Goal: Transaction & Acquisition: Purchase product/service

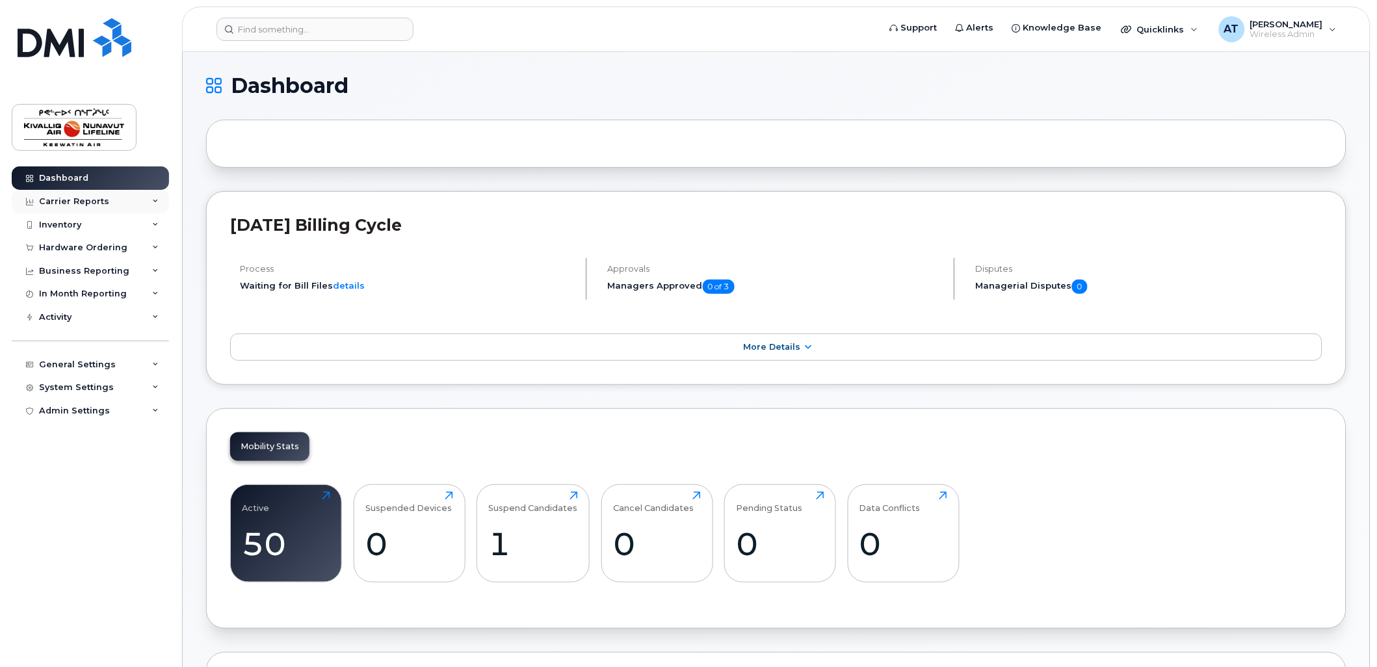
click at [131, 196] on div "Carrier Reports" at bounding box center [90, 201] width 157 height 23
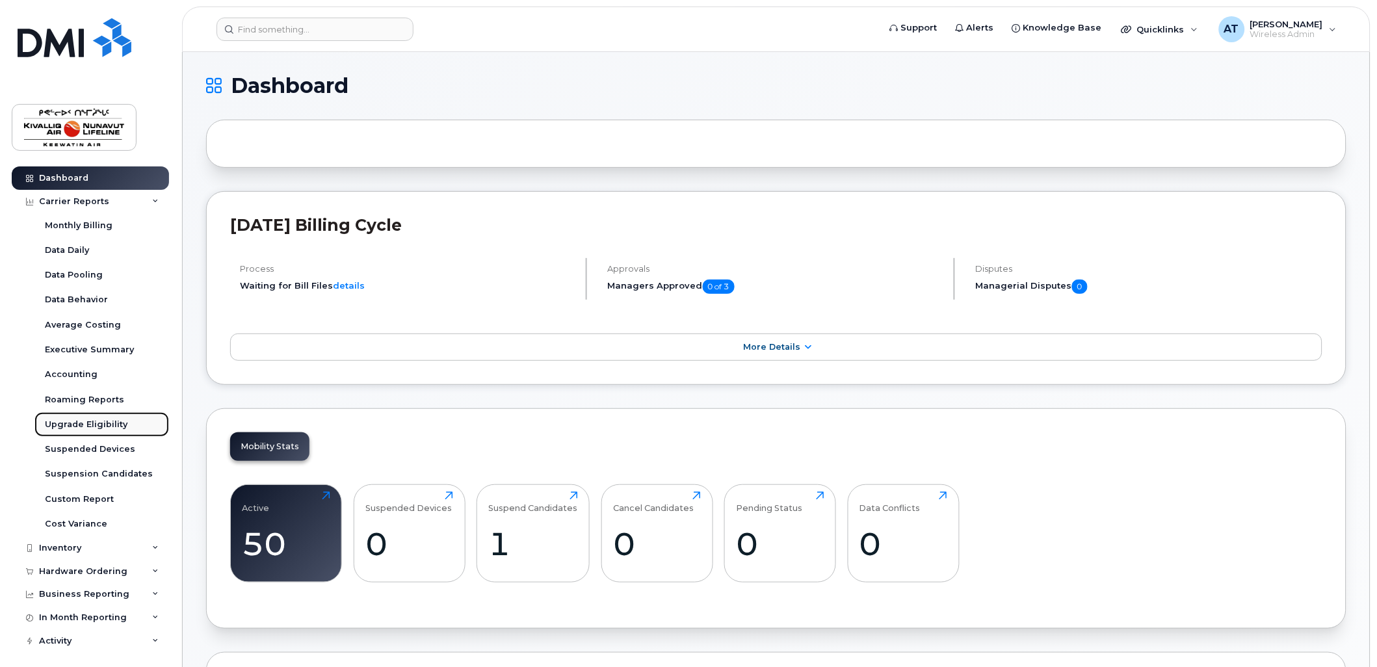
click at [88, 424] on div "Upgrade Eligibility" at bounding box center [86, 425] width 83 height 12
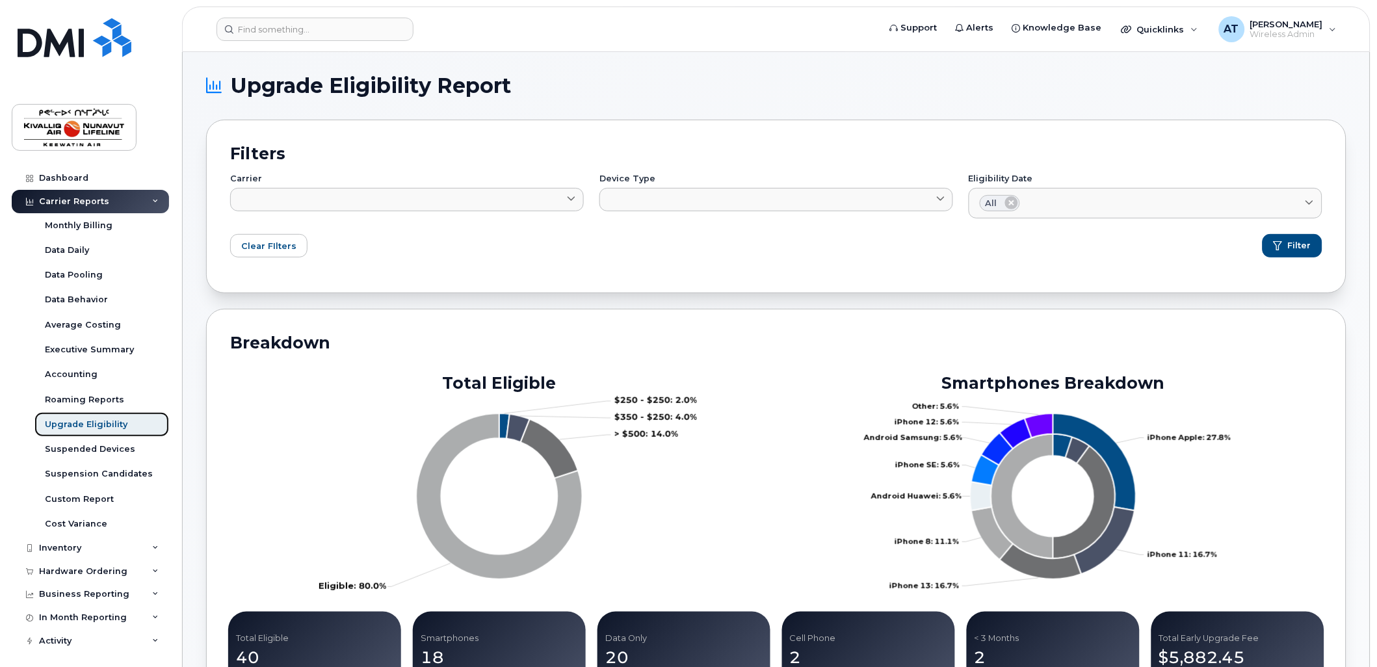
scroll to position [529, 0]
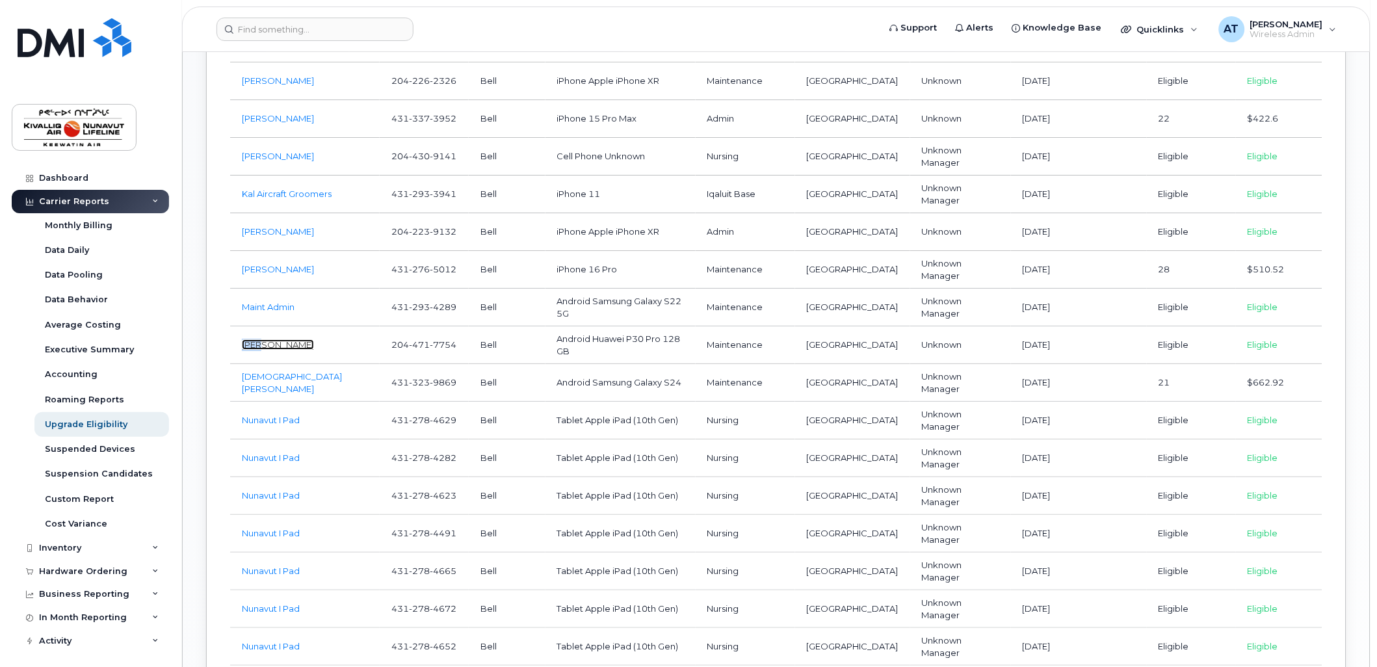
click at [271, 339] on link "[PERSON_NAME]" at bounding box center [278, 344] width 72 height 10
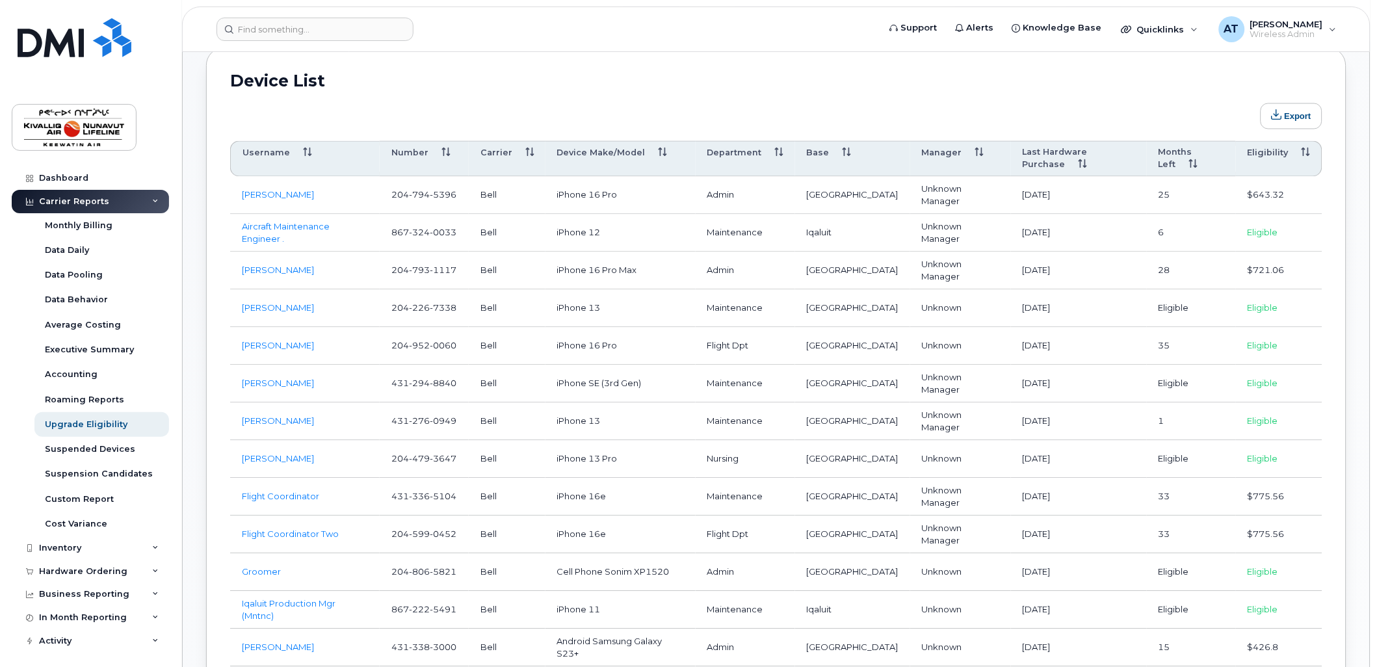
scroll to position [683, 0]
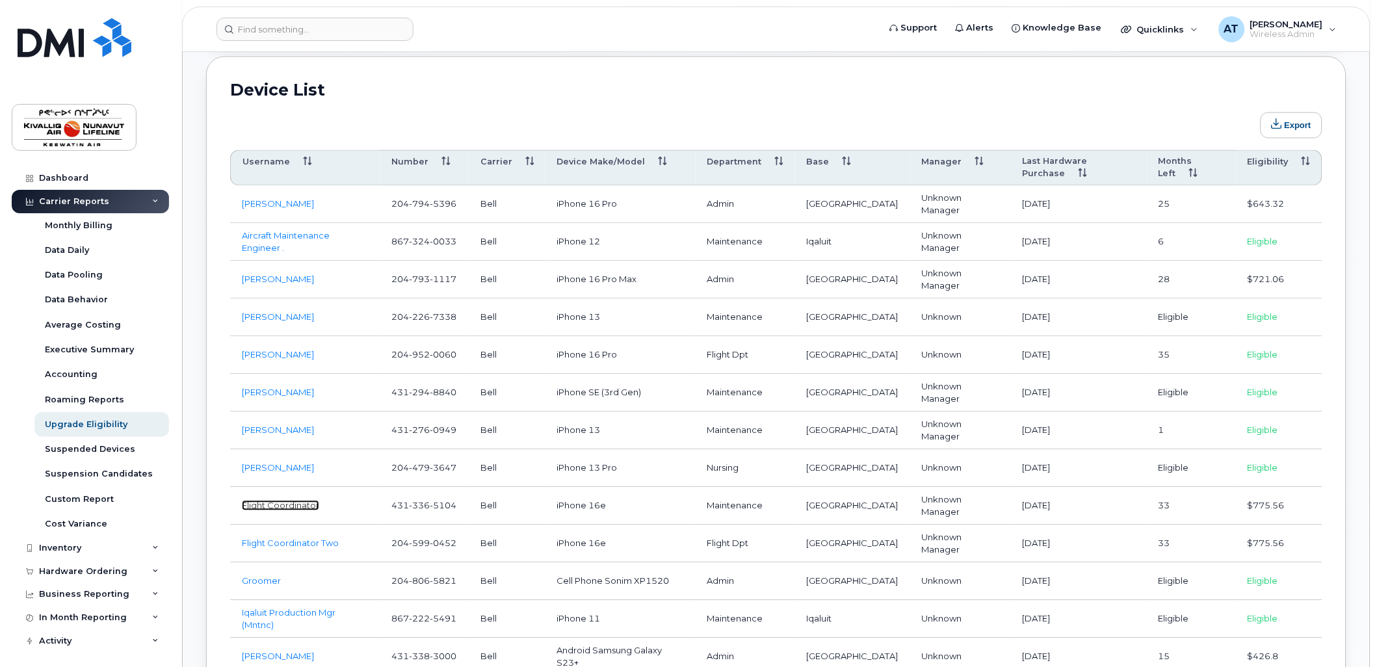
click at [284, 501] on link "Flight Coordinator" at bounding box center [280, 506] width 77 height 10
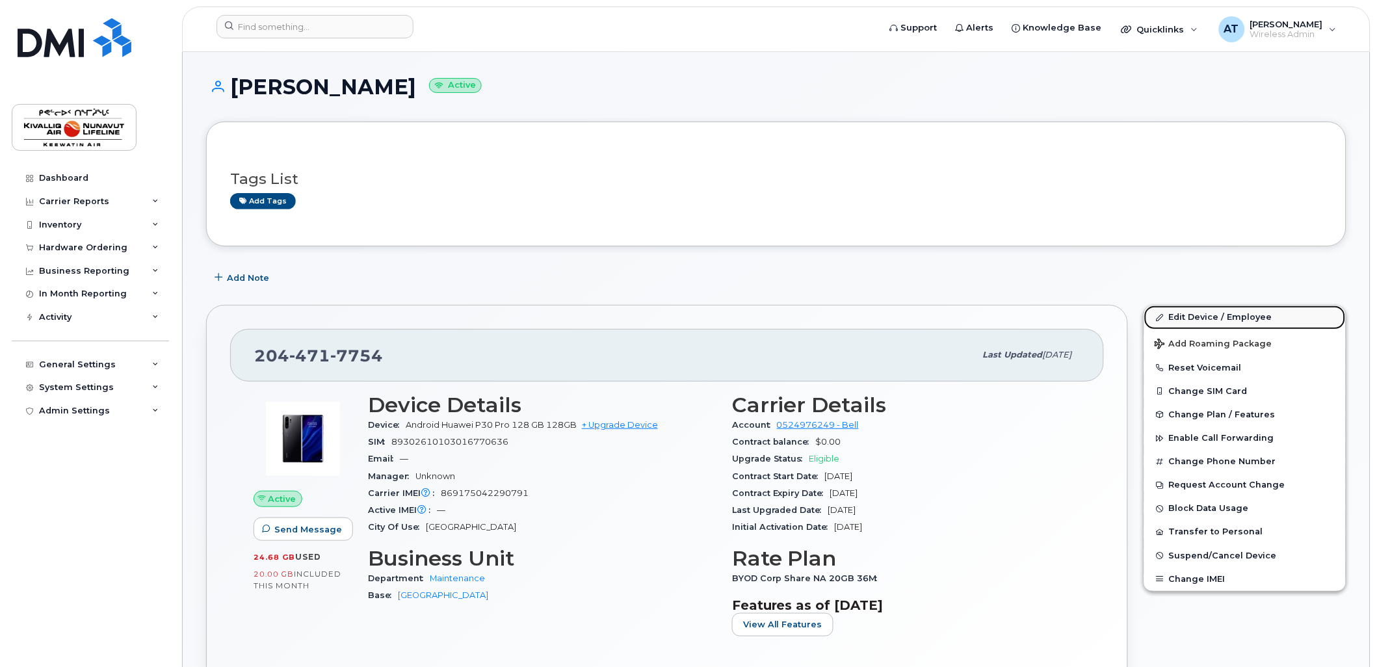
click at [1227, 316] on link "Edit Device / Employee" at bounding box center [1245, 317] width 202 height 23
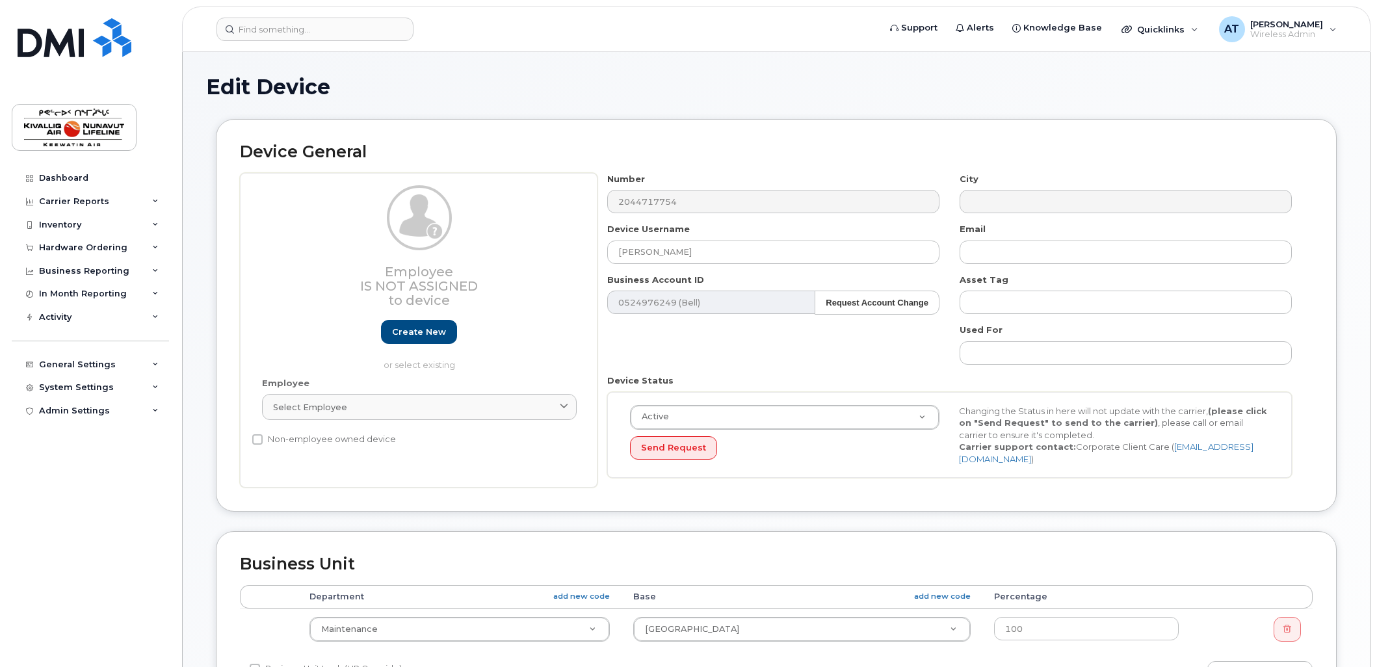
select select "7799"
select select "7806"
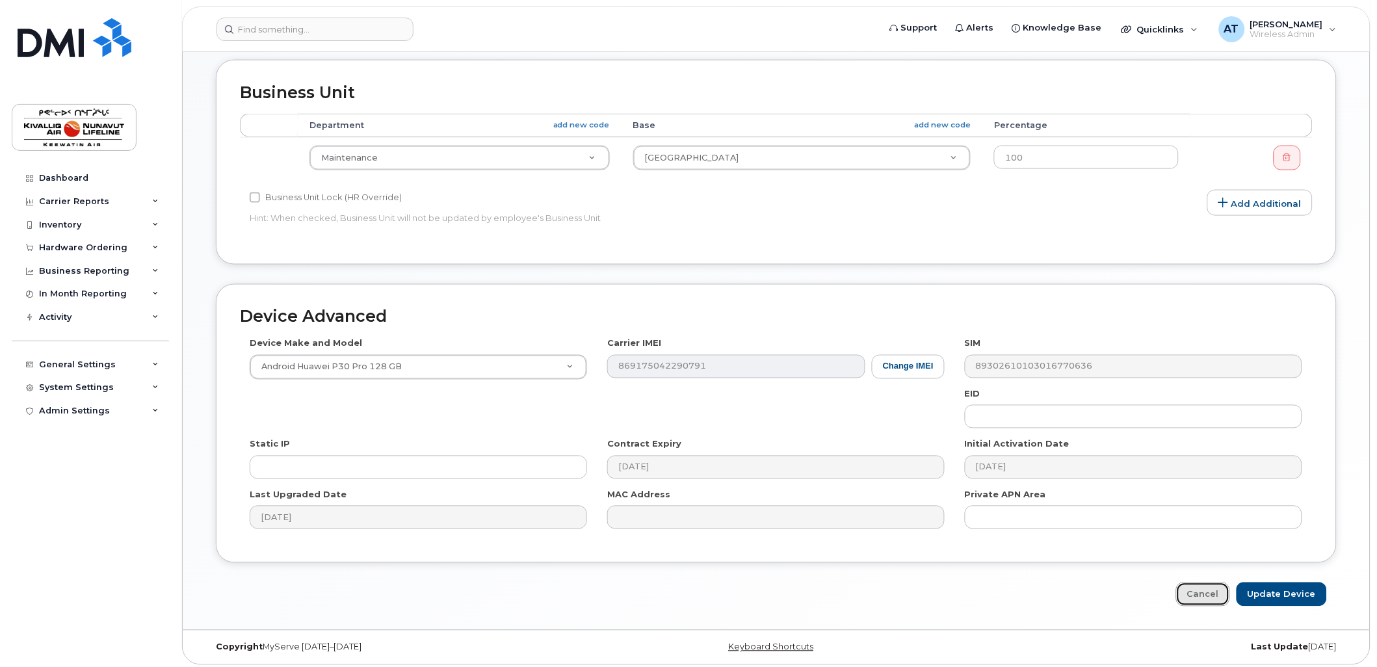
click at [1220, 590] on link "Cancel" at bounding box center [1203, 594] width 54 height 24
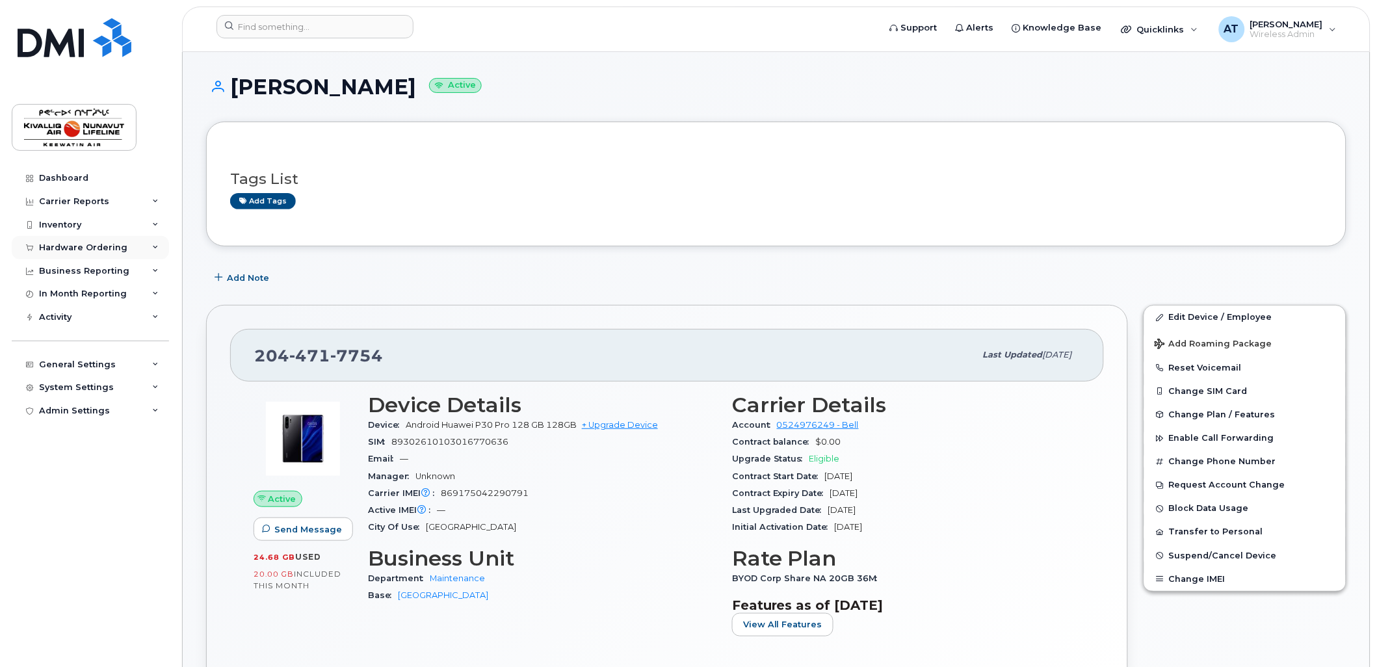
click at [120, 254] on div "Hardware Ordering" at bounding box center [90, 247] width 157 height 23
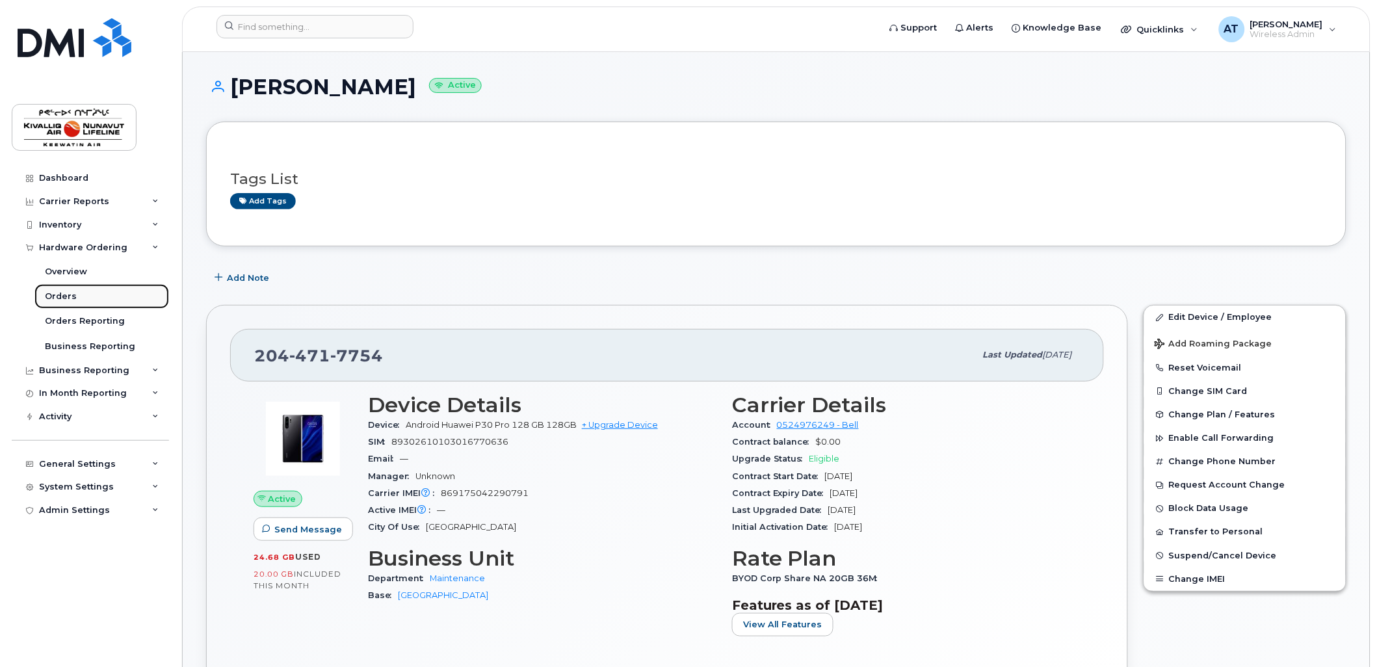
click at [56, 294] on div "Orders" at bounding box center [61, 297] width 32 height 12
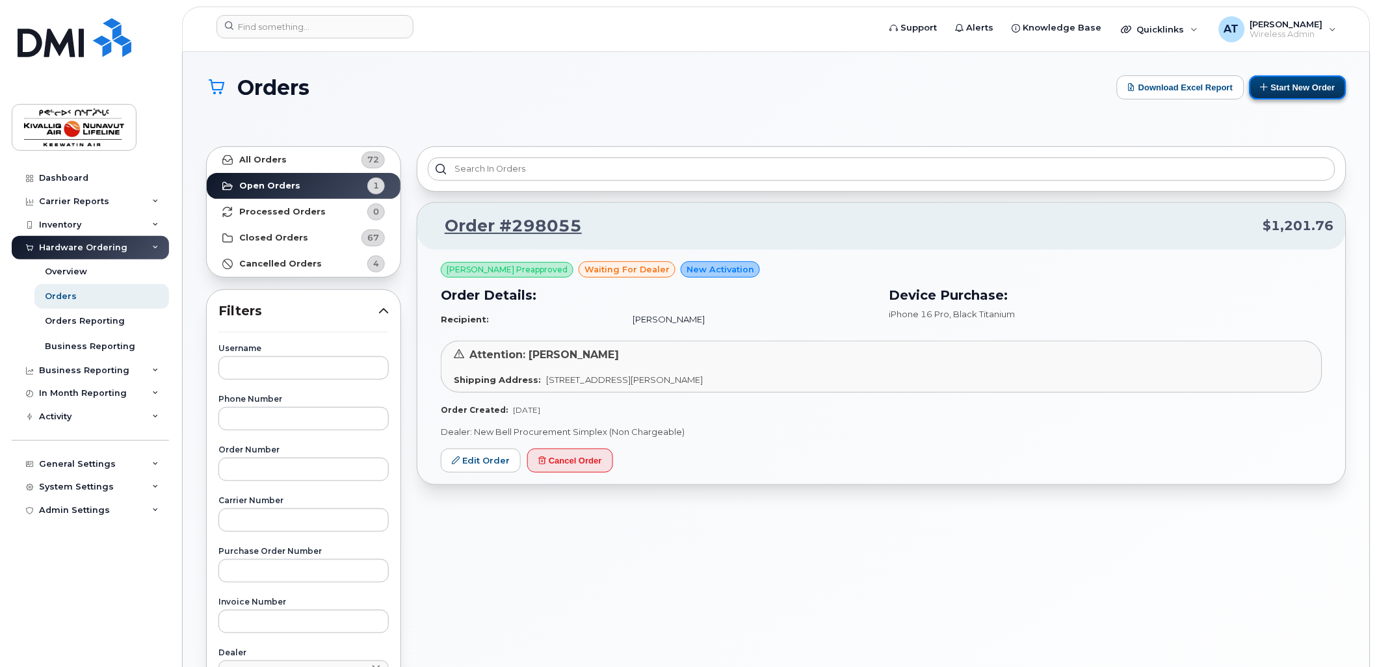
click at [1288, 91] on button "Start New Order" at bounding box center [1297, 87] width 97 height 24
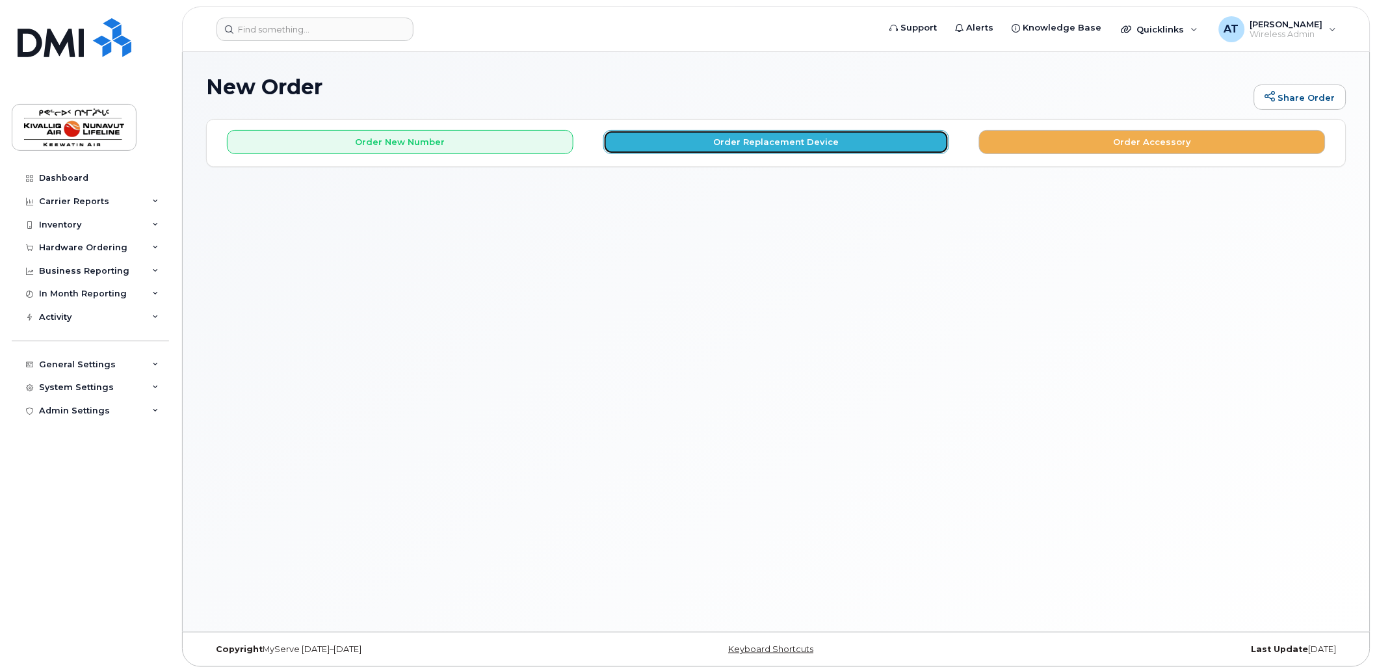
click at [675, 135] on button "Order Replacement Device" at bounding box center [776, 142] width 346 height 24
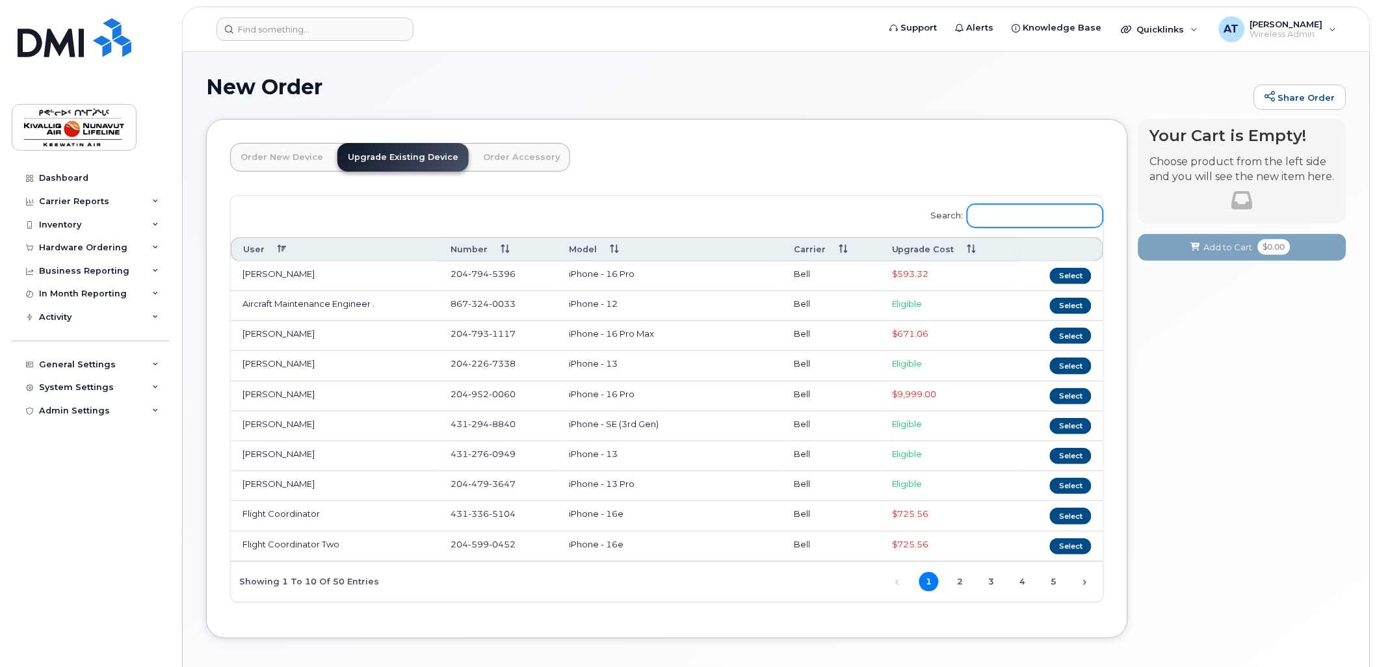
click at [1015, 212] on input "Search:" at bounding box center [1035, 215] width 136 height 23
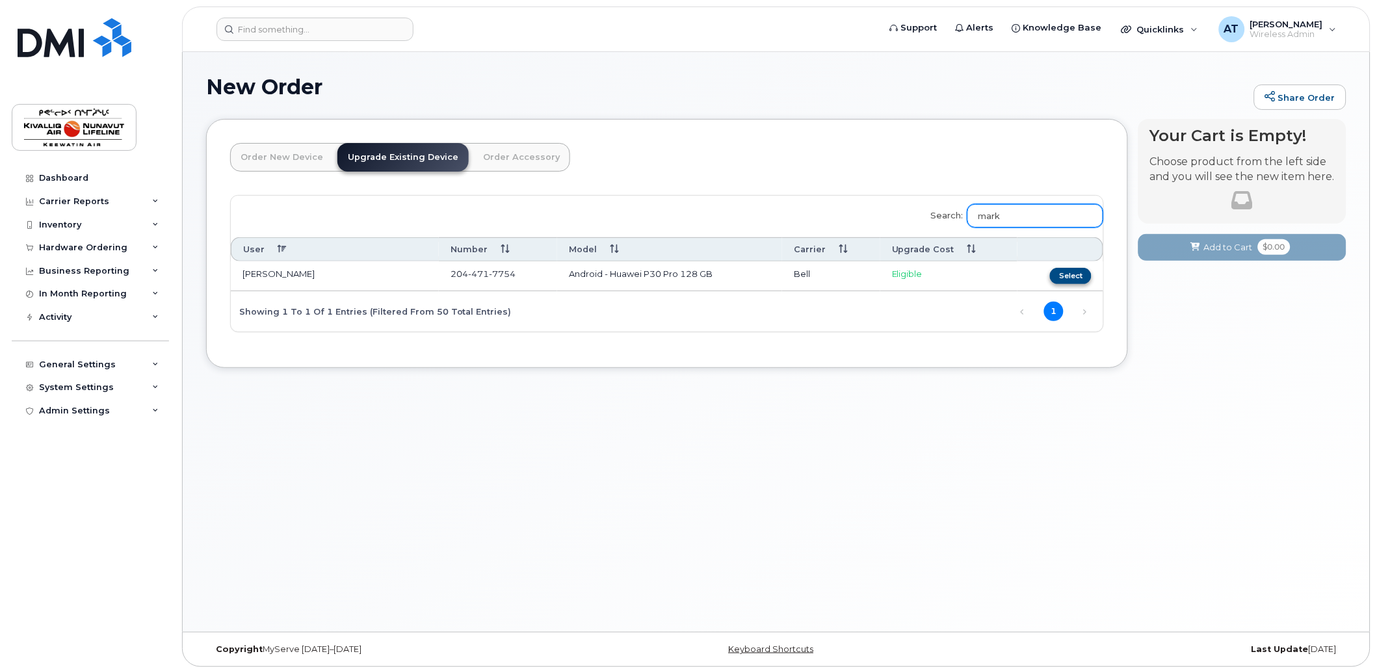
type input "mark"
click at [1068, 276] on button "Select" at bounding box center [1071, 276] width 42 height 16
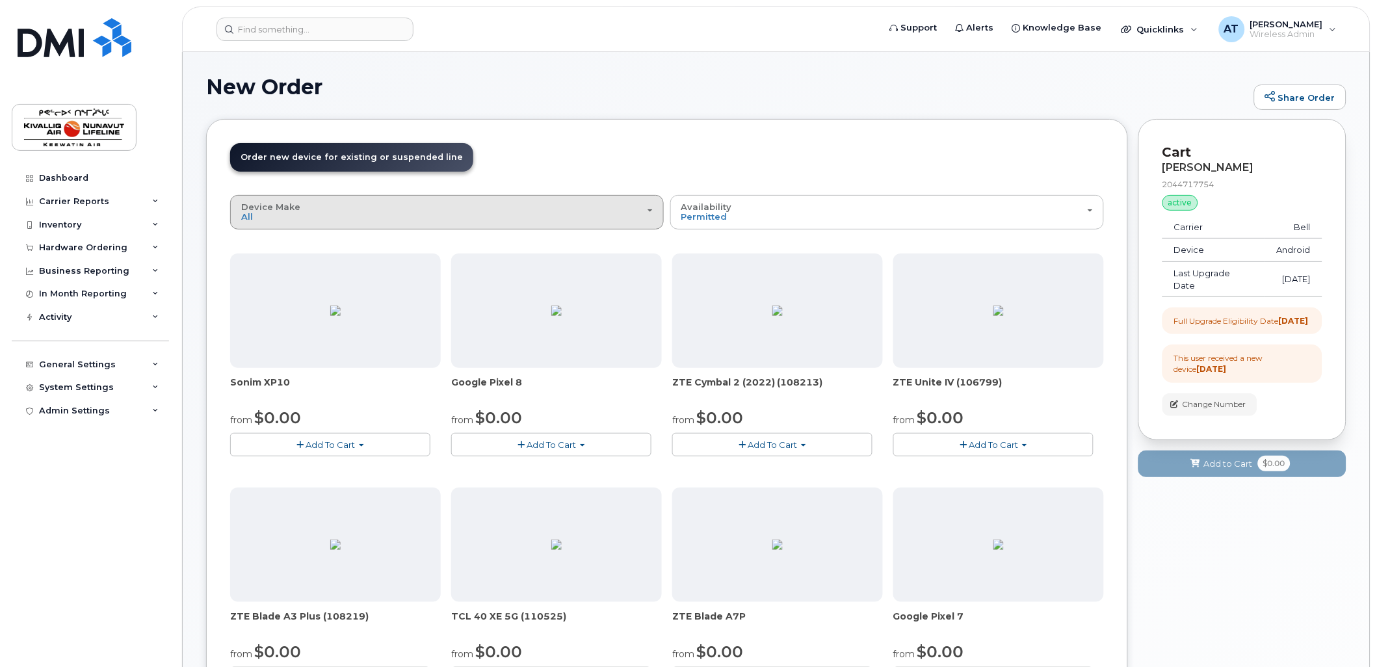
click at [644, 206] on div "Device Make All Aircard Android Cell Phone HUB iPhone Modem Tablet Unknown" at bounding box center [446, 212] width 411 height 20
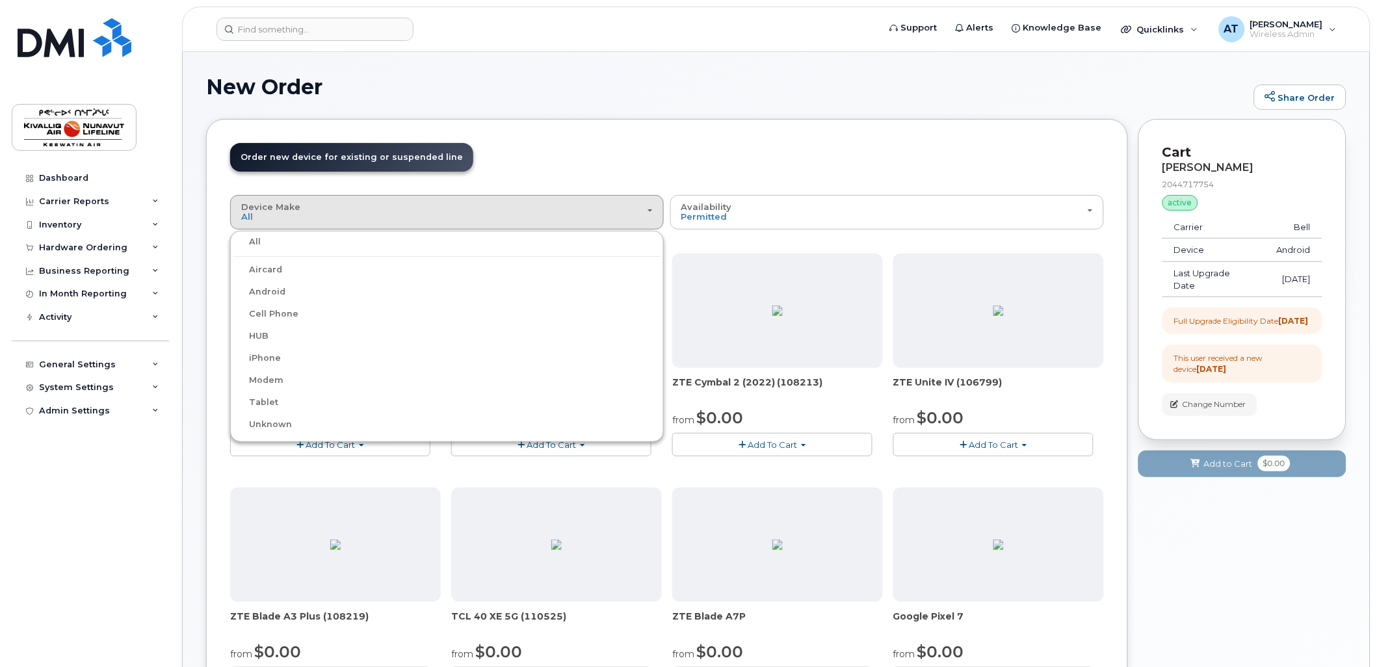
click at [276, 291] on label "Android" at bounding box center [259, 292] width 52 height 16
click at [0, 0] on input "Android" at bounding box center [0, 0] width 0 height 0
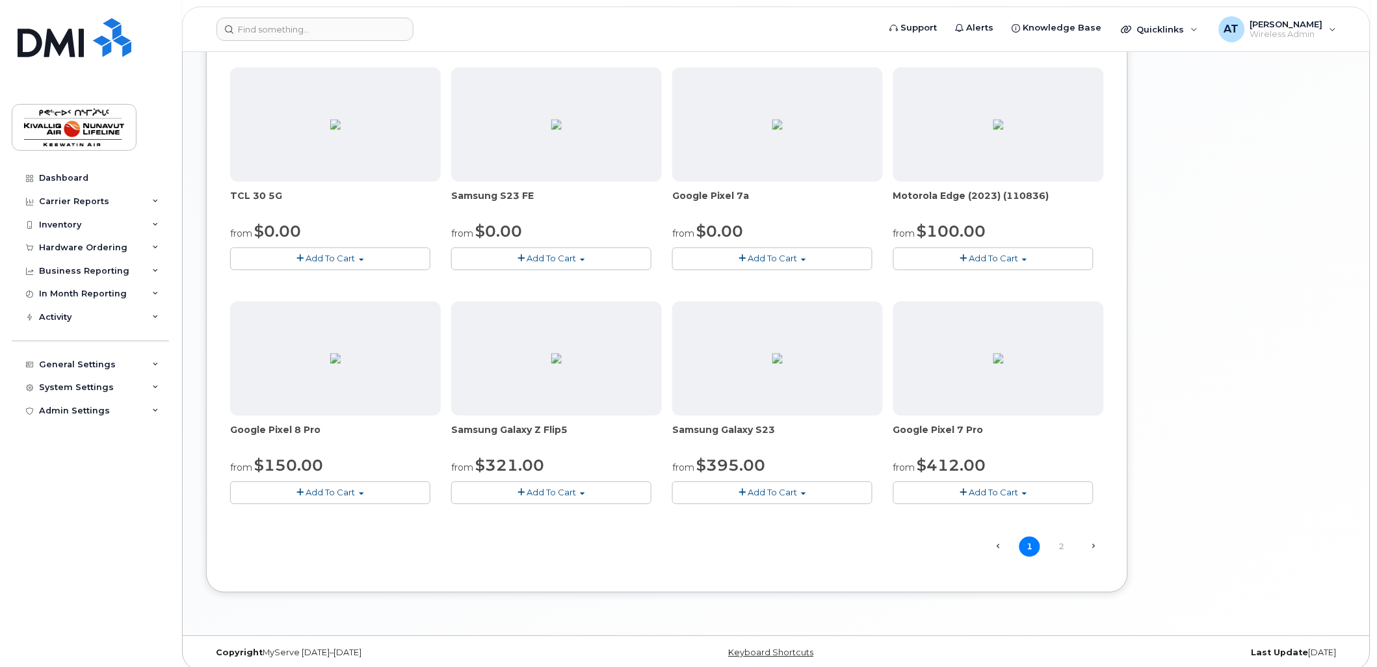
scroll to position [664, 0]
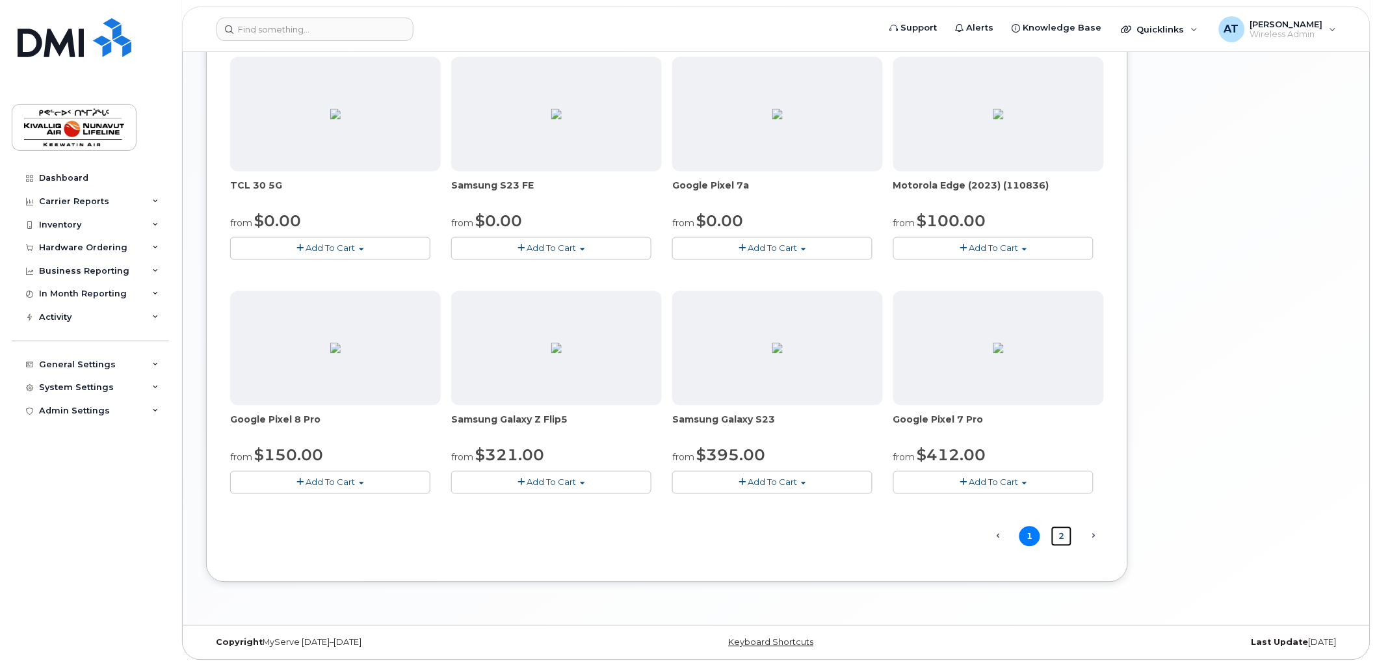
click at [1062, 538] on link "2" at bounding box center [1061, 537] width 21 height 20
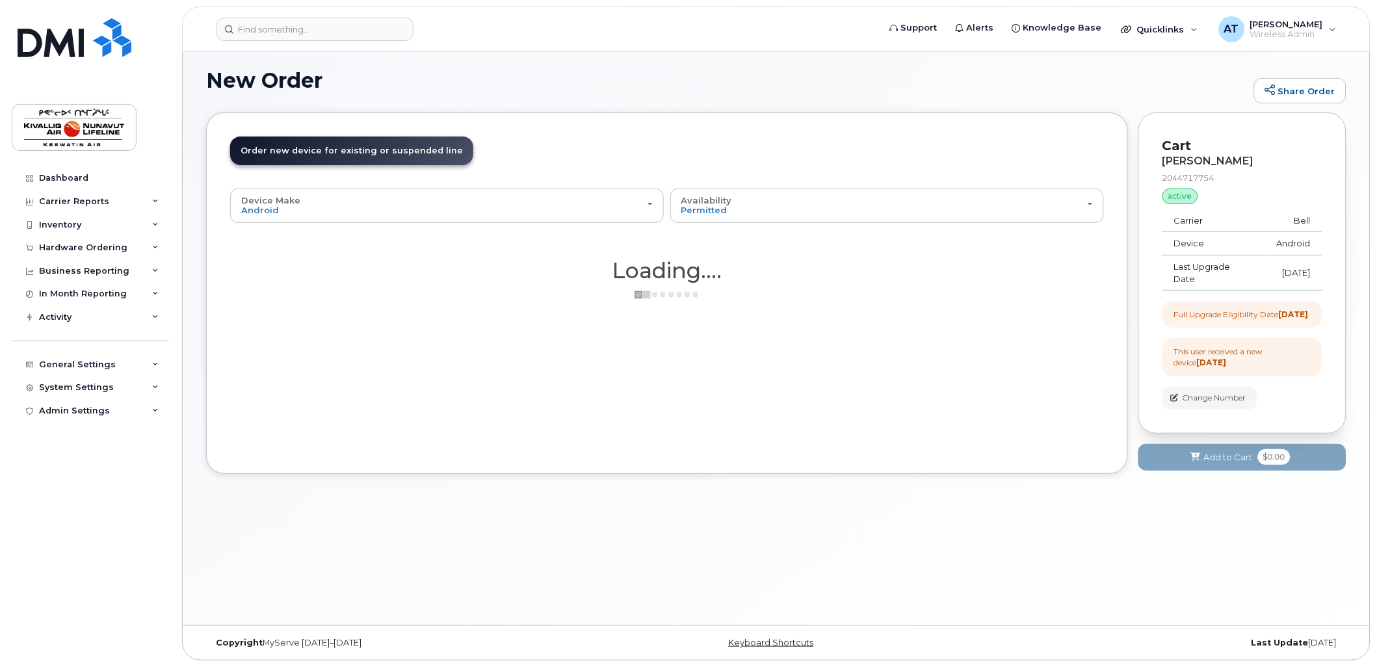
scroll to position [7, 0]
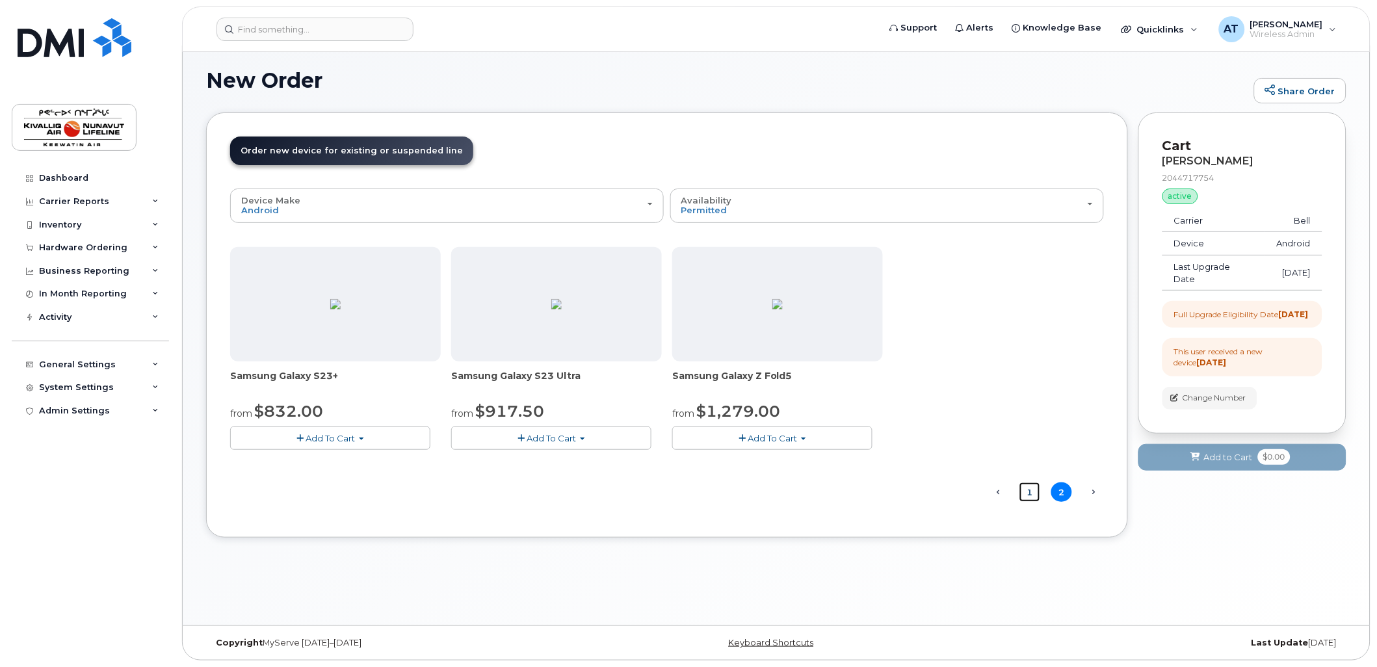
click at [1027, 491] on link "1" at bounding box center [1029, 492] width 21 height 20
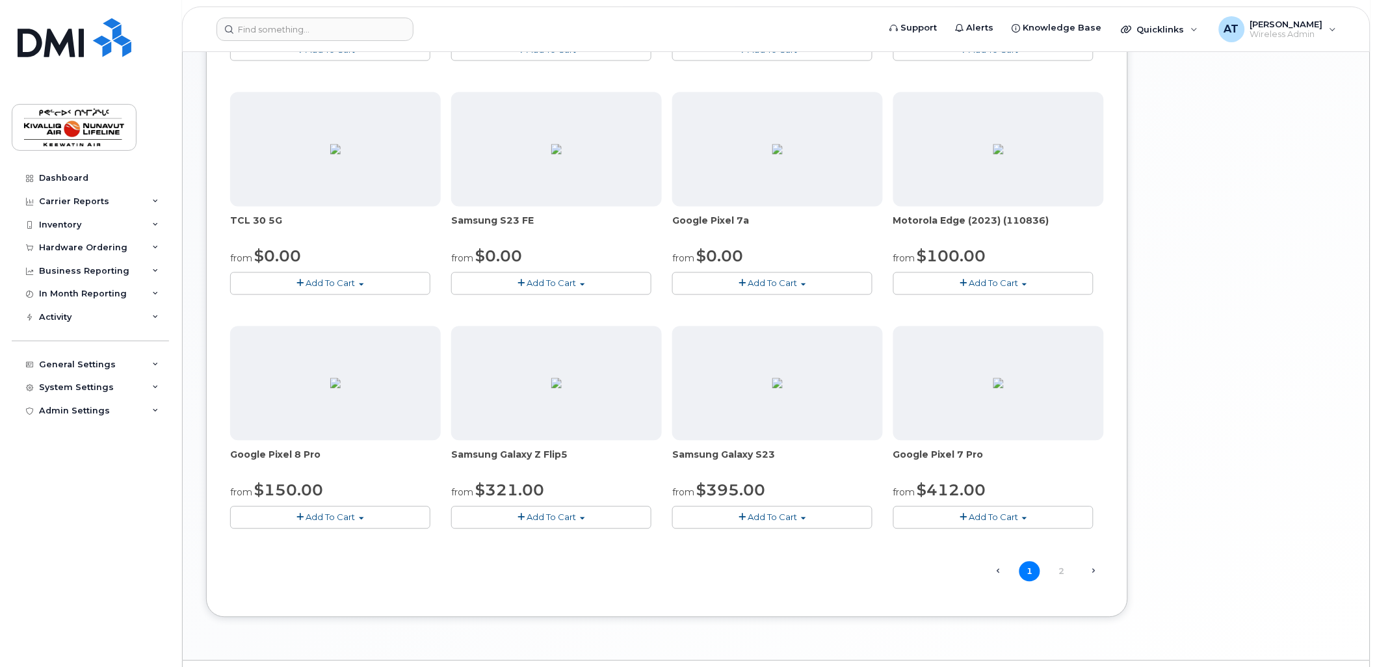
scroll to position [664, 0]
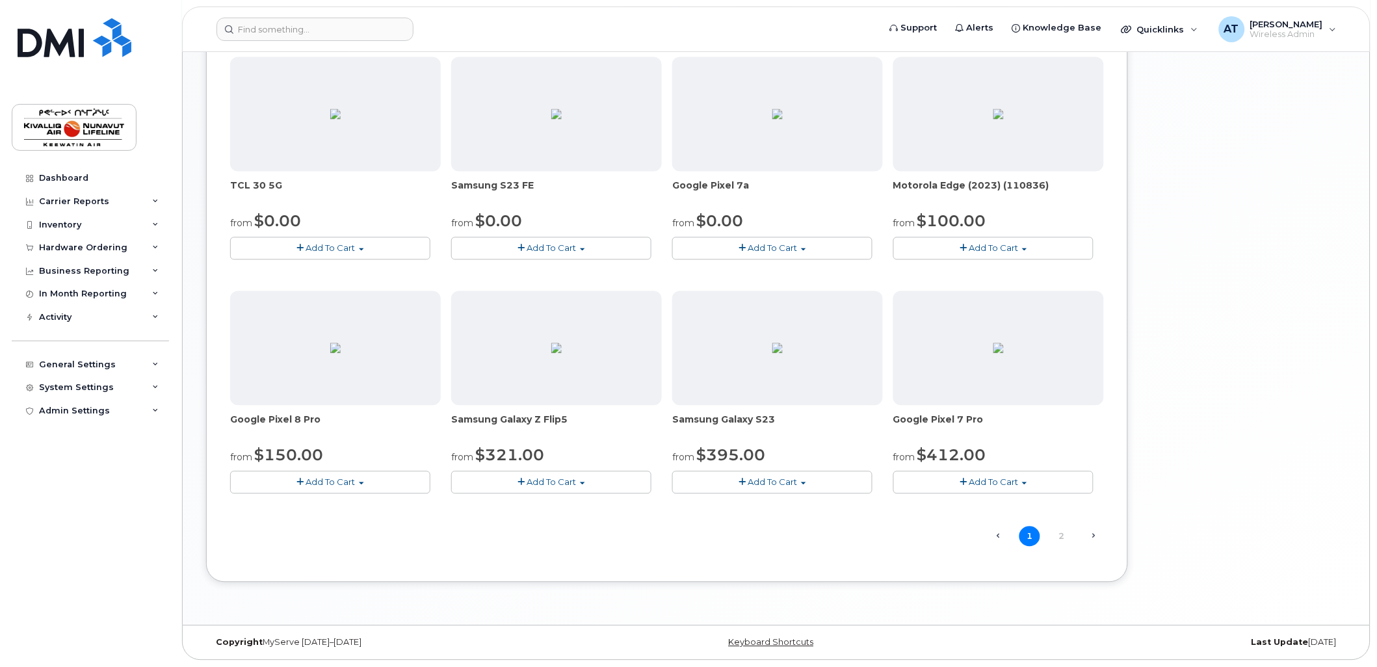
click at [573, 245] on span "Add To Cart" at bounding box center [551, 248] width 49 height 10
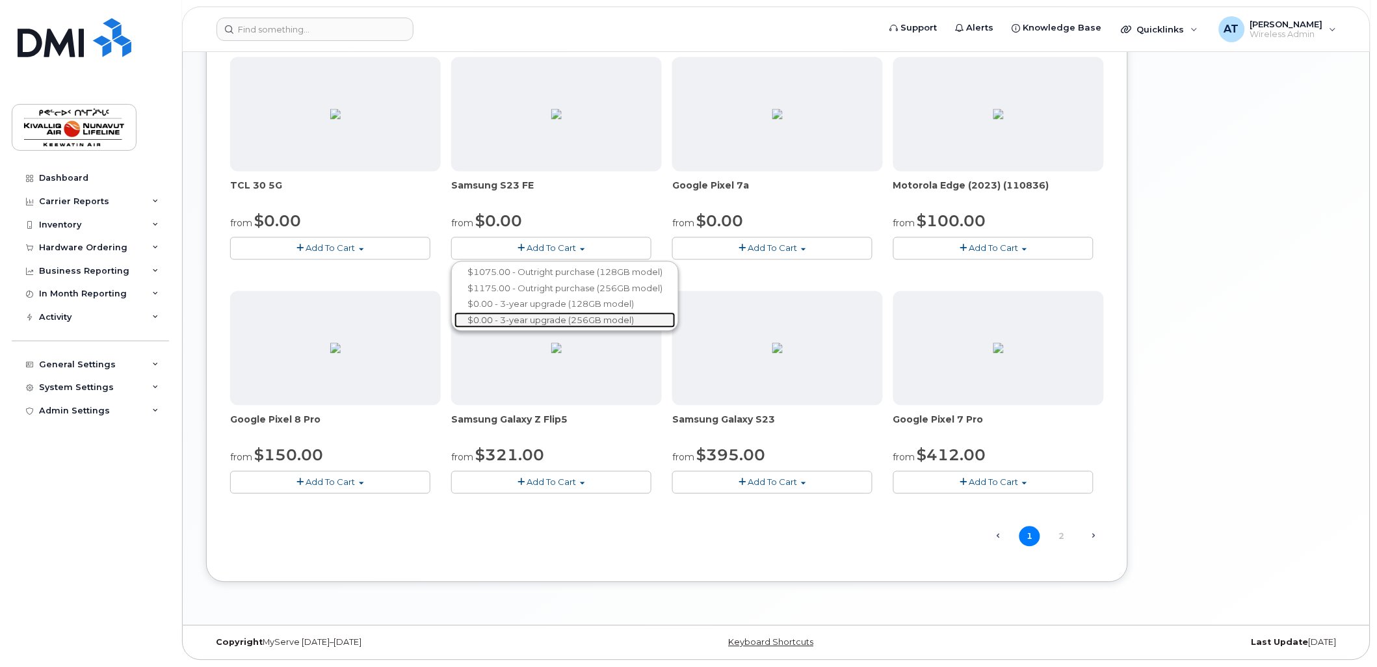
click at [569, 319] on link "$0.00 - 3-year upgrade (256GB model)" at bounding box center [564, 321] width 221 height 16
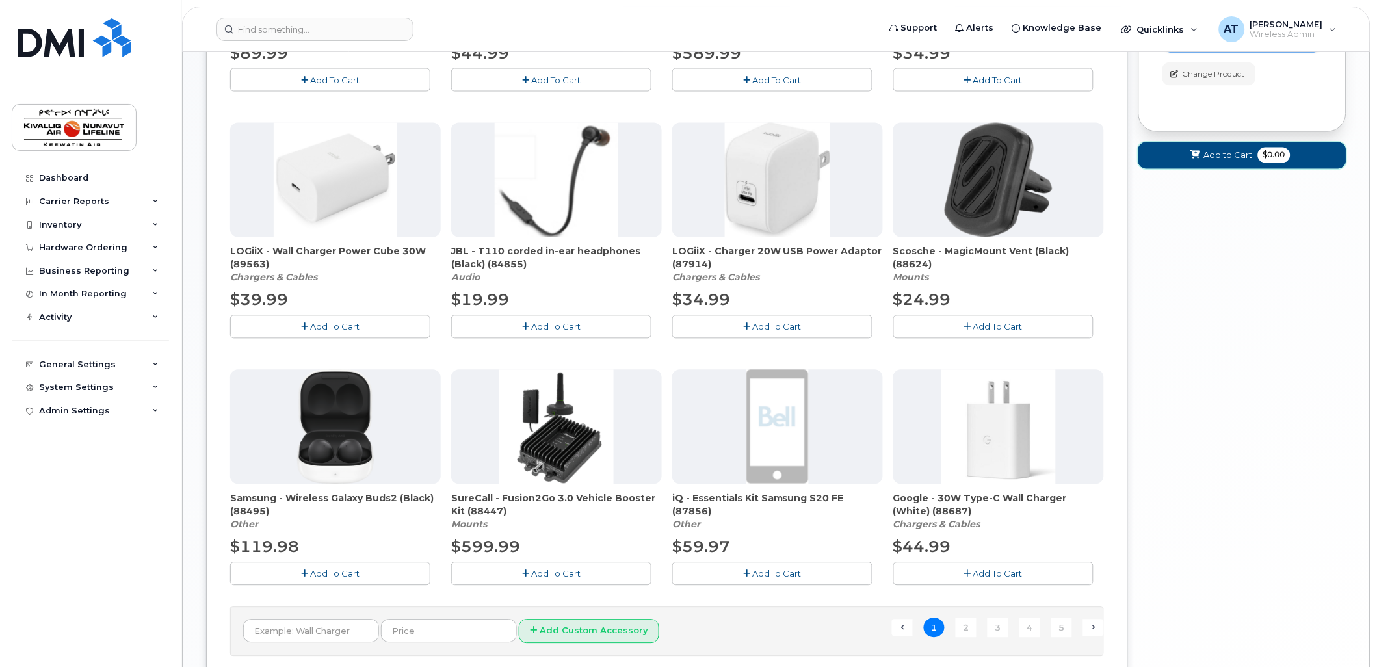
click at [1244, 162] on span "Add to Cart" at bounding box center [1228, 156] width 49 height 12
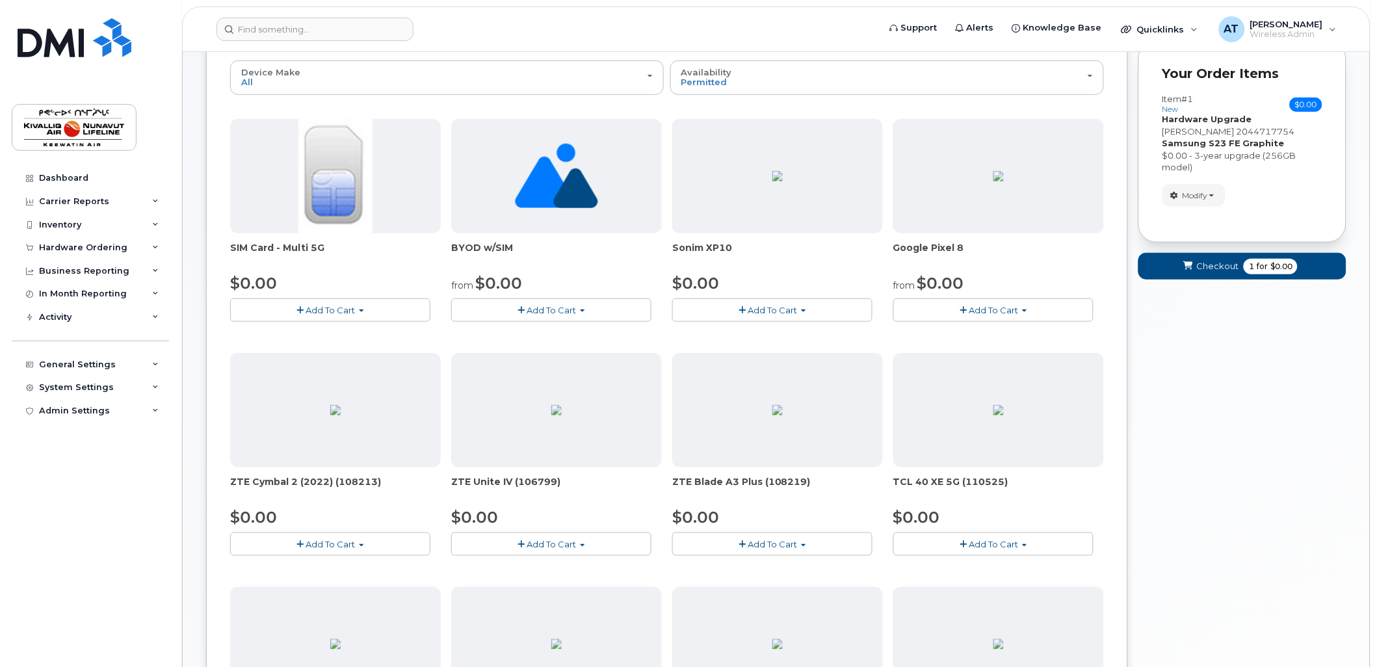
scroll to position [0, 0]
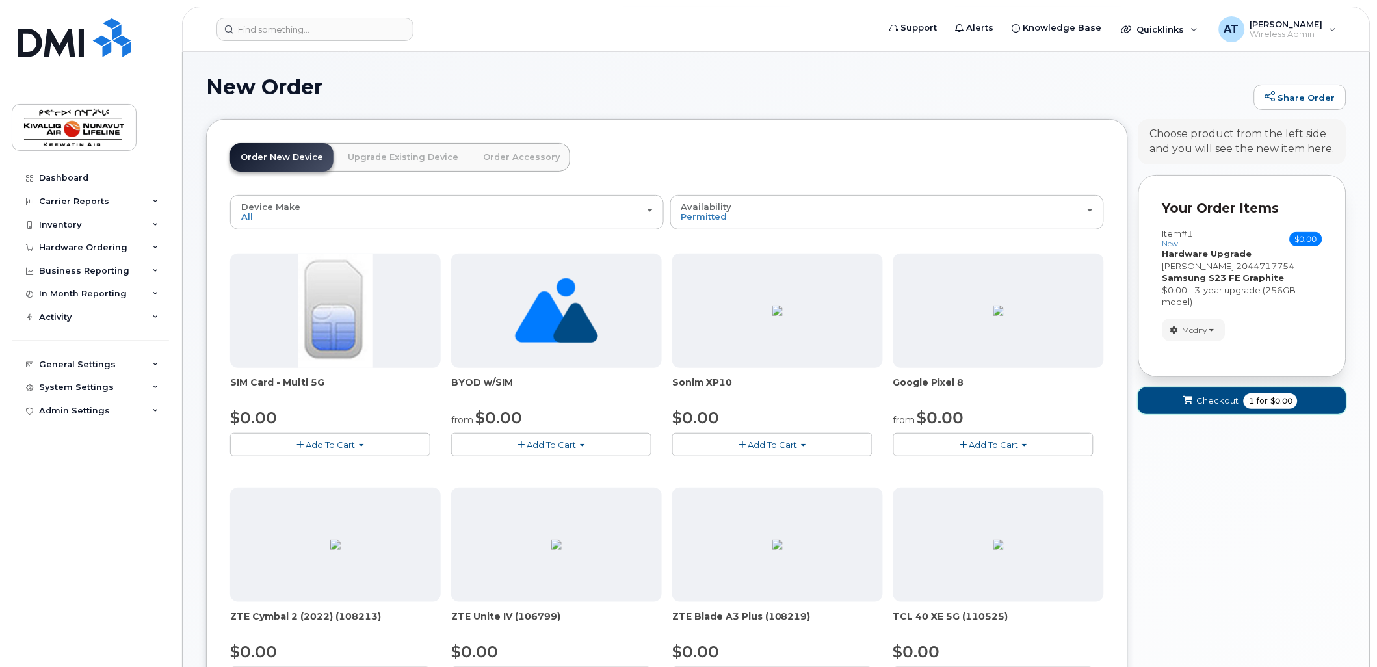
click at [1217, 405] on span "Checkout" at bounding box center [1217, 401] width 42 height 12
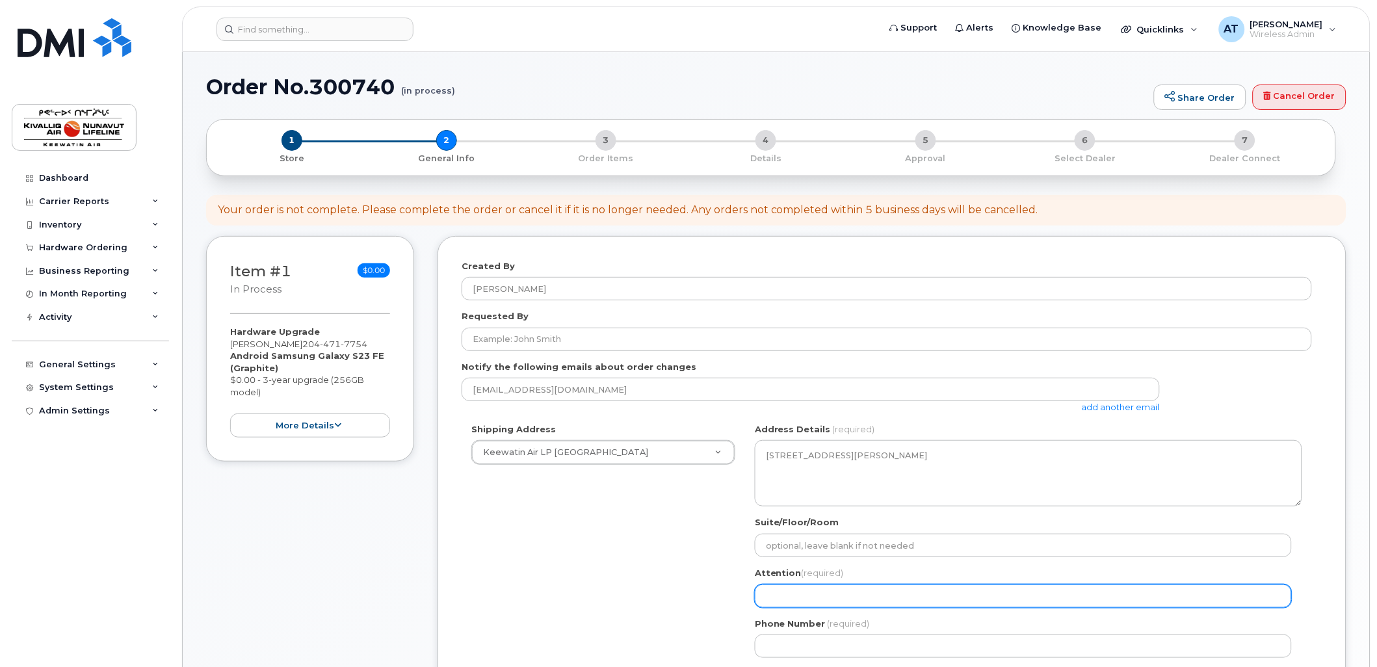
click at [802, 595] on input "Attention (required)" at bounding box center [1023, 595] width 537 height 23
select select
type input "M"
select select
type input "Ma"
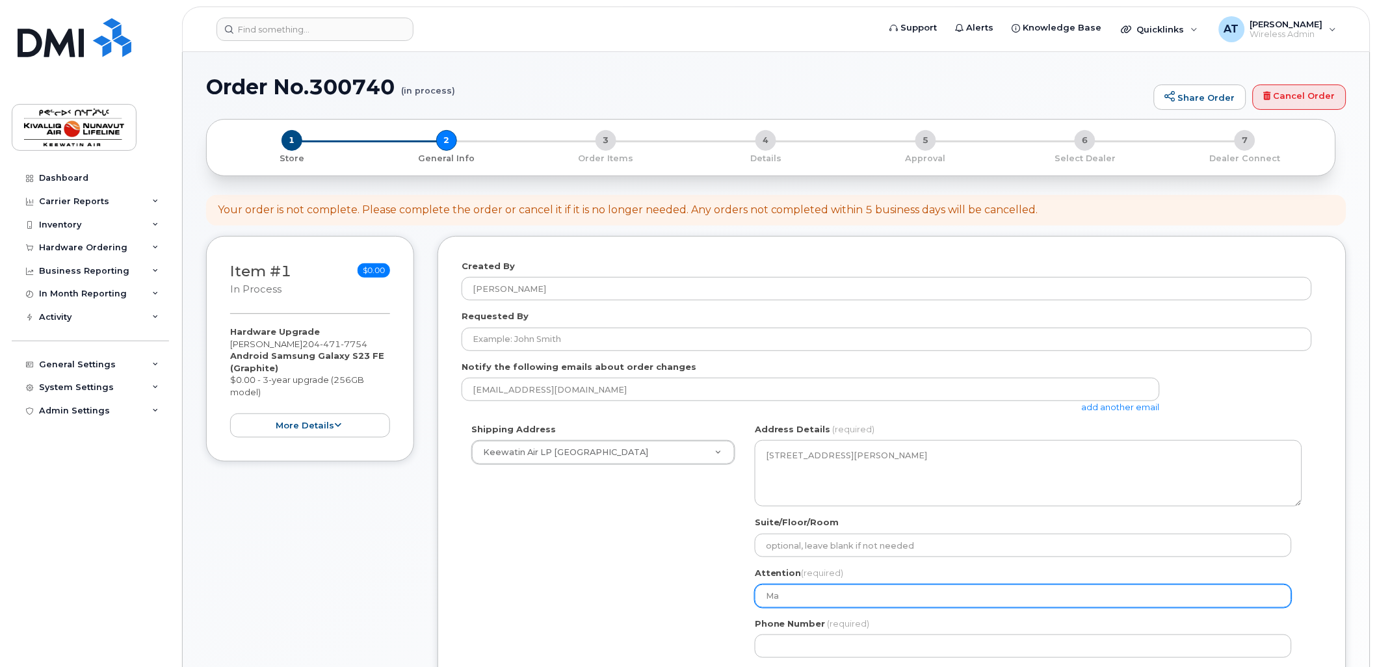
select select
type input "Mar"
select select
type input "Mark"
select select
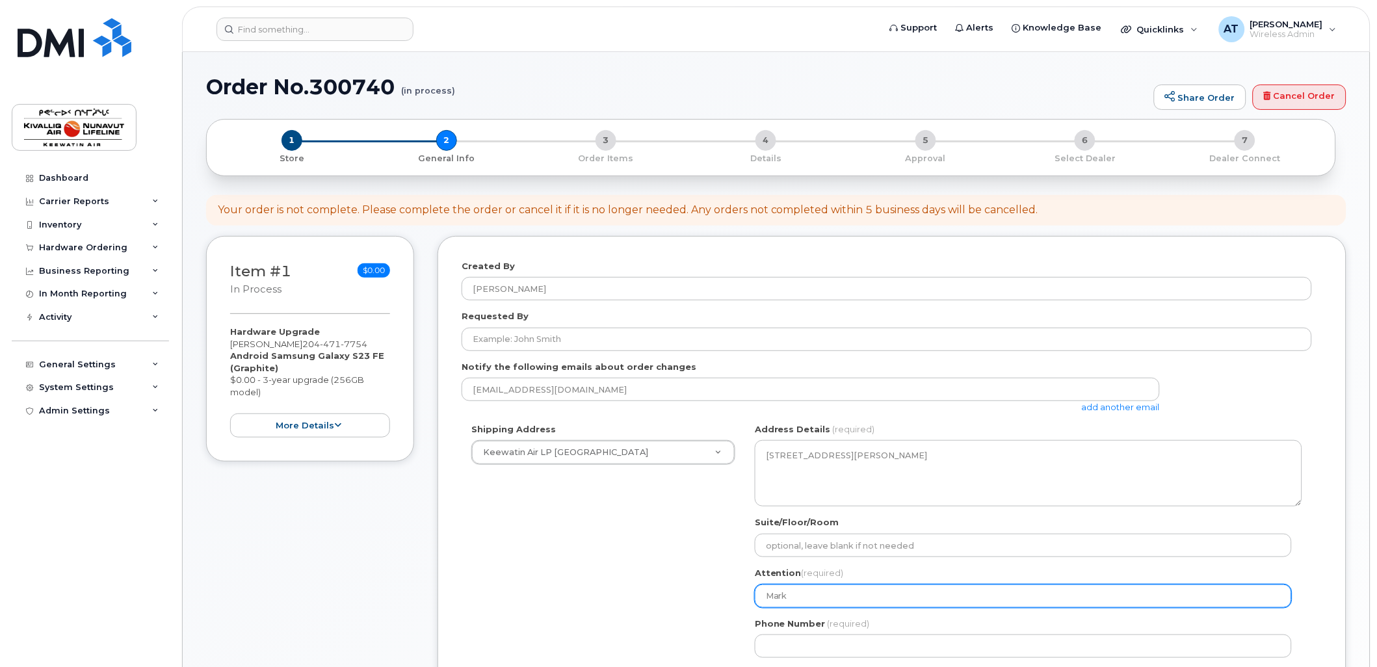
type input "Mark S"
select select
type input "Mark Sc"
select select
type input "Mark Sch"
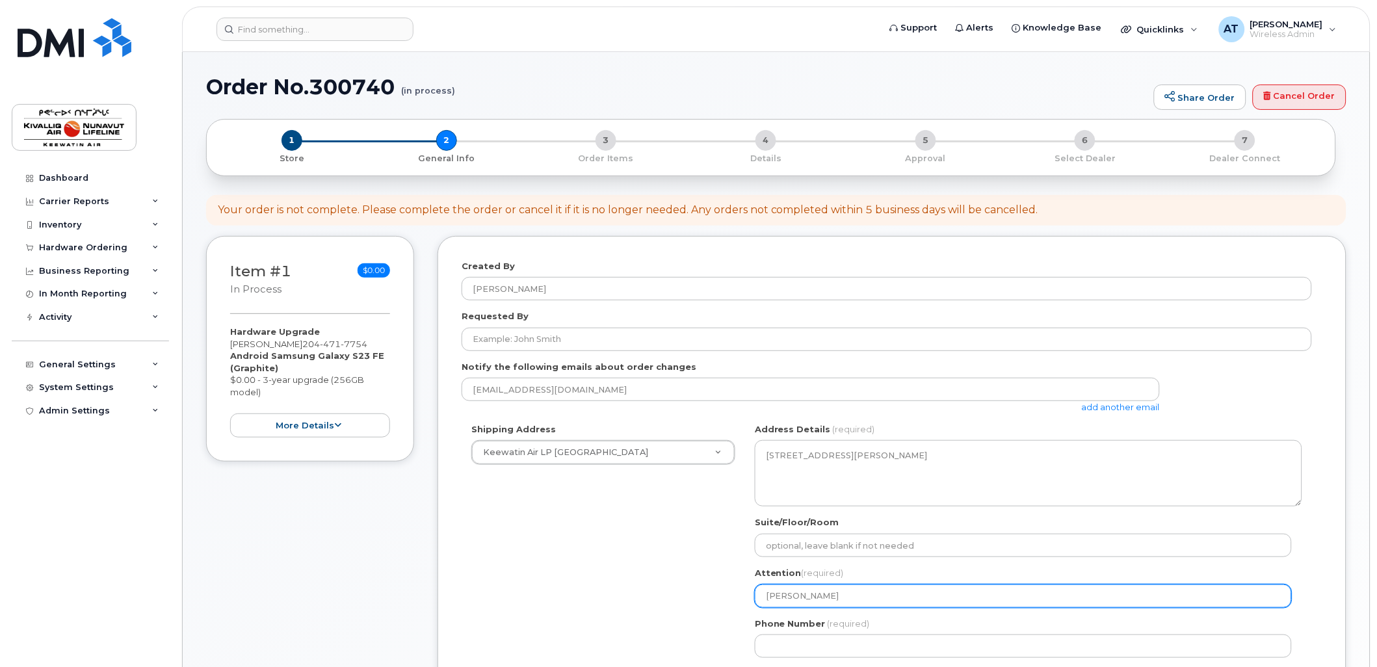
select select
type input "Mark Scha"
select select
type input "Mark Schar"
select select
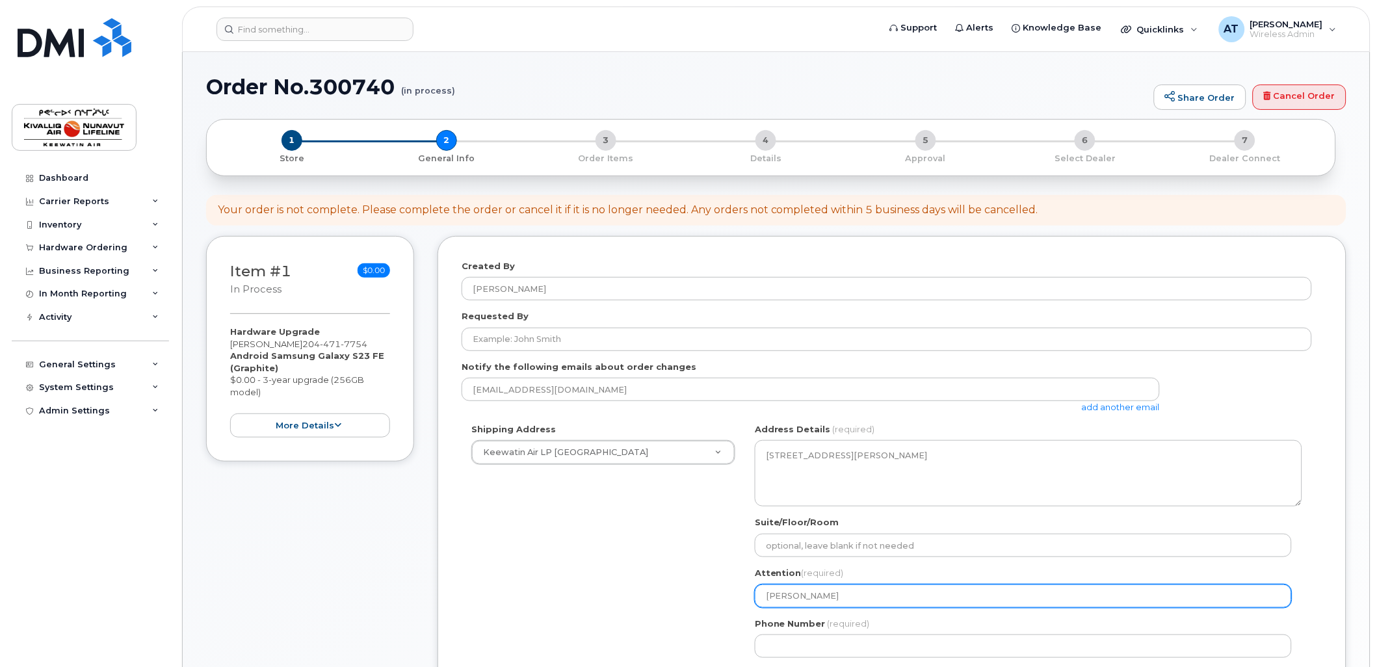
type input "Mark Schari"
select select
type input "Mark Scharie"
select select
type input "[PERSON_NAME]"
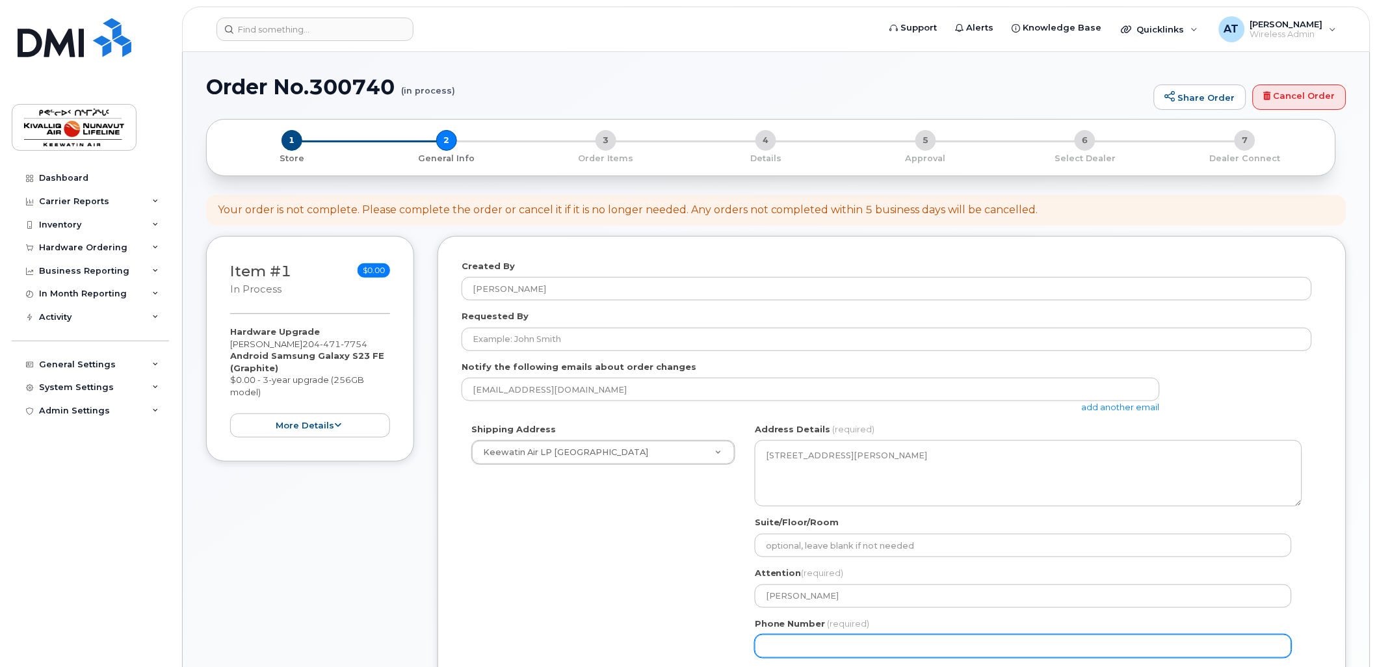
drag, startPoint x: 795, startPoint y: 640, endPoint x: 787, endPoint y: 640, distance: 7.8
click at [795, 640] on input "Phone Number" at bounding box center [1023, 645] width 537 height 23
select select
click at [832, 649] on input "Phone Number" at bounding box center [1023, 645] width 537 height 23
click at [824, 649] on input "Phone Number" at bounding box center [1023, 645] width 537 height 23
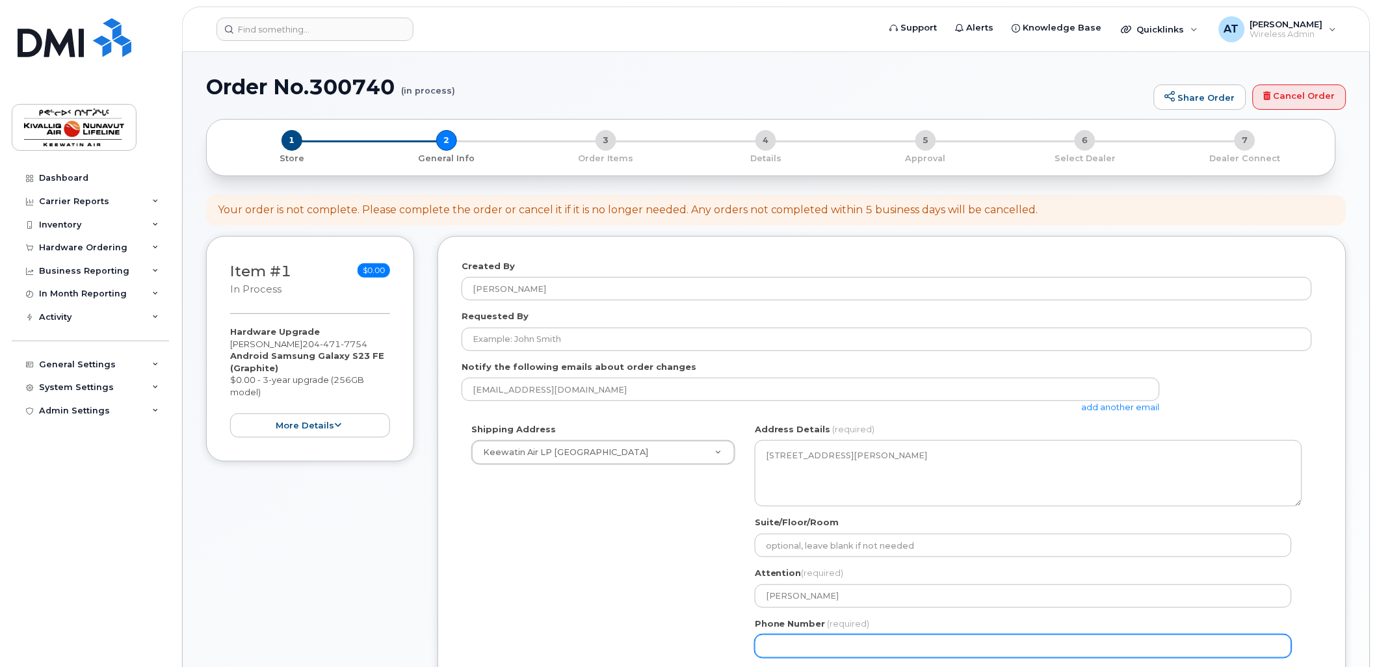
click at [824, 649] on input "Phone Number" at bounding box center [1023, 645] width 537 height 23
click at [802, 640] on input "Phone Number" at bounding box center [1023, 645] width 537 height 23
type input "-1"
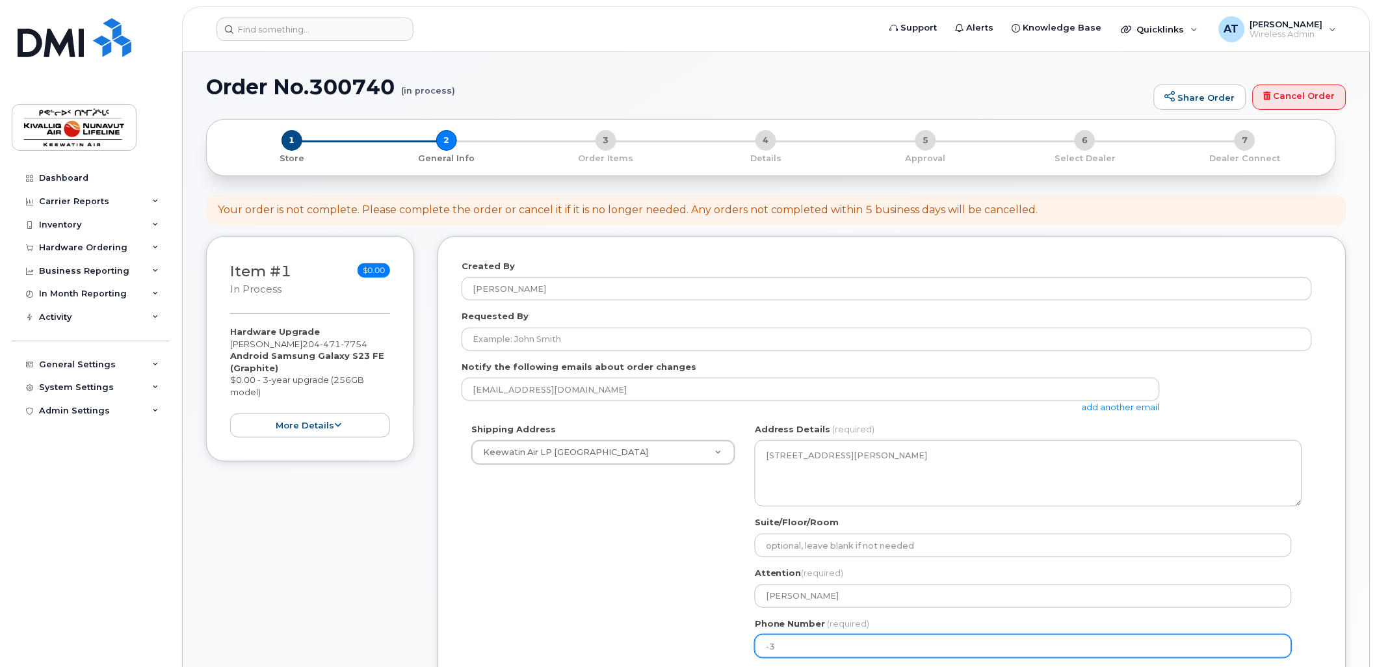
type input "-4"
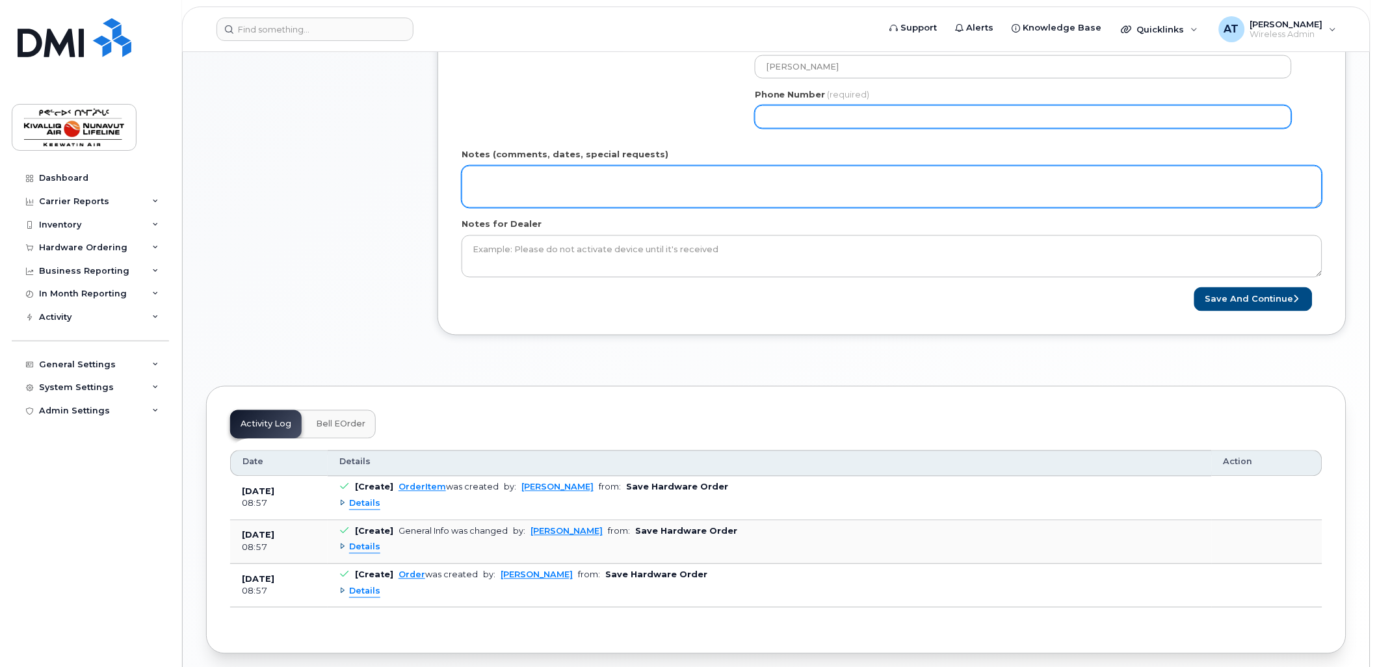
type input "-1"
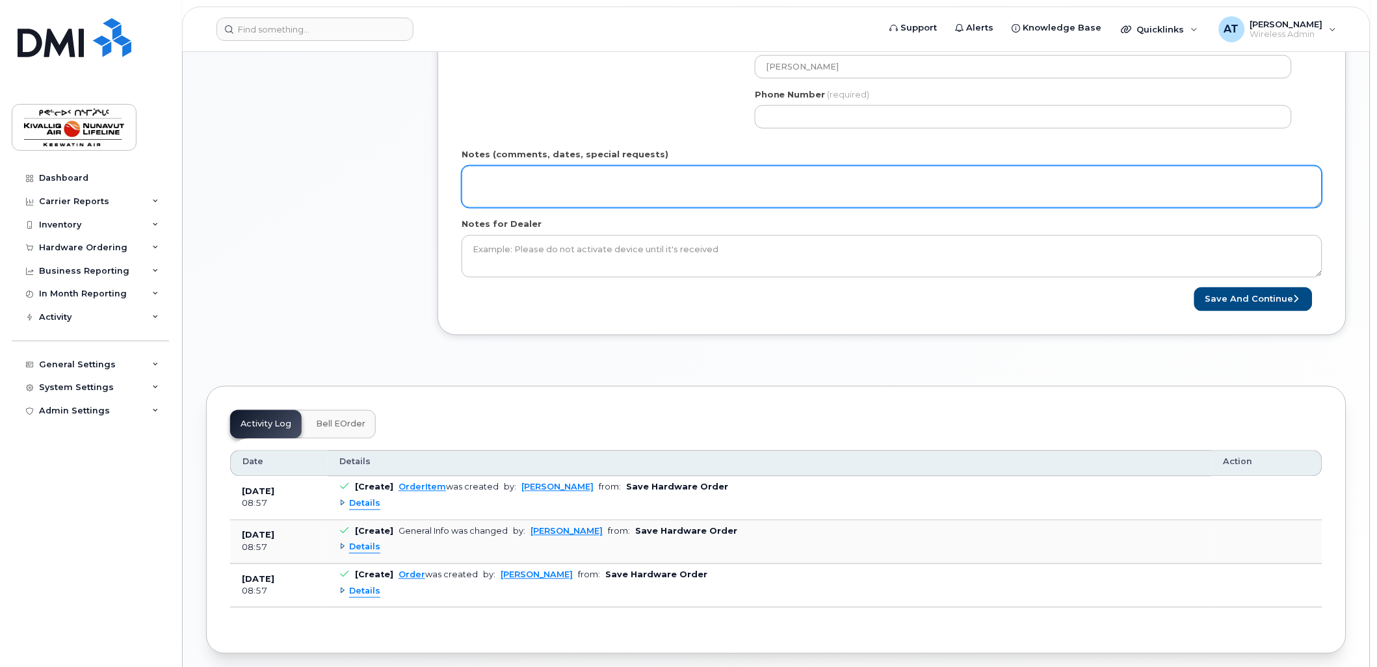
click at [595, 174] on textarea "Notes (comments, dates, special requests)" at bounding box center [892, 187] width 861 height 43
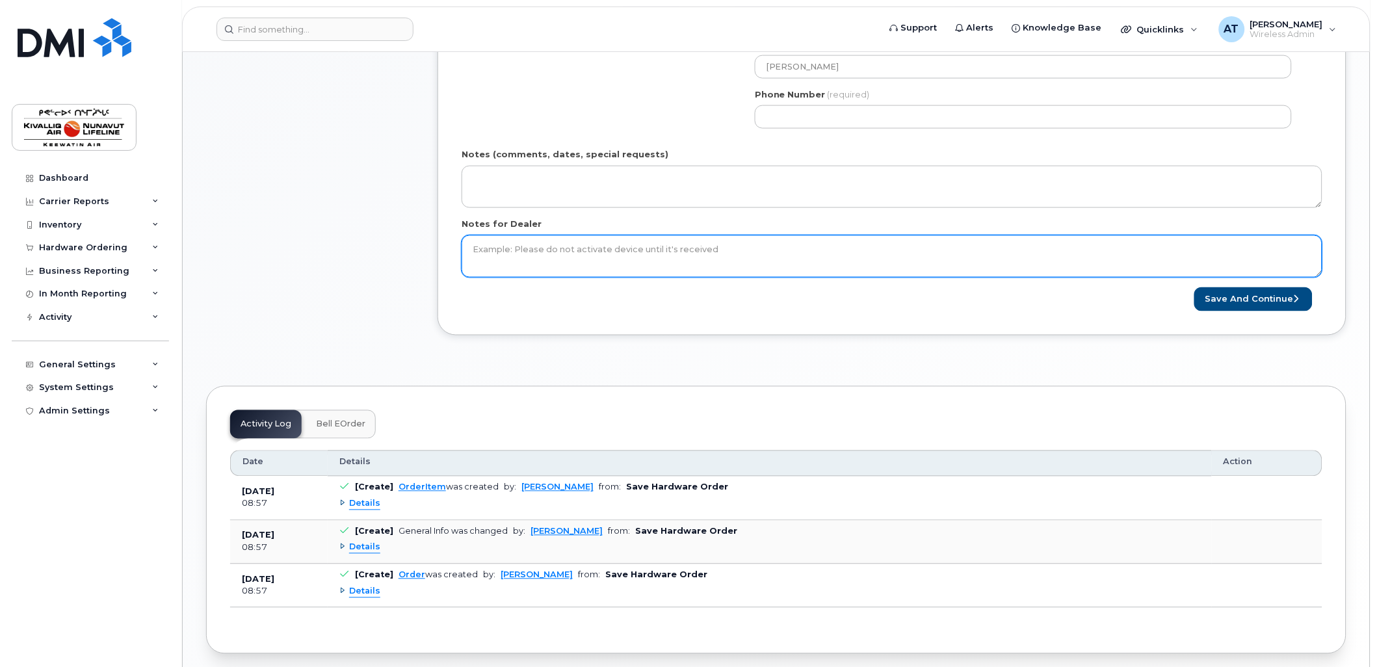
click at [608, 255] on textarea "Notes for Dealer" at bounding box center [892, 256] width 861 height 43
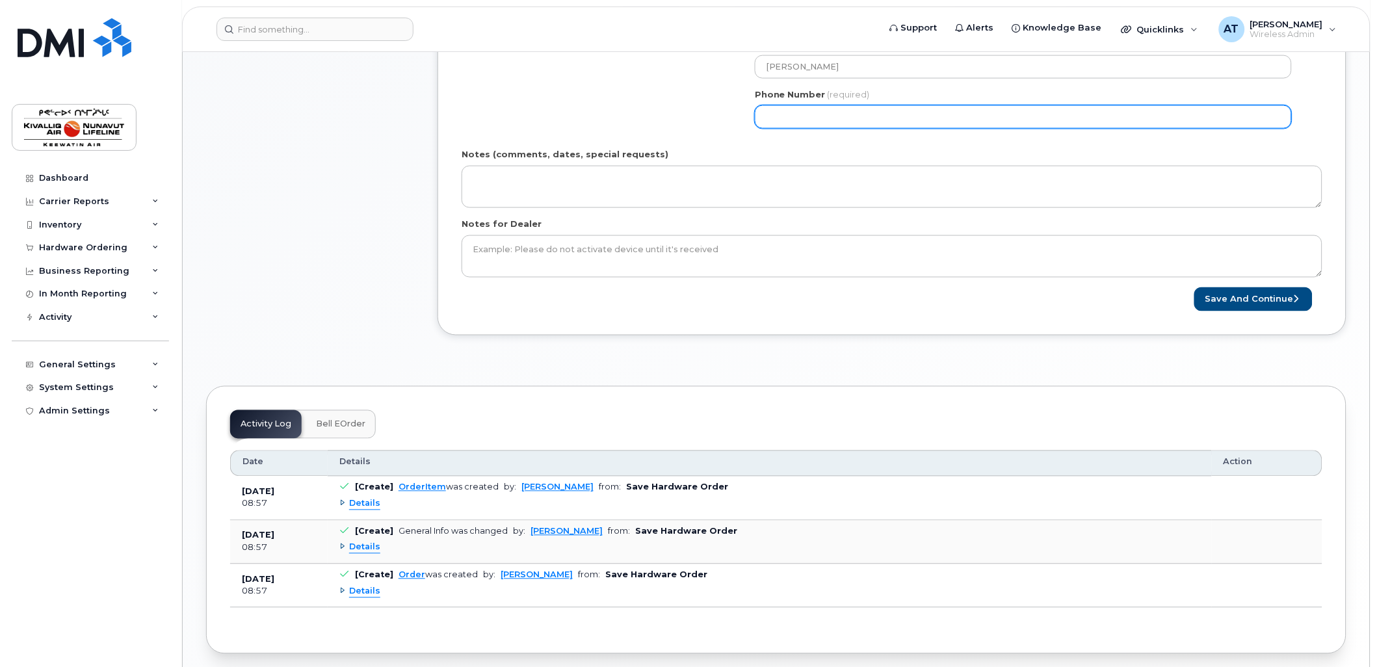
click at [772, 108] on input "Phone Number" at bounding box center [1023, 116] width 537 height 23
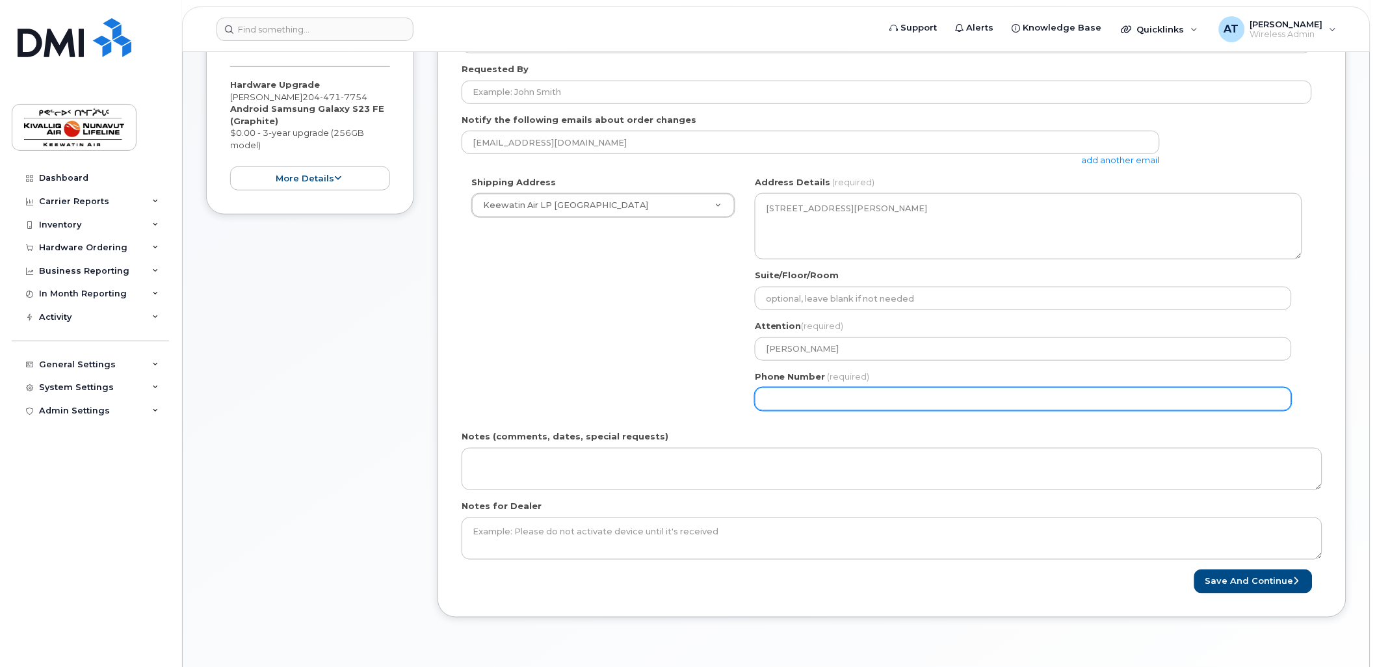
scroll to position [244, 0]
type input "1"
type input "-1"
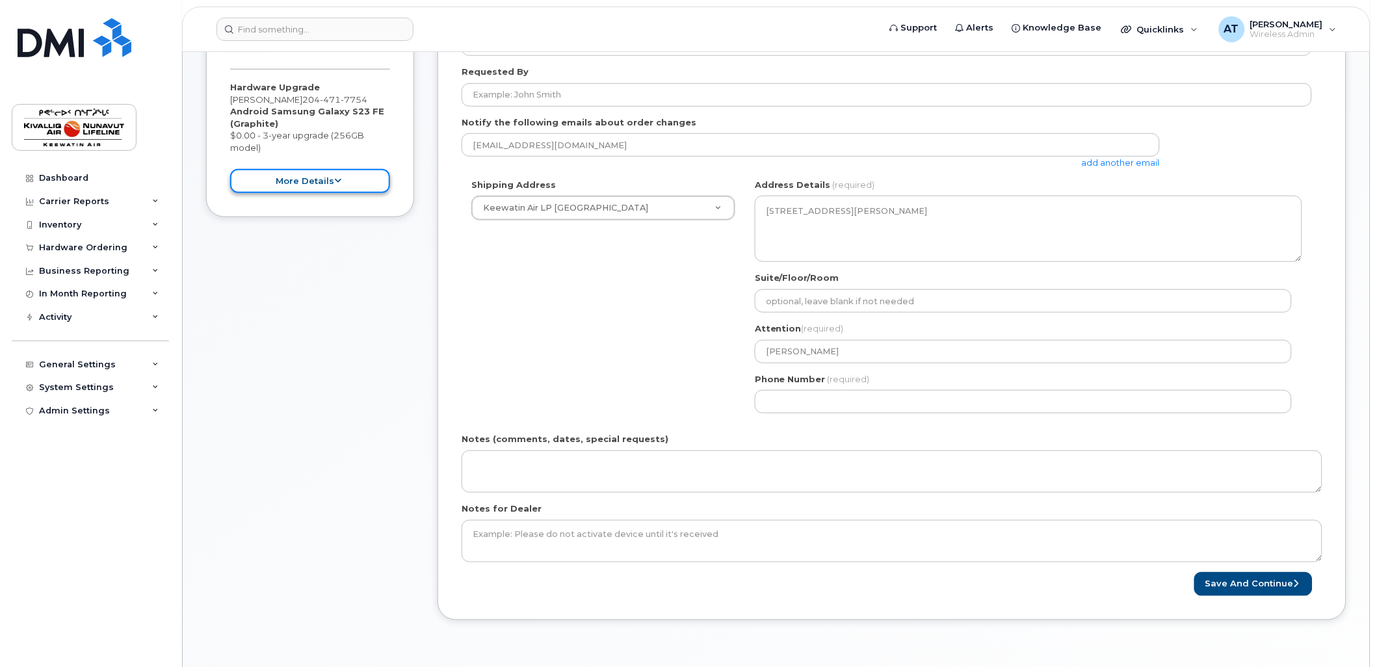
click at [340, 185] on icon at bounding box center [338, 181] width 7 height 8
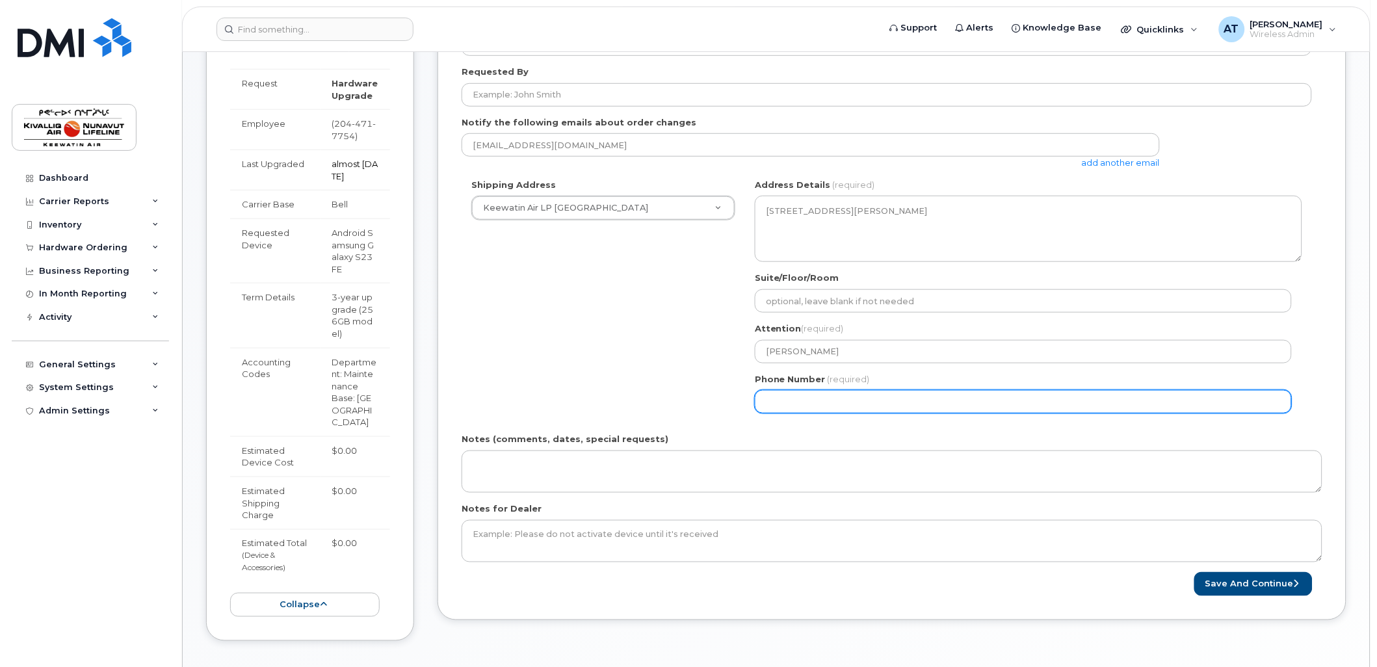
click at [815, 404] on input "Phone Number" at bounding box center [1023, 401] width 537 height 23
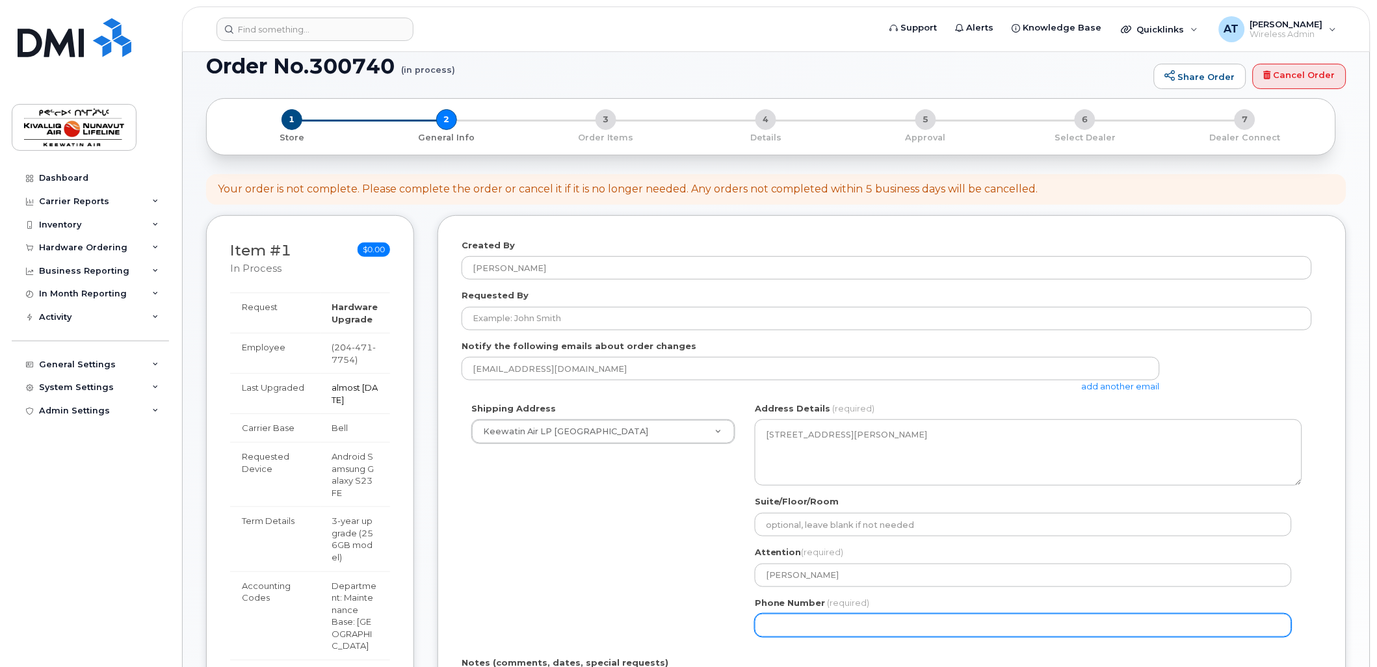
scroll to position [0, 0]
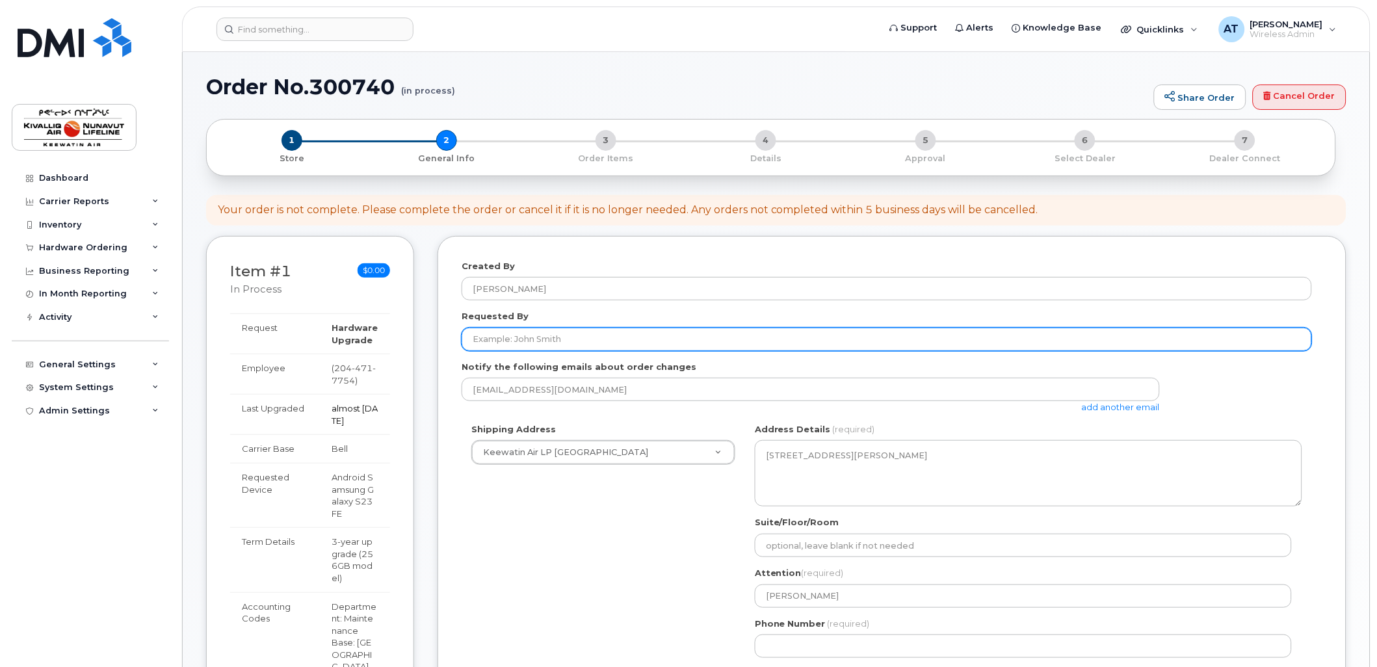
click at [524, 335] on input "Requested By" at bounding box center [887, 339] width 850 height 23
click at [530, 341] on input "Requested By" at bounding box center [887, 339] width 850 height 23
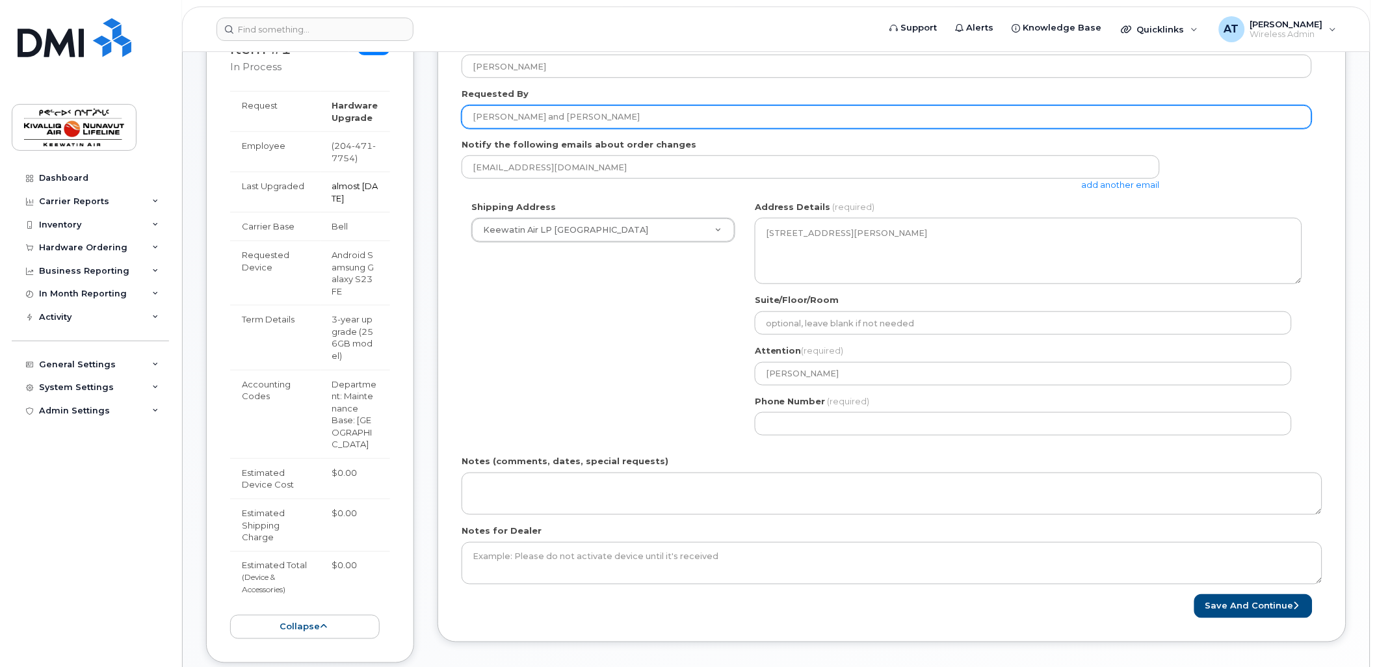
scroll to position [229, 0]
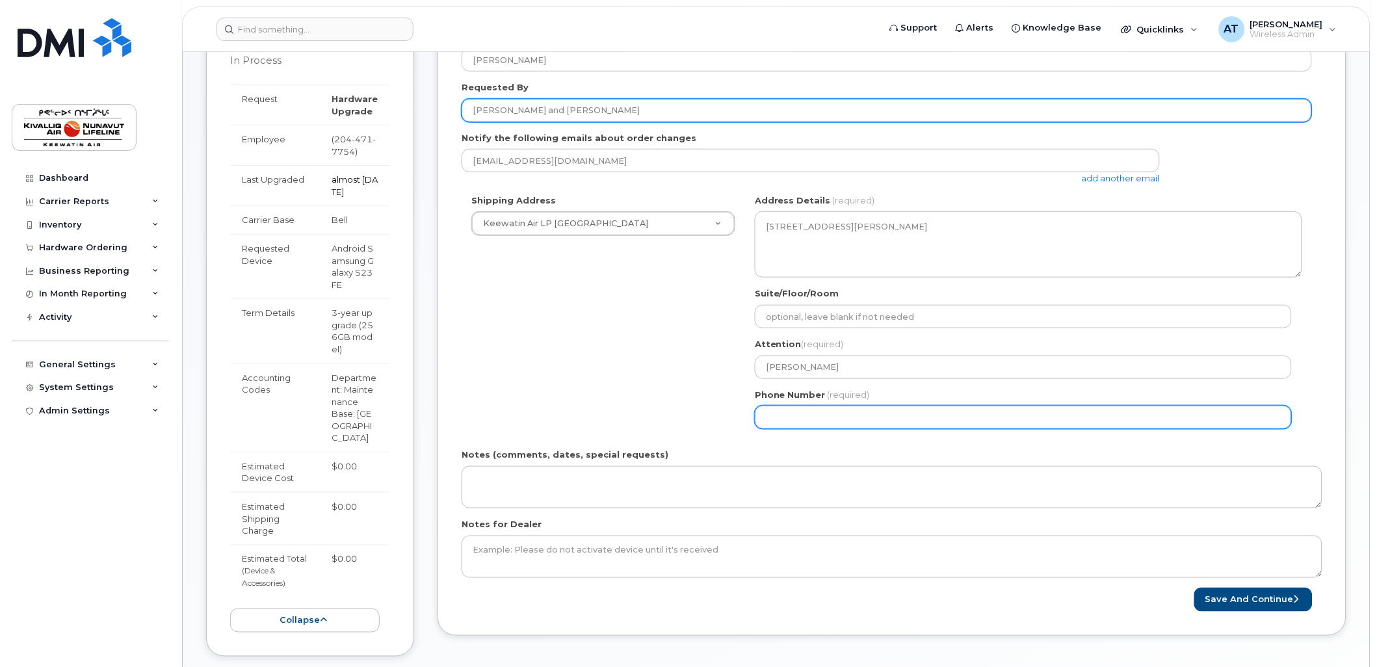
type input "[PERSON_NAME] and [PERSON_NAME]"
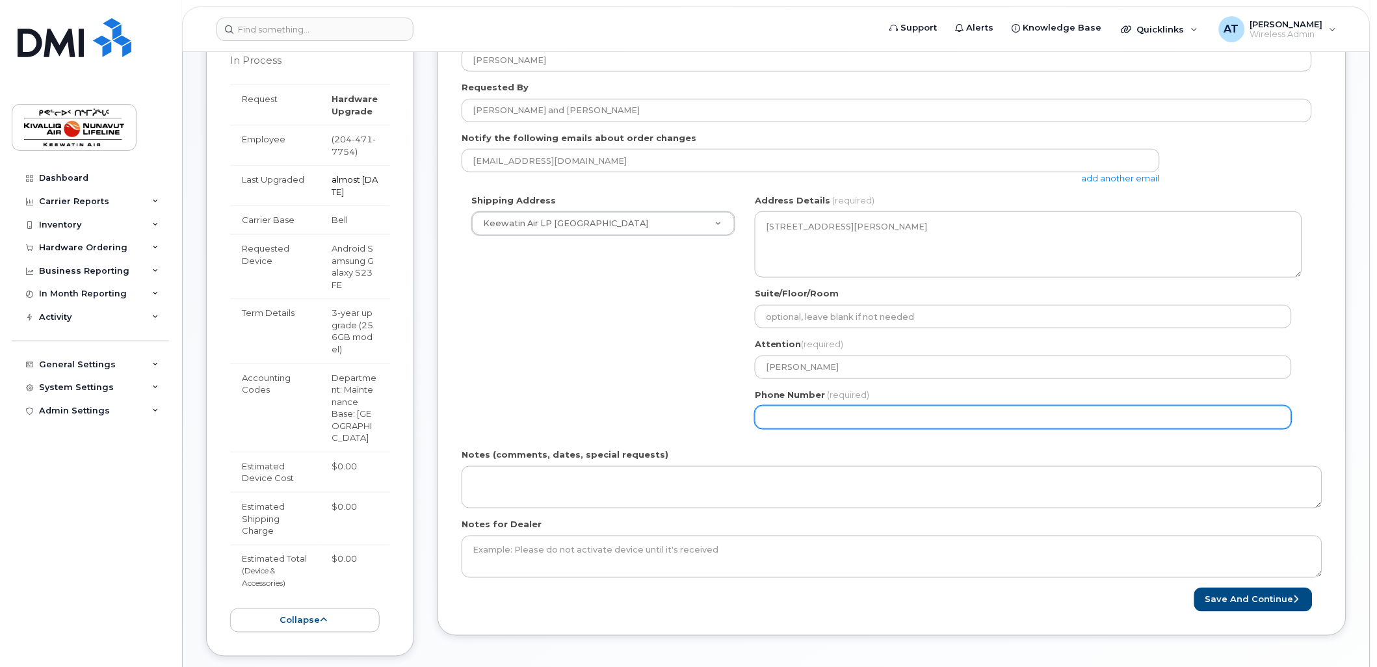
click at [832, 419] on input "Phone Number" at bounding box center [1023, 417] width 537 height 23
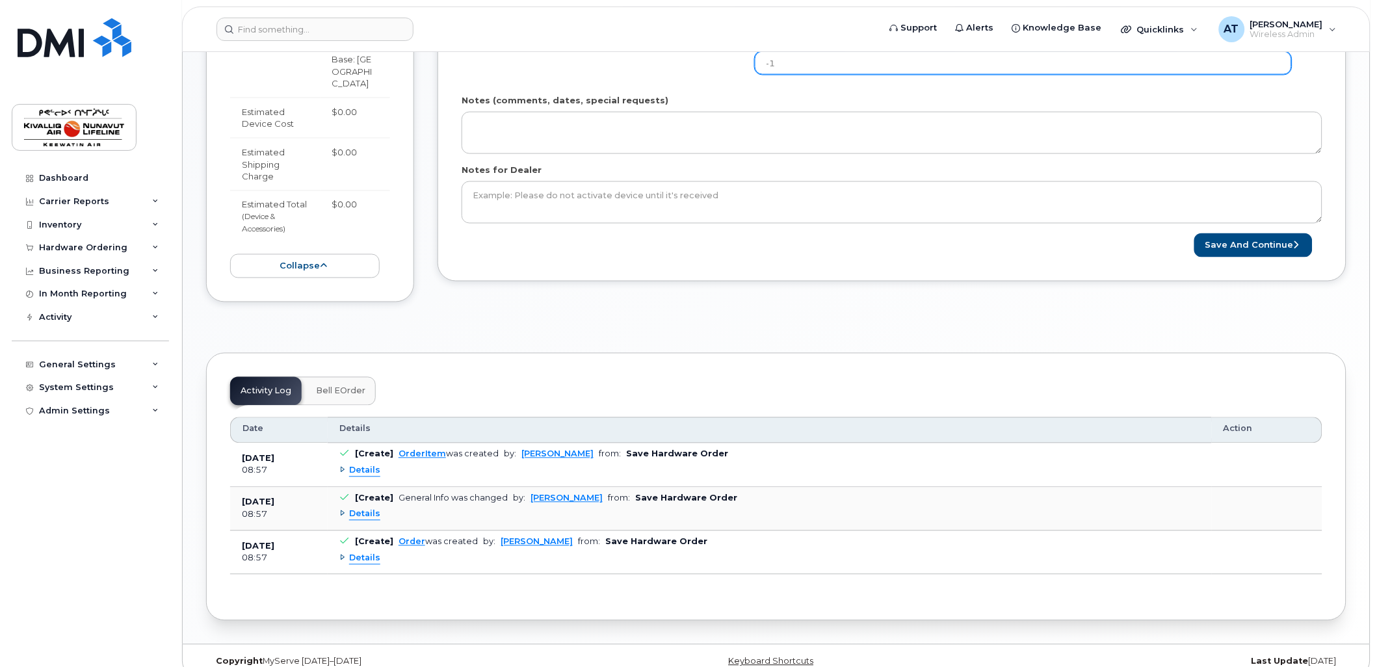
scroll to position [592, 0]
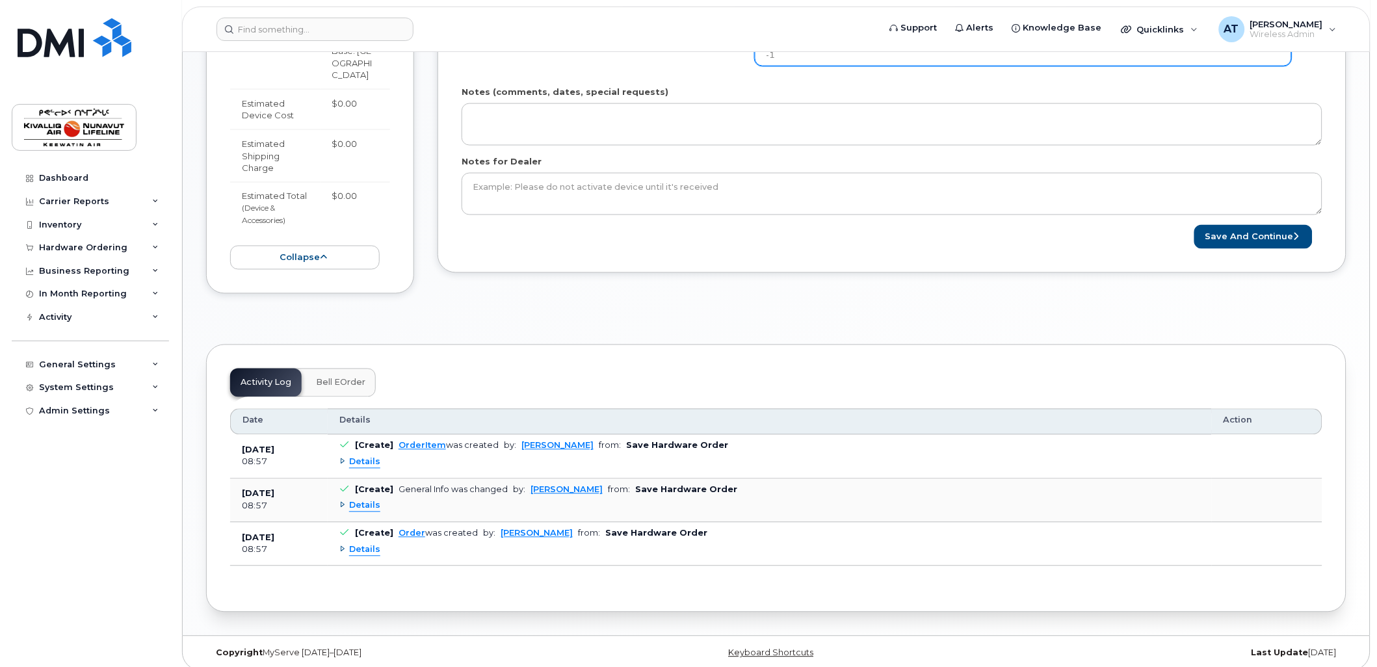
type input "1"
click at [1265, 235] on button "Save and Continue" at bounding box center [1253, 237] width 118 height 24
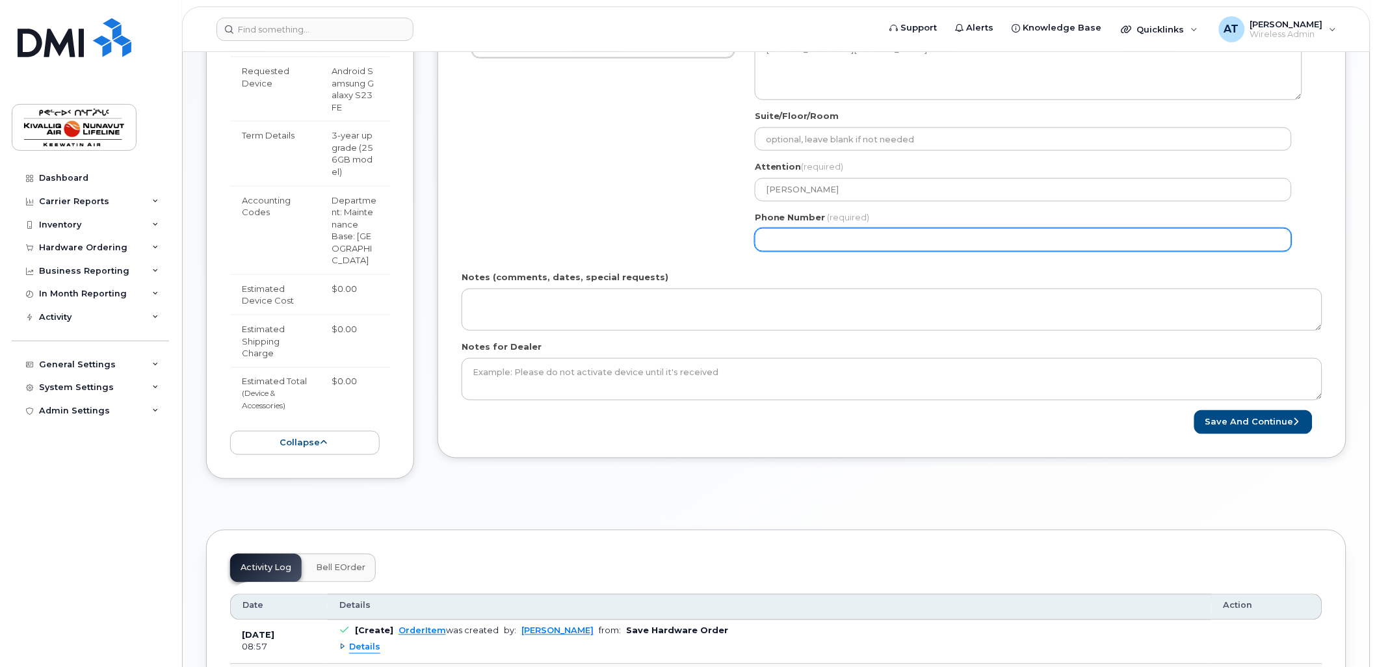
scroll to position [402, 0]
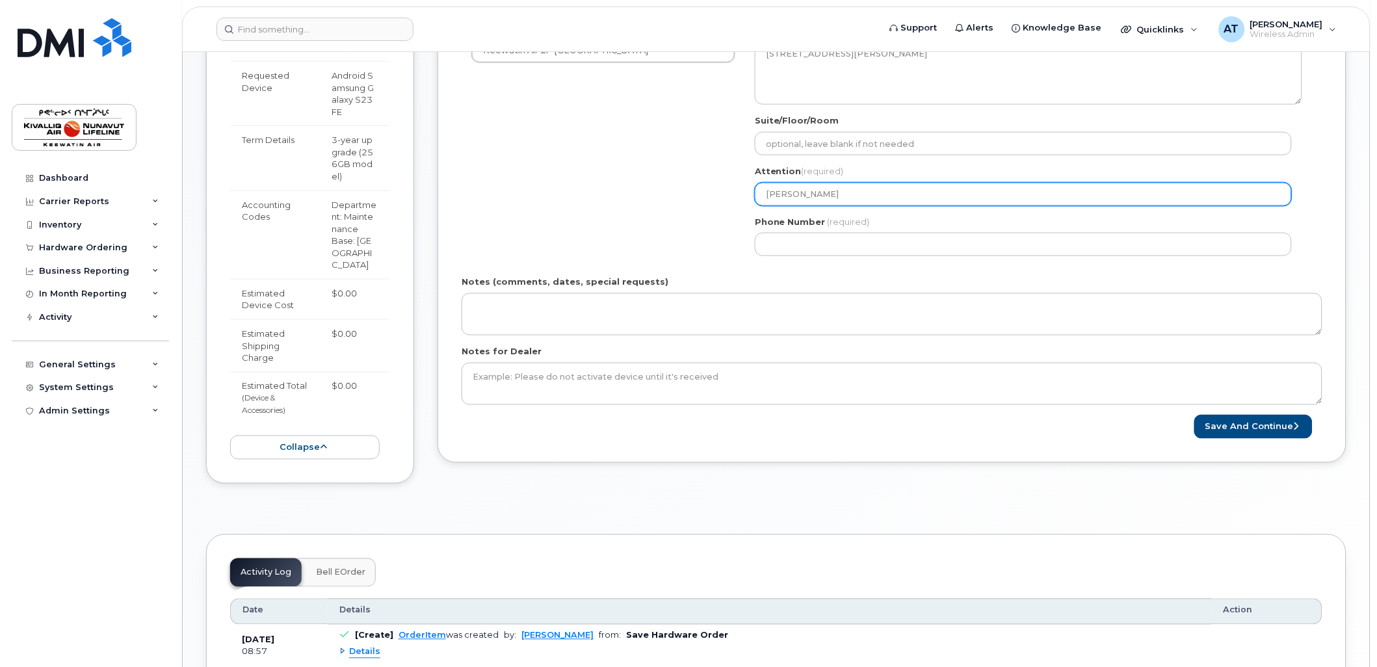
click at [822, 192] on input "[PERSON_NAME]" at bounding box center [1023, 194] width 537 height 23
click at [876, 197] on input "[PERSON_NAME]" at bounding box center [1023, 194] width 537 height 23
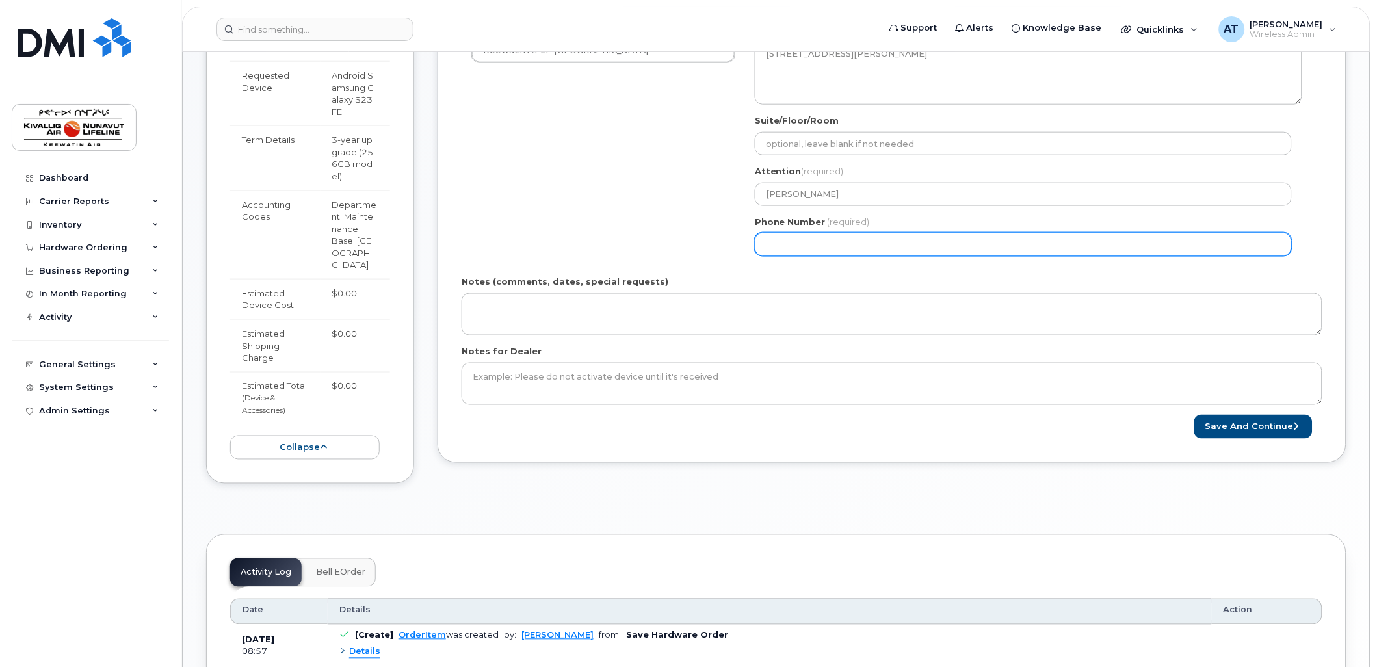
click at [791, 242] on input "Phone Number" at bounding box center [1023, 244] width 537 height 23
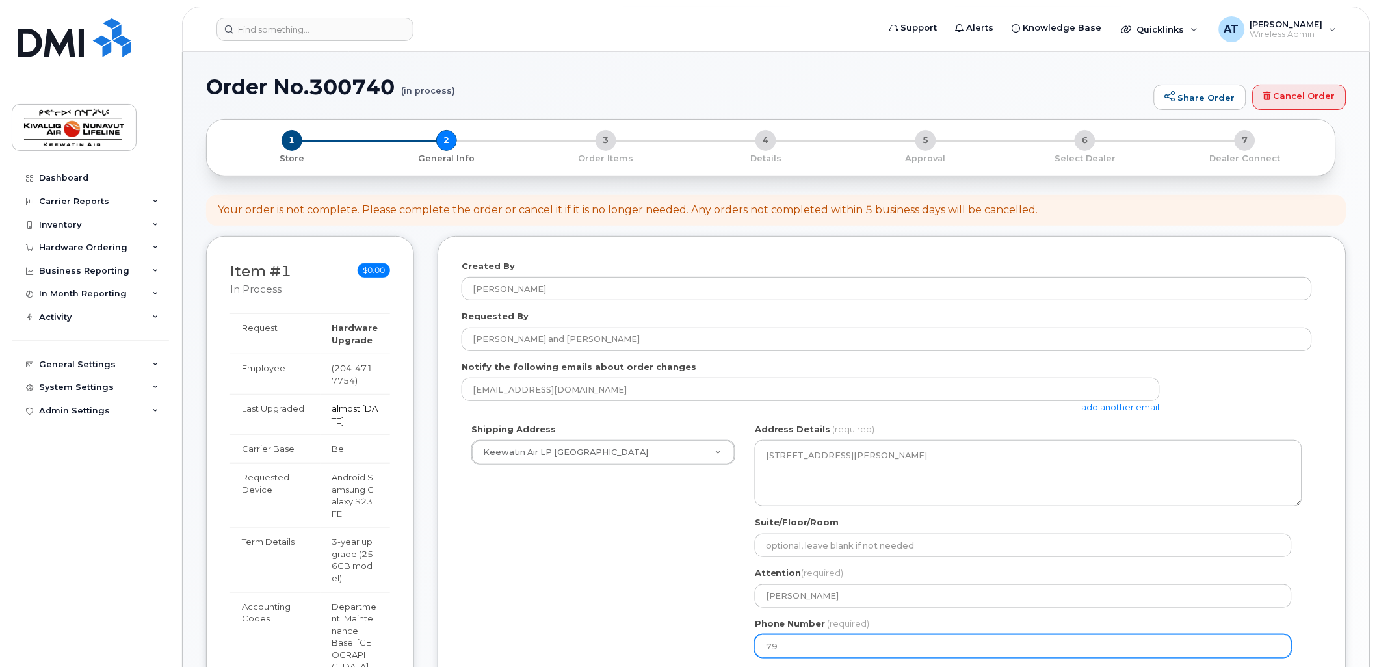
type input "7"
type input "204"
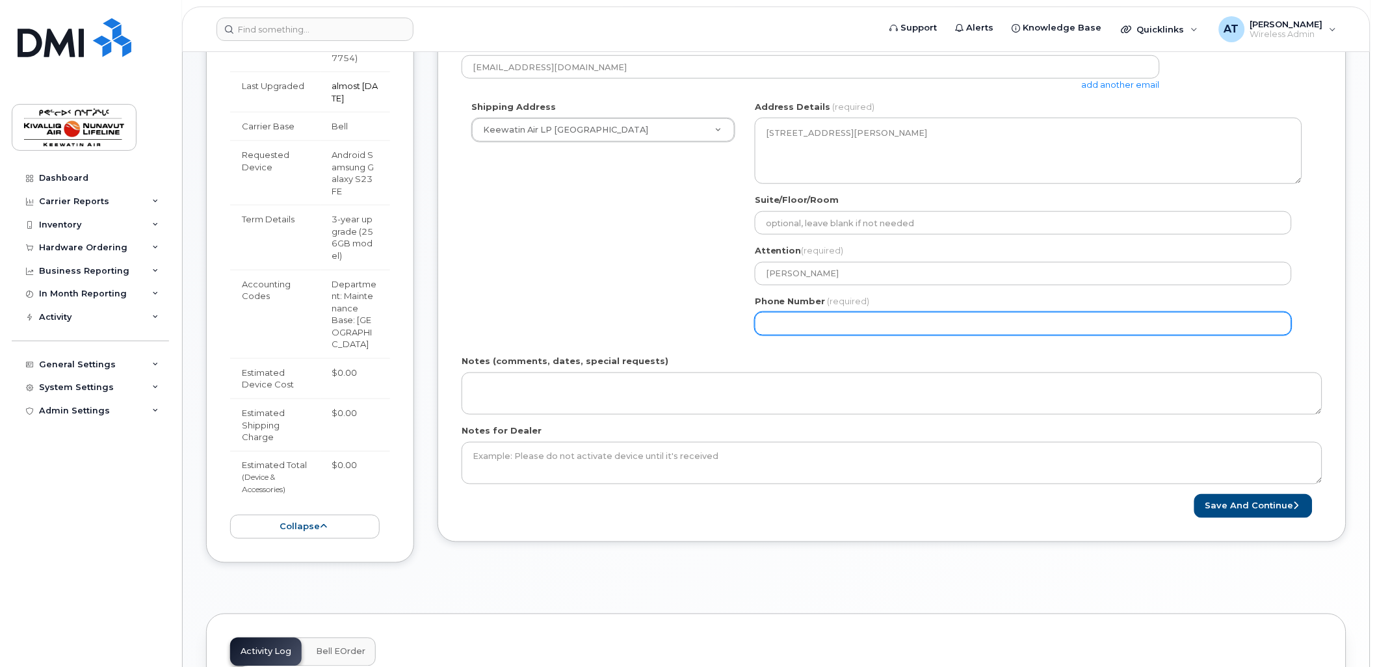
scroll to position [333, 0]
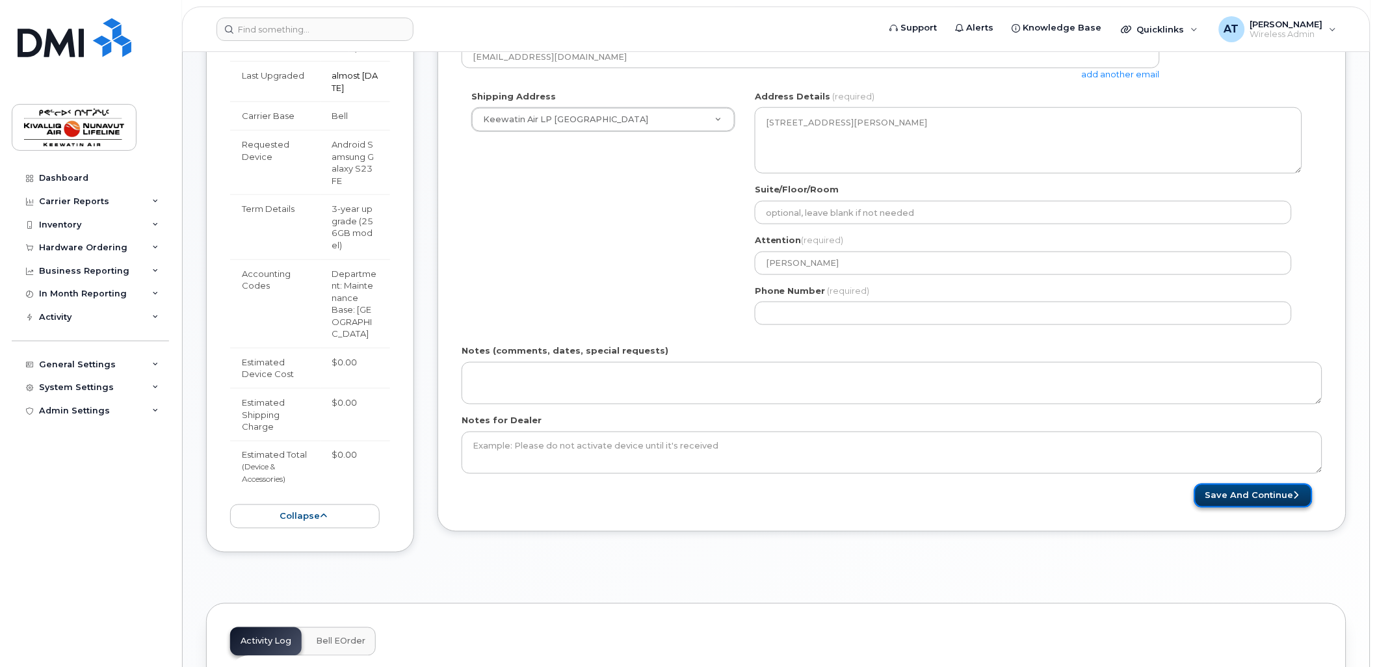
click at [1232, 501] on button "Save and Continue" at bounding box center [1253, 496] width 118 height 24
click at [833, 360] on div "Notes (comments, dates, special requests)" at bounding box center [892, 375] width 861 height 60
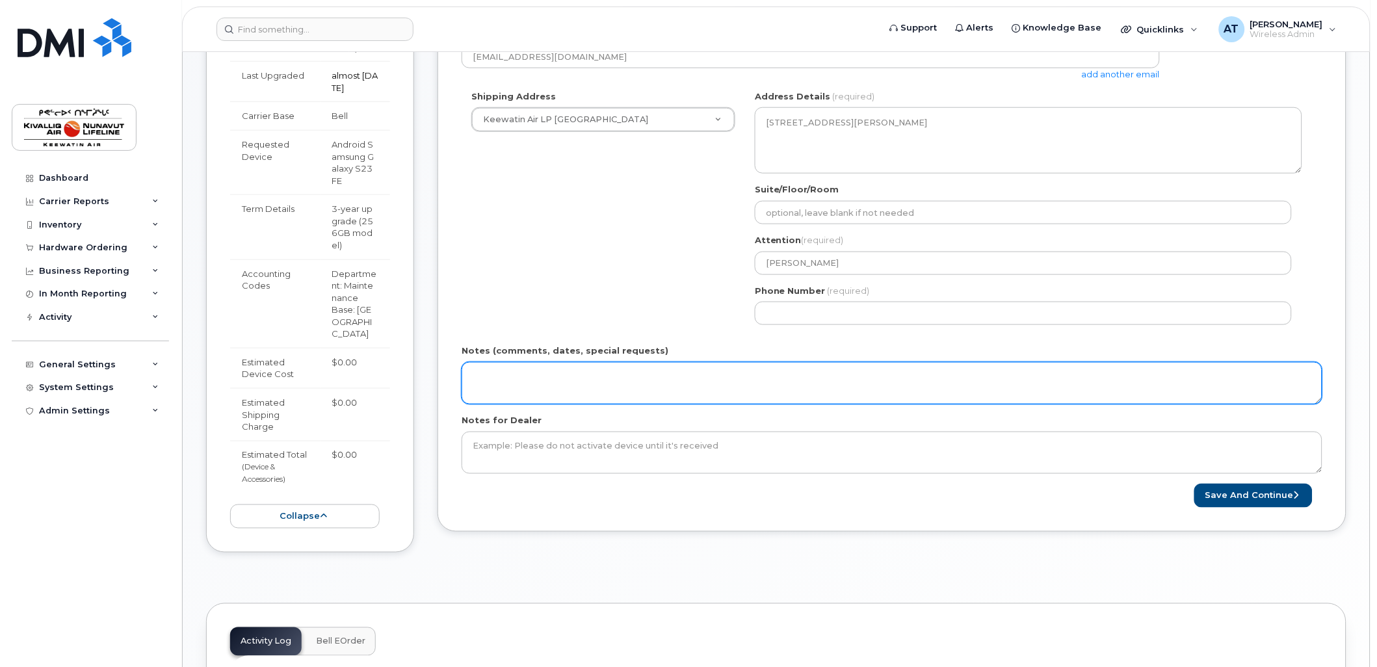
click at [820, 374] on textarea "Notes (comments, dates, special requests)" at bounding box center [892, 383] width 861 height 43
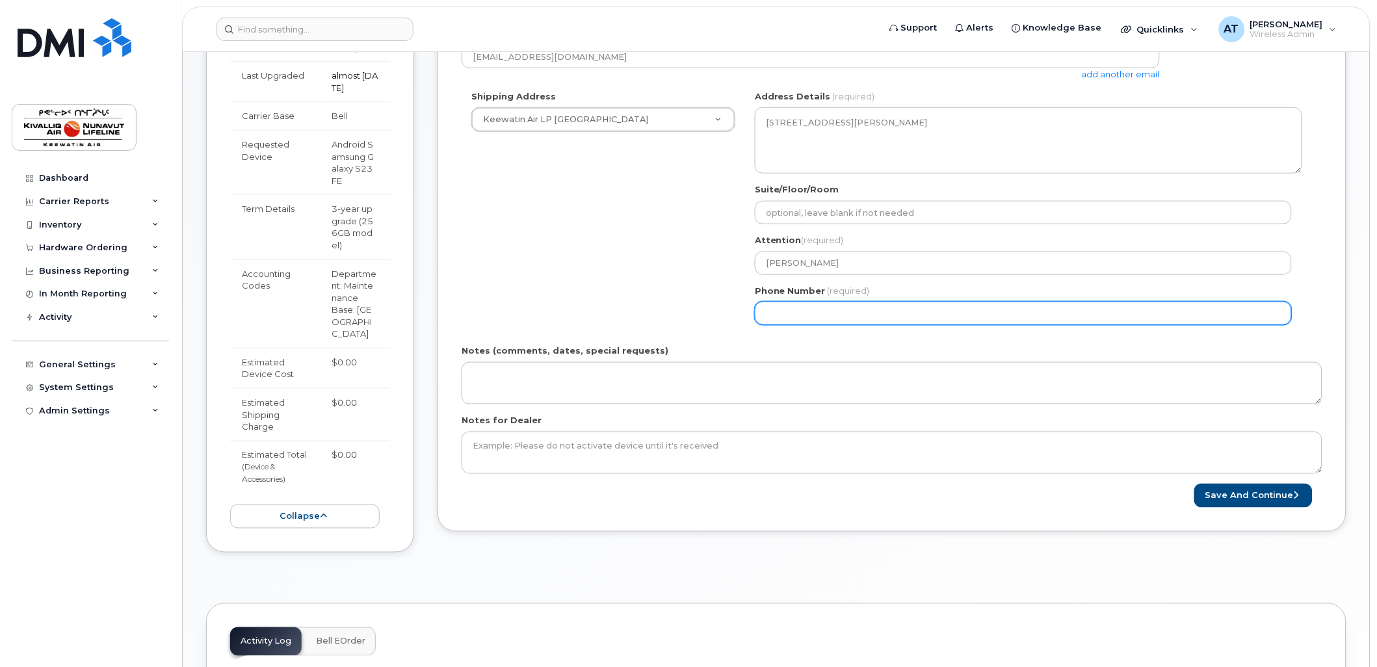
click at [847, 313] on input "Phone Number" at bounding box center [1023, 313] width 537 height 23
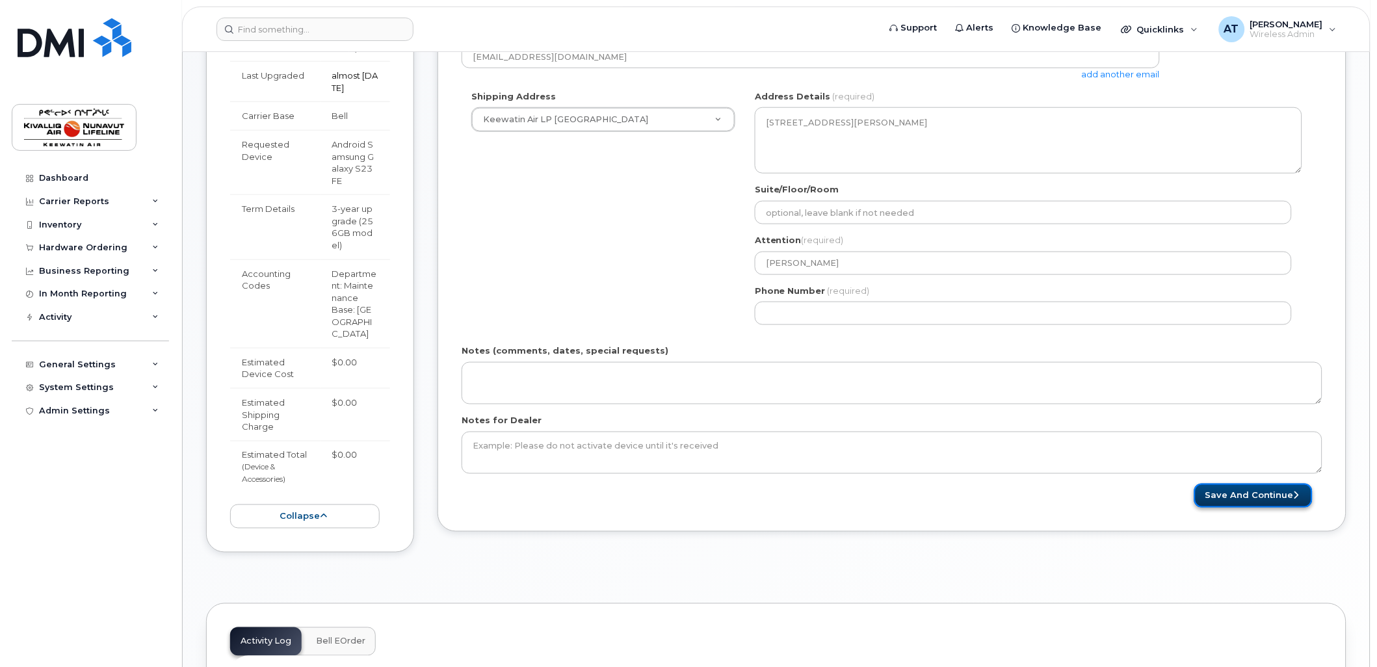
click at [1225, 489] on button "Save and Continue" at bounding box center [1253, 496] width 118 height 24
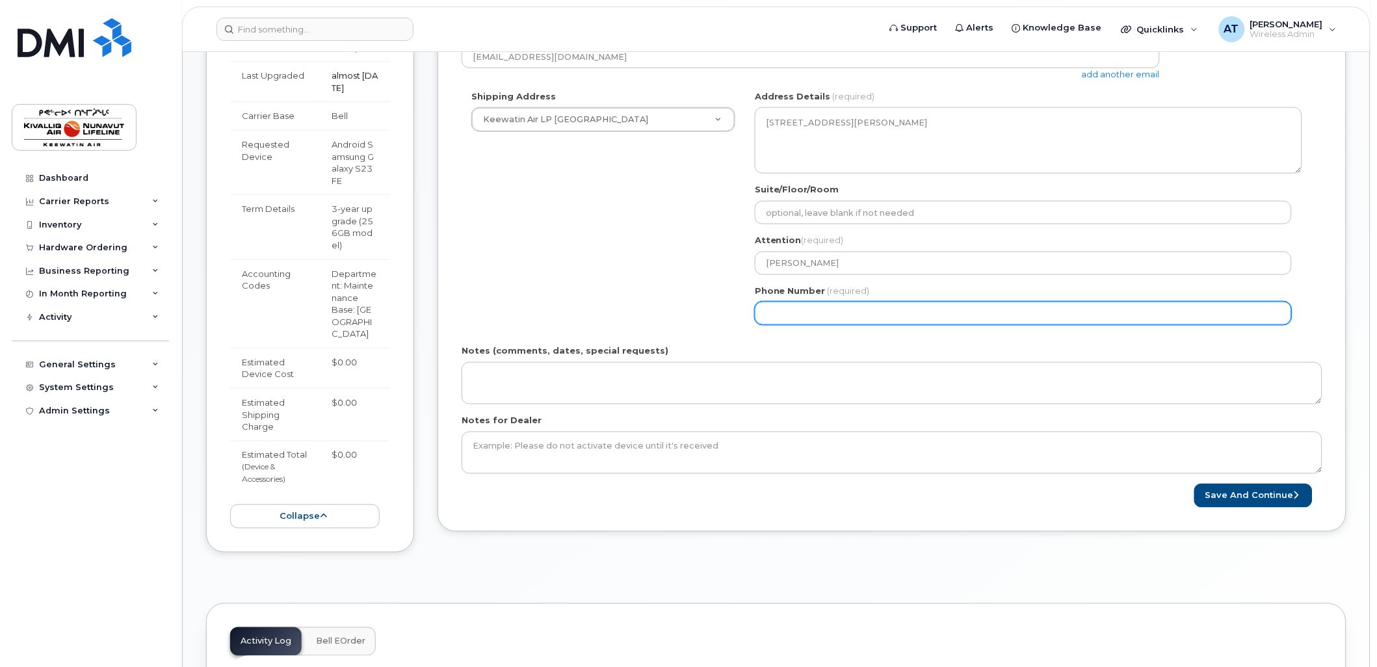
click at [761, 314] on input "Phone Number" at bounding box center [1023, 313] width 537 height 23
type input "1"
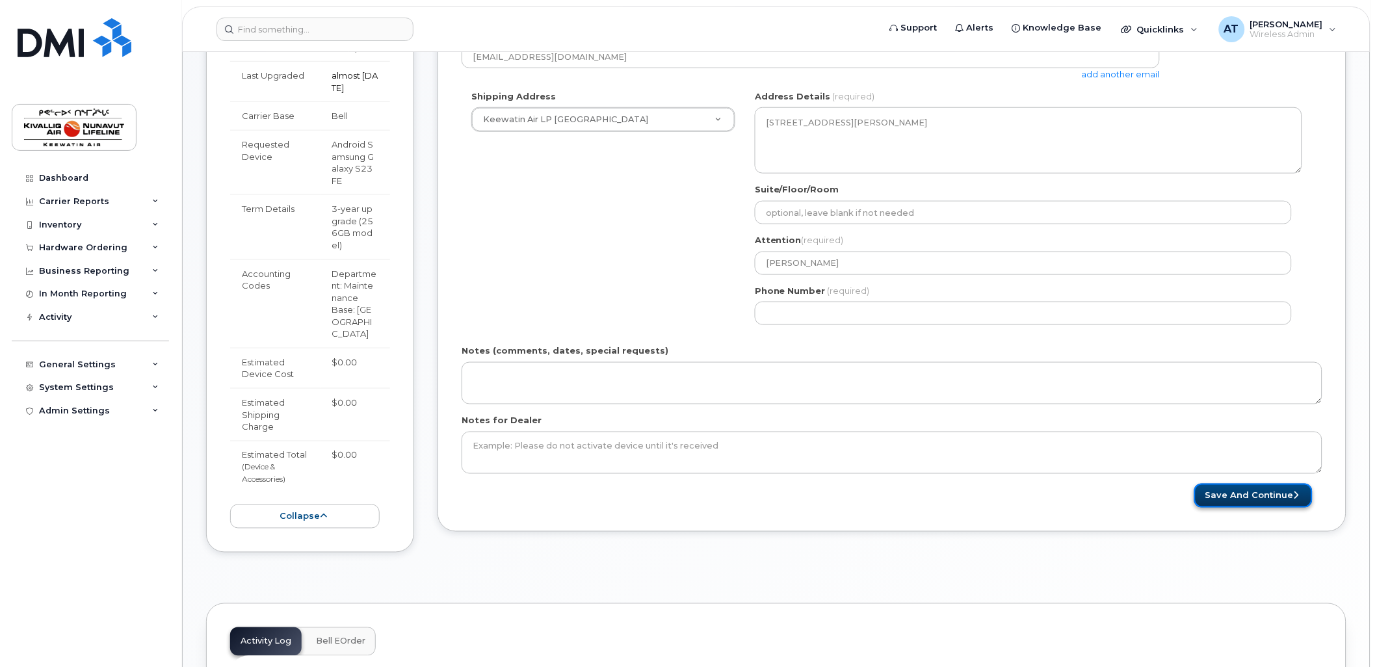
click at [1257, 491] on button "Save and Continue" at bounding box center [1253, 496] width 118 height 24
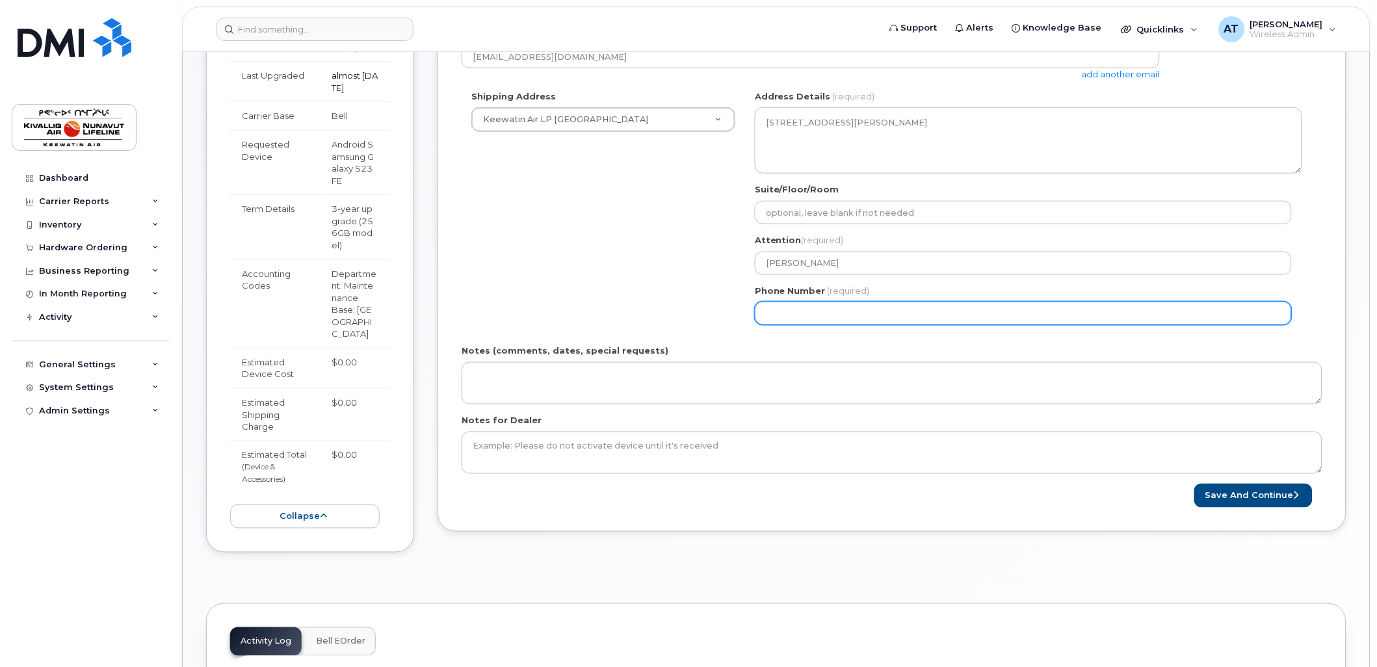
click at [894, 306] on input "Phone Number" at bounding box center [1023, 313] width 537 height 23
type input "1"
type input "204"
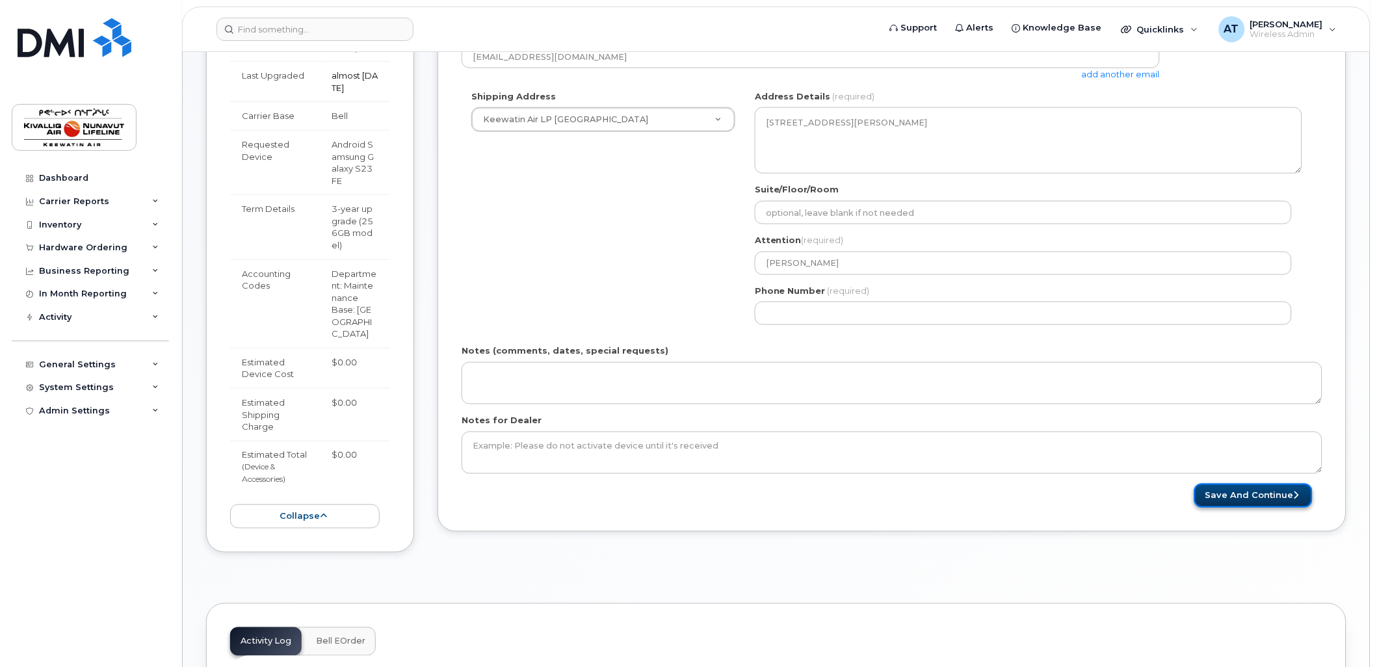
click at [1240, 498] on button "Save and Continue" at bounding box center [1253, 496] width 118 height 24
click at [863, 294] on span "(required)" at bounding box center [849, 290] width 42 height 10
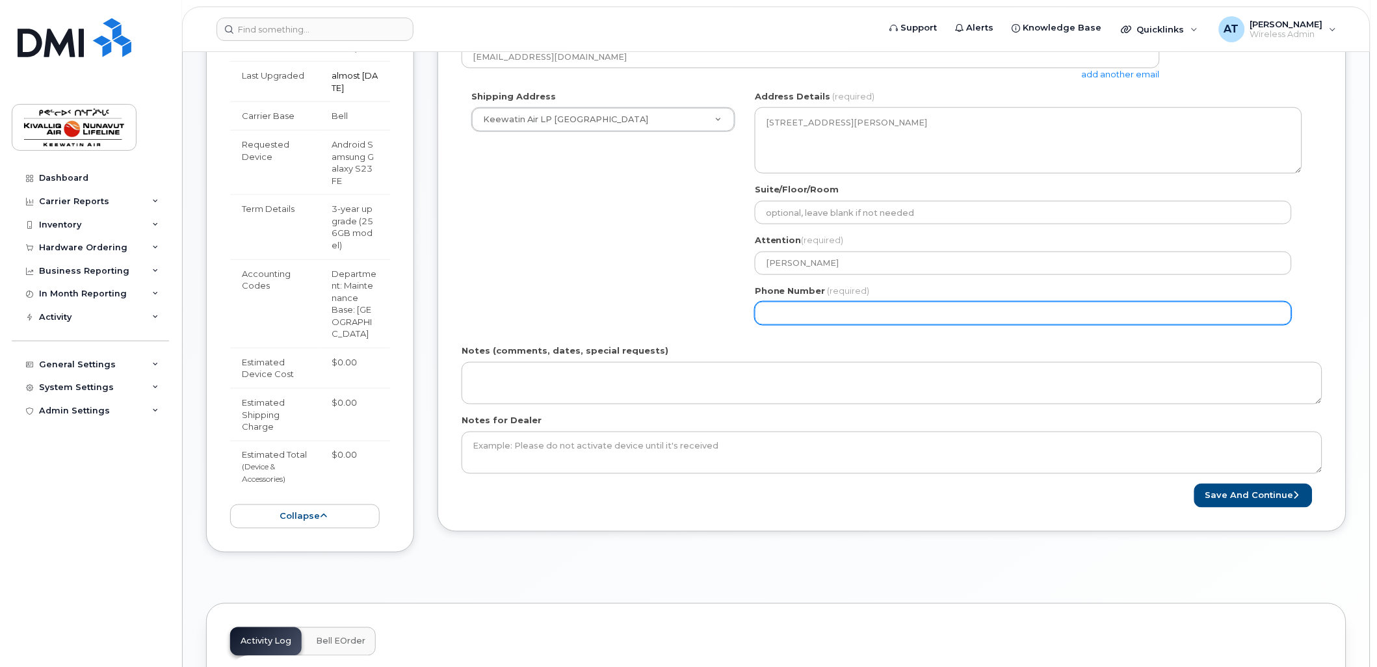
drag, startPoint x: 837, startPoint y: 322, endPoint x: 846, endPoint y: 315, distance: 12.1
click at [837, 321] on input "Phone Number" at bounding box center [1023, 313] width 537 height 23
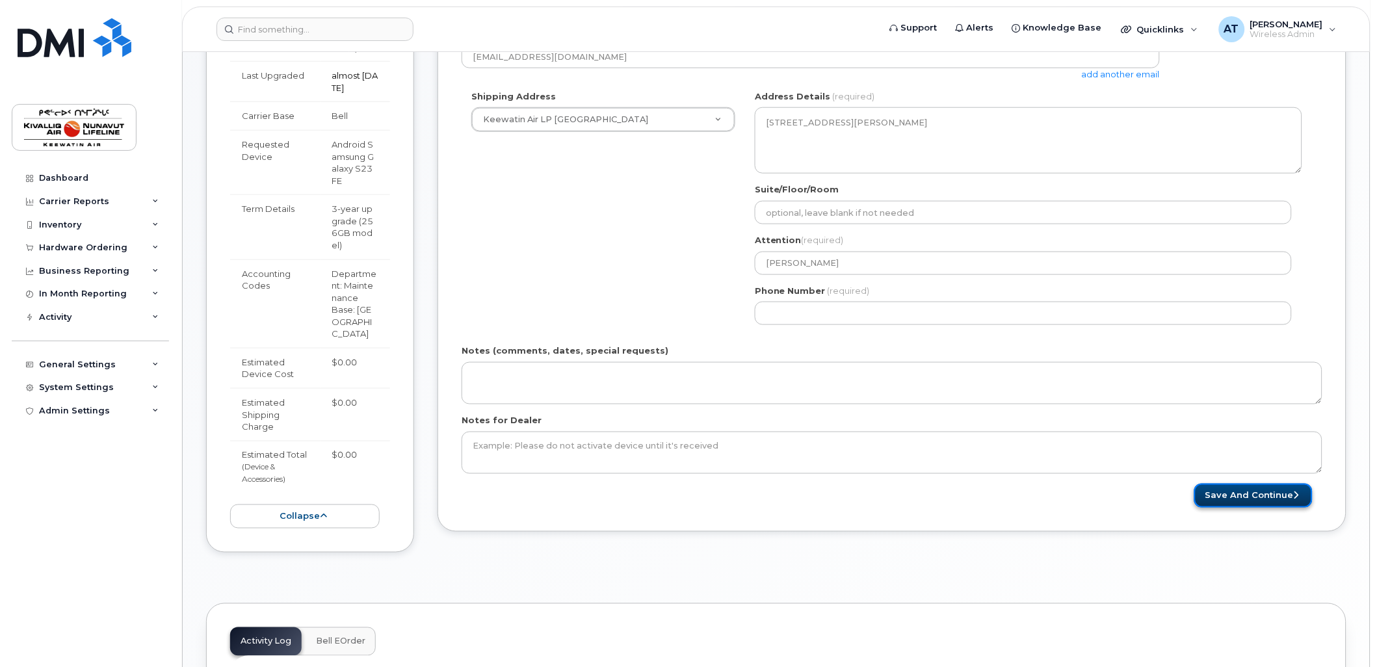
click at [1240, 491] on button "Save and Continue" at bounding box center [1253, 496] width 118 height 24
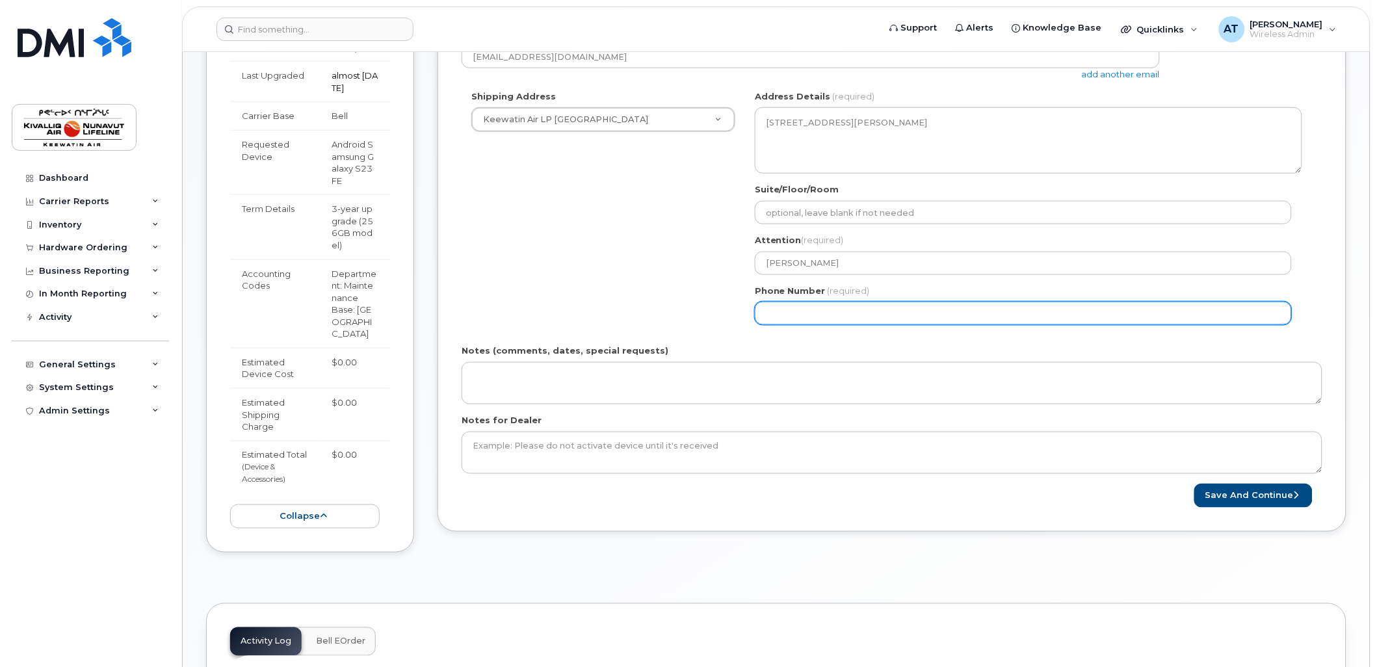
scroll to position [0, 0]
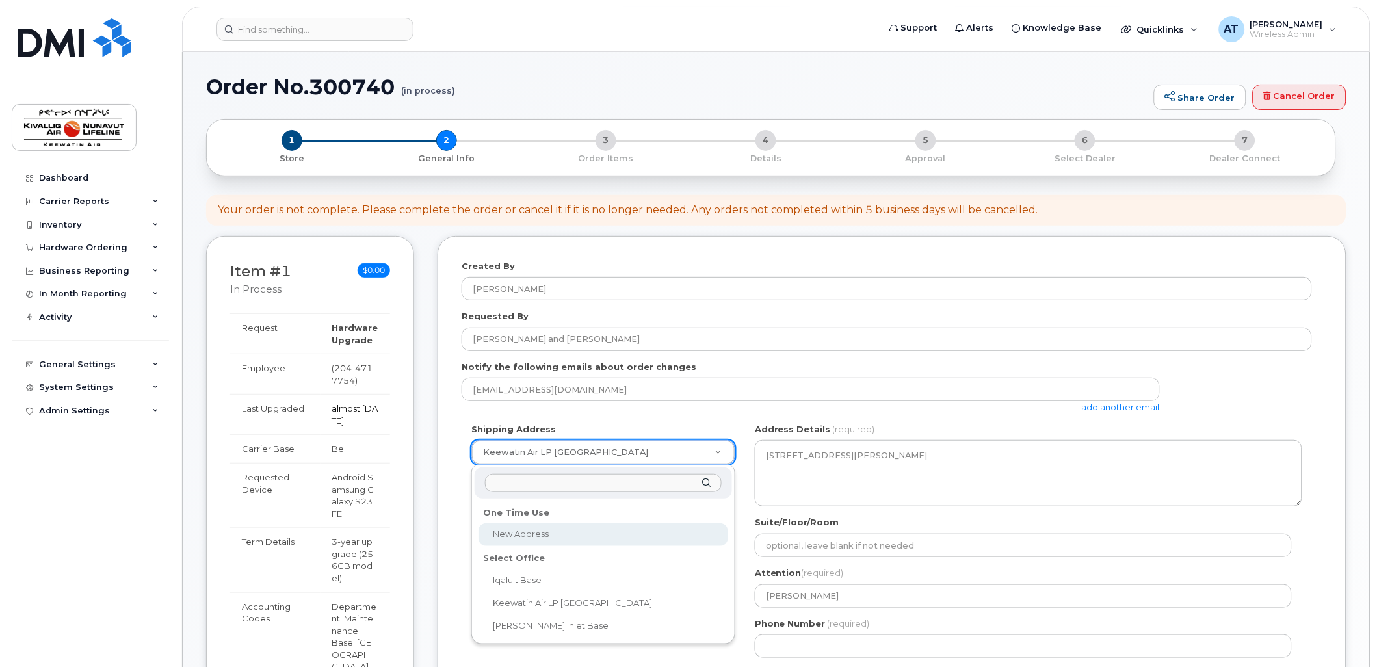
select select
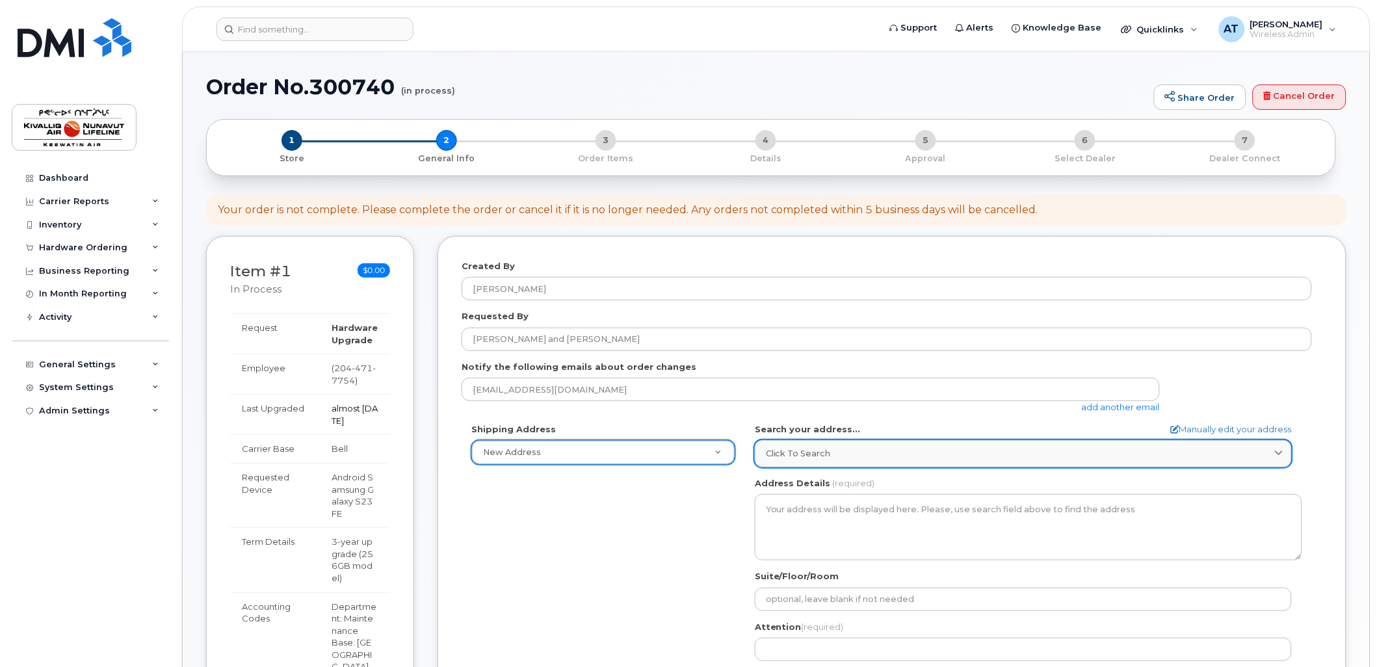
click at [855, 453] on div "Click to search" at bounding box center [1023, 453] width 515 height 12
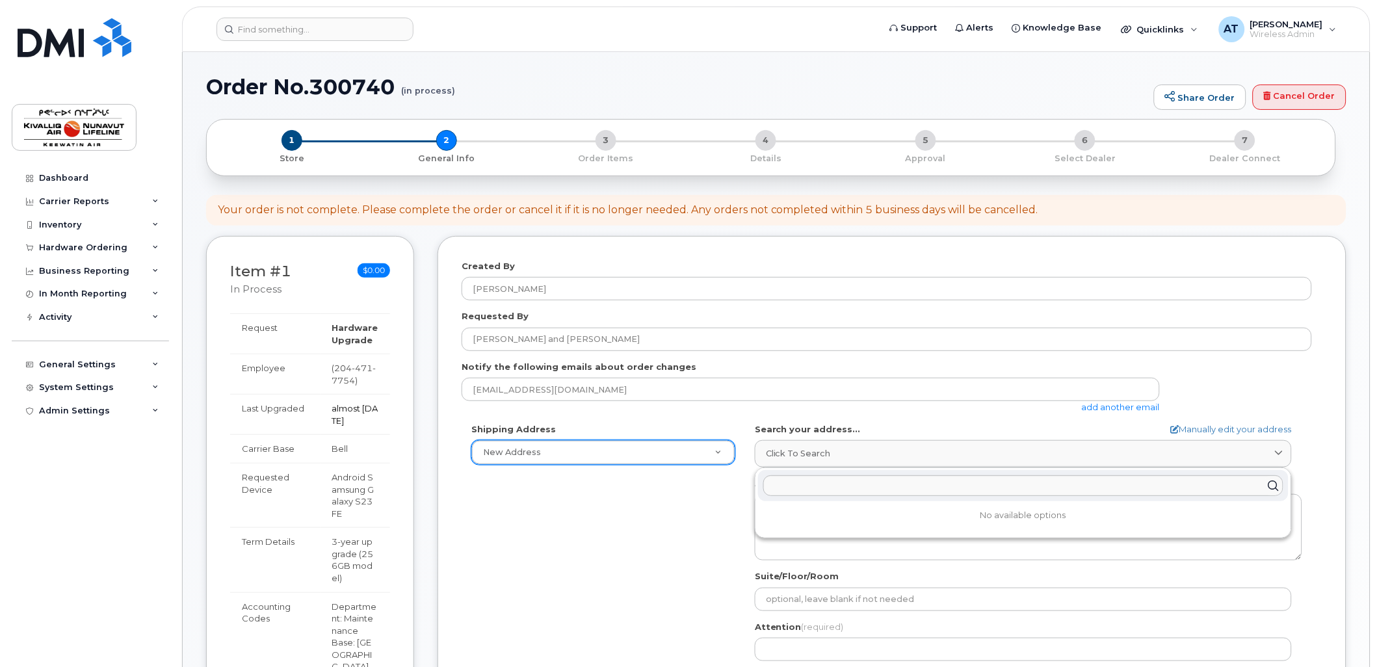
click at [753, 449] on div "AB Search your address... Manually edit your address Click to search No availab…" at bounding box center [1028, 572] width 567 height 298
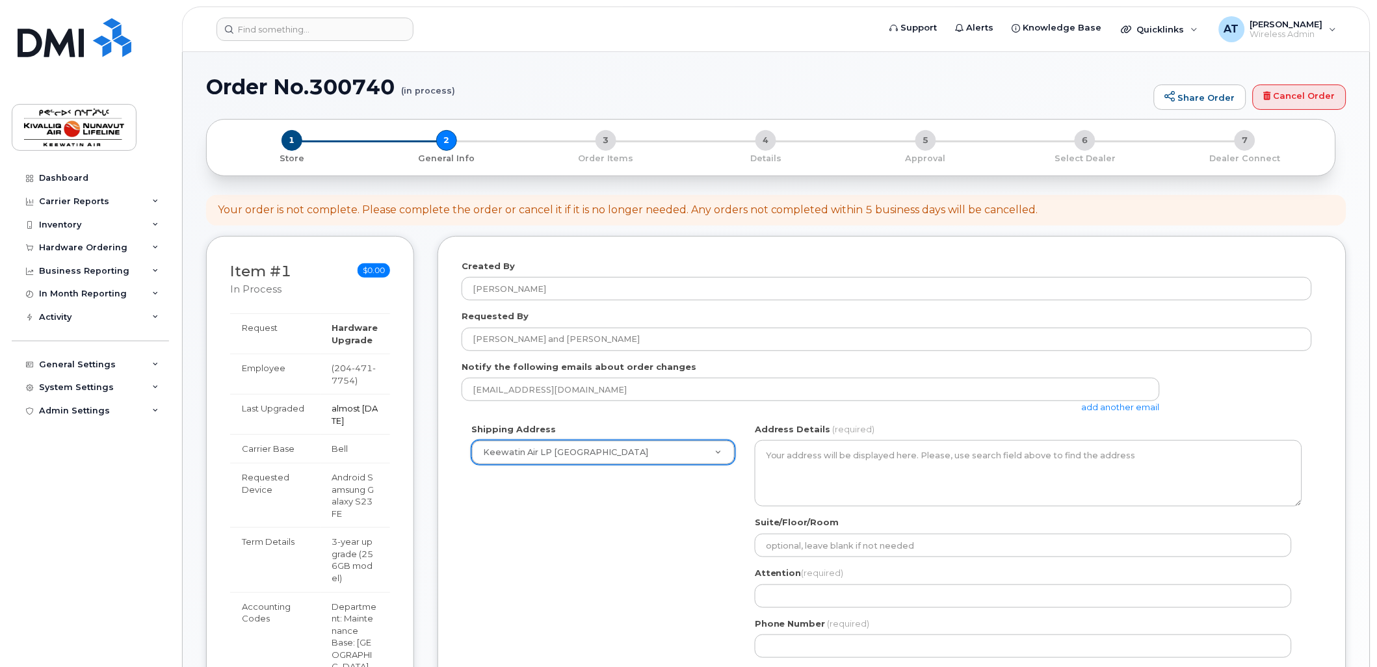
select select
type textarea "50 Morberg Way Winnipeg Manitoba R3H 0A4"
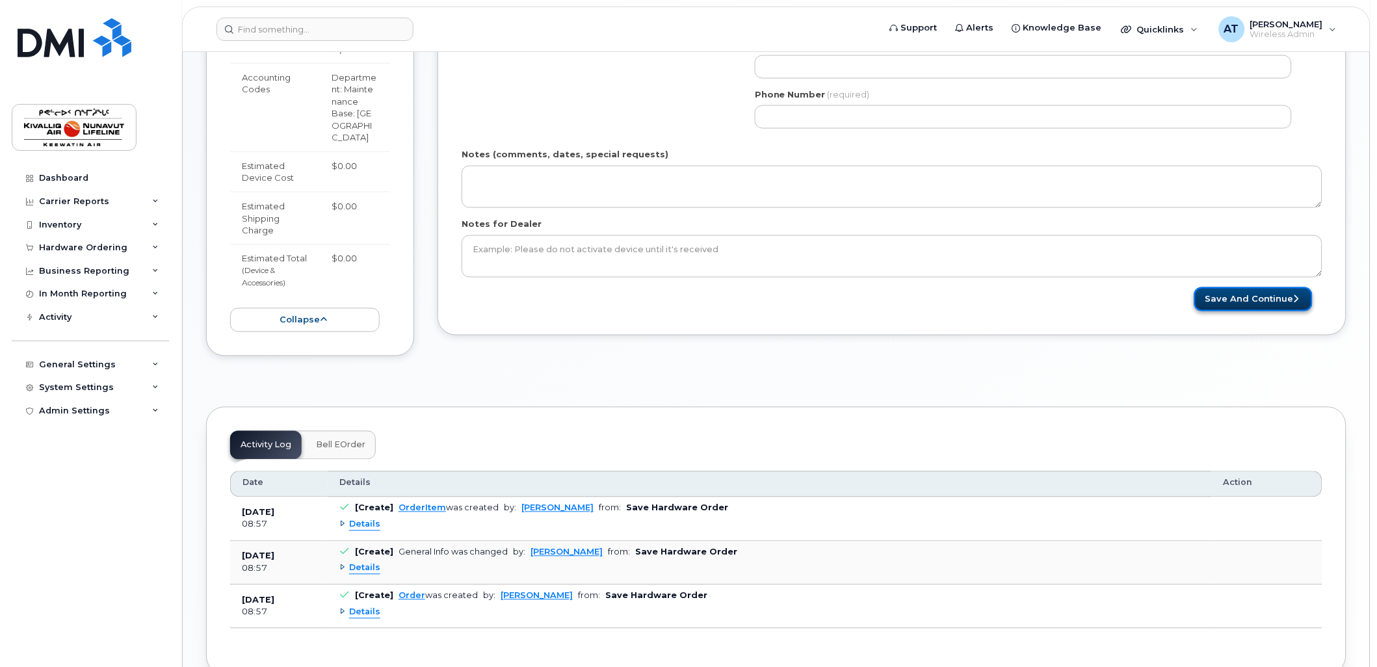
click at [1221, 302] on button "Save and Continue" at bounding box center [1253, 299] width 118 height 24
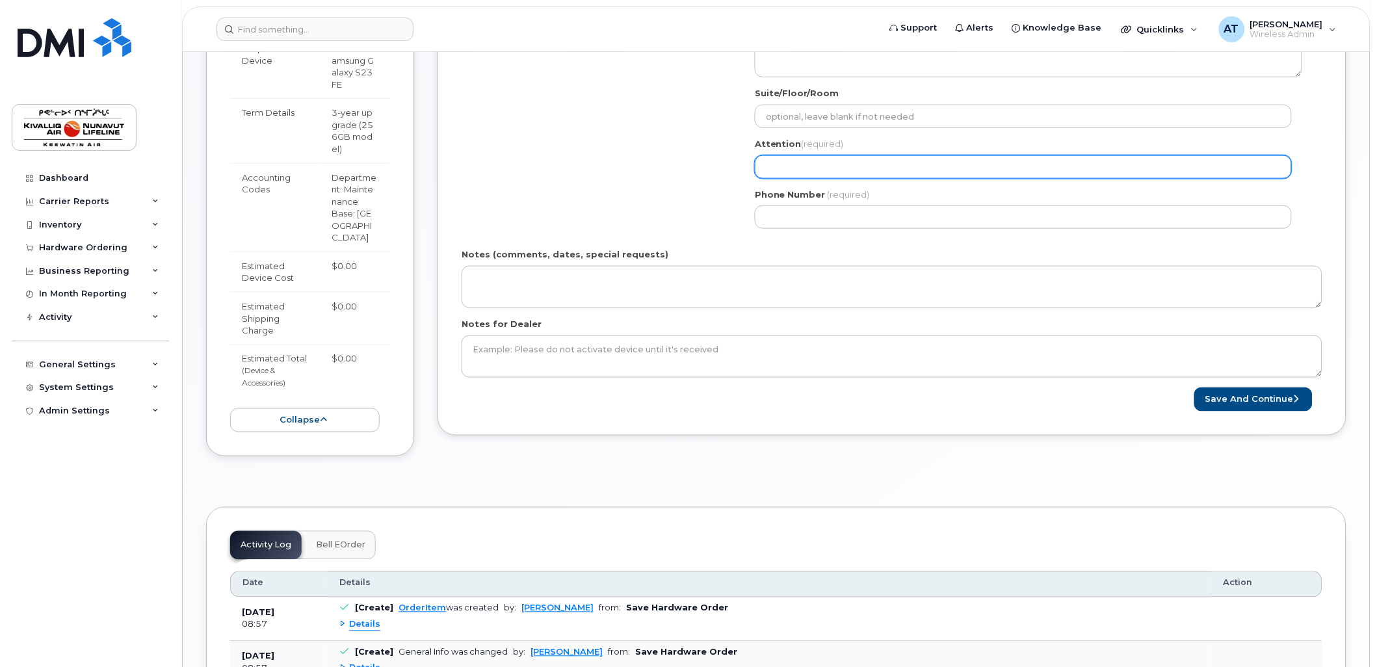
scroll to position [418, 0]
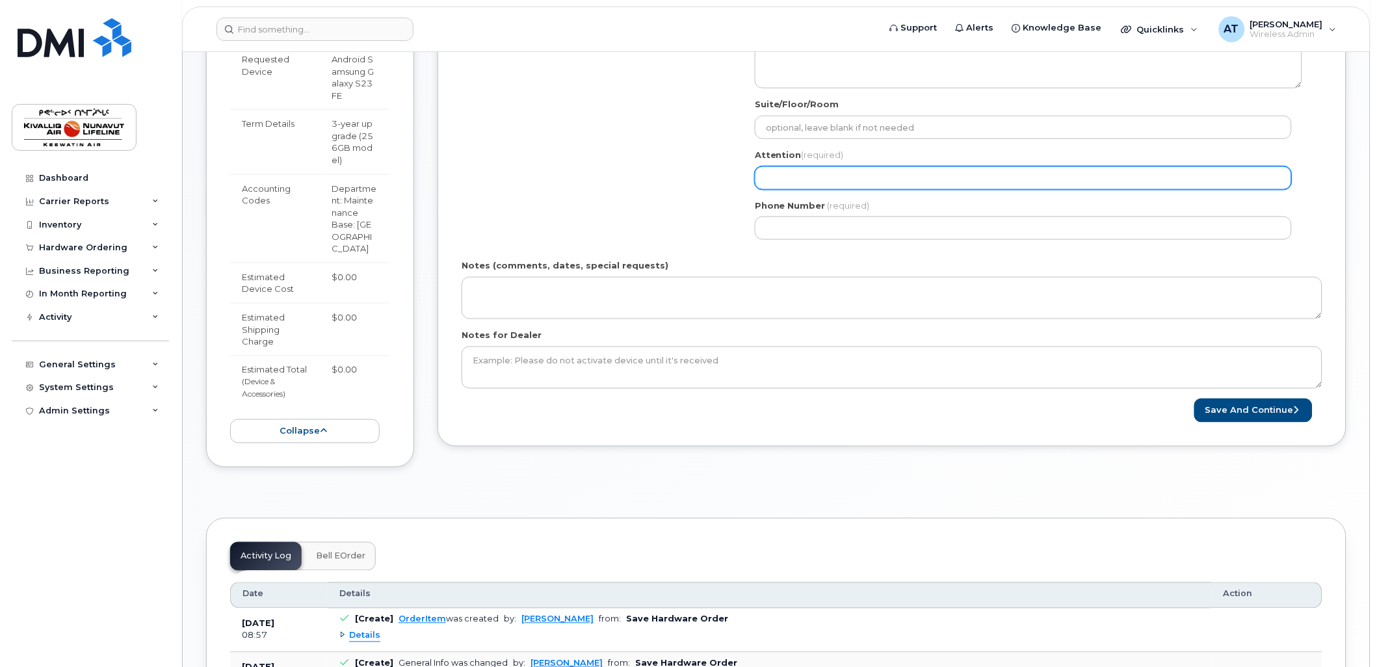
select select
type input "M"
select select
type input "Ma"
select select
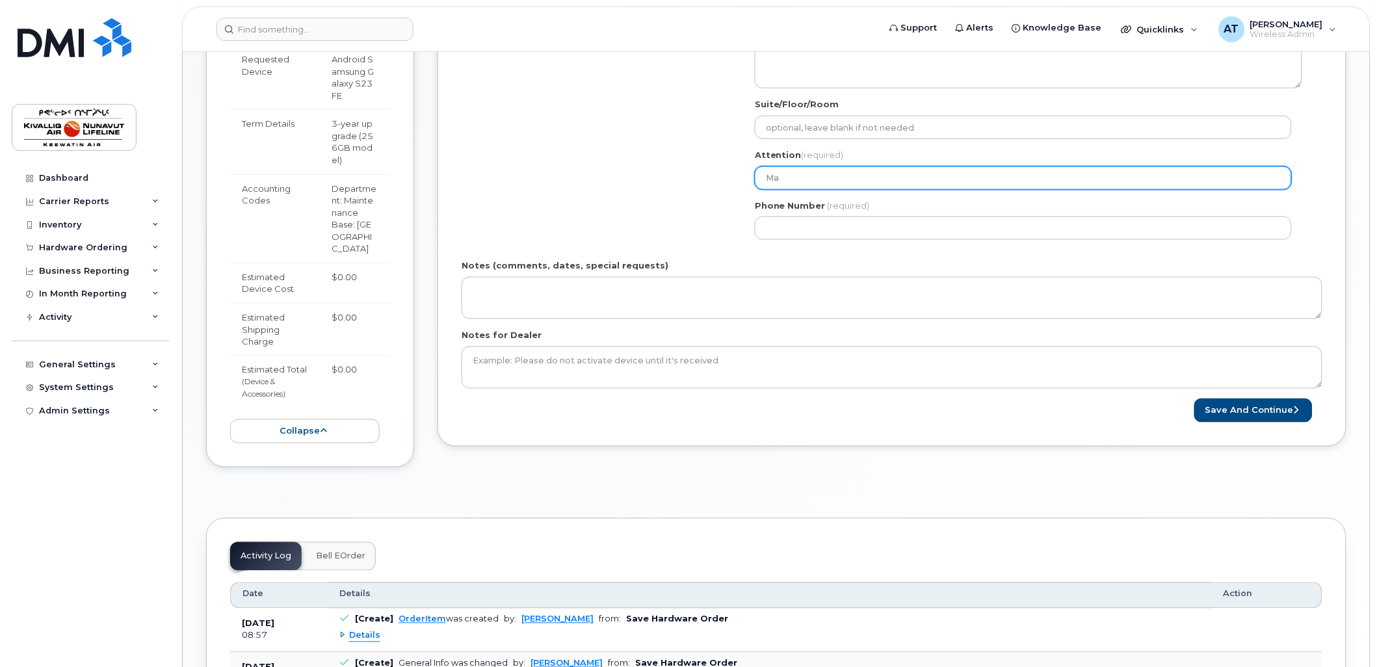
type input "Mar"
select select
type input "Mark"
select select
type input "Mark S"
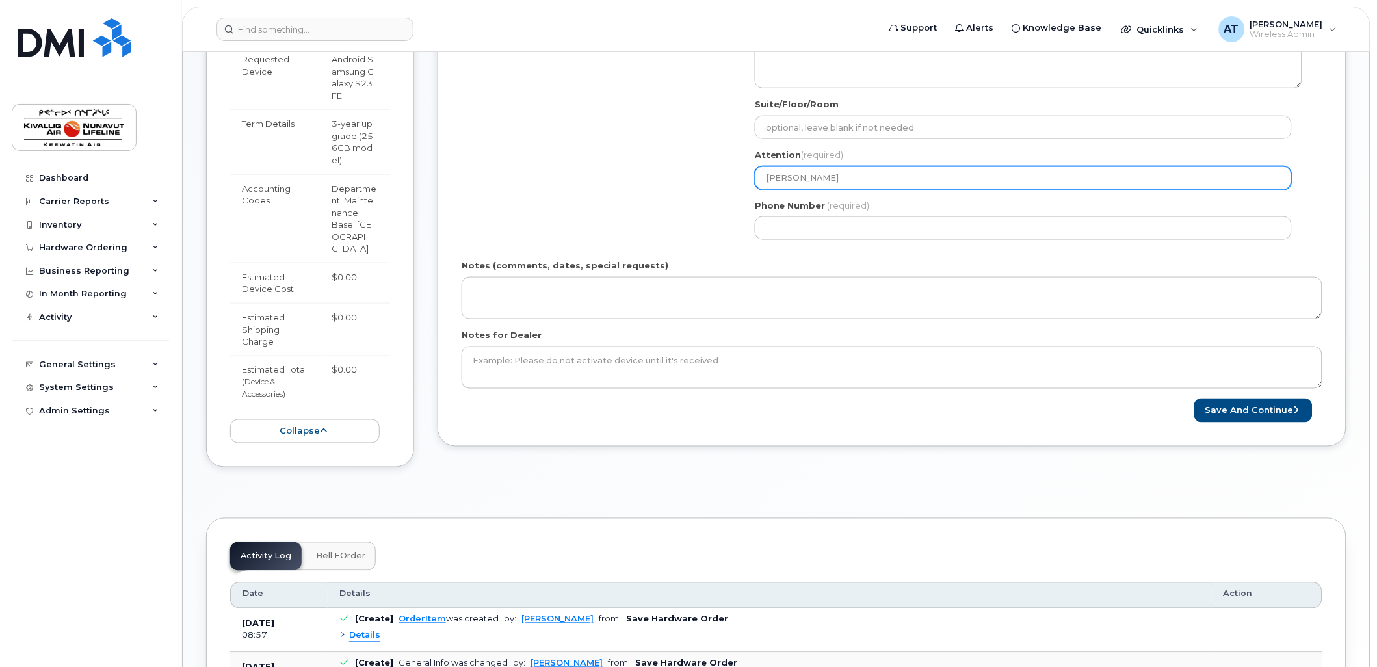
select select
type input "Mark Sc"
select select
type input "Mark Sch"
select select
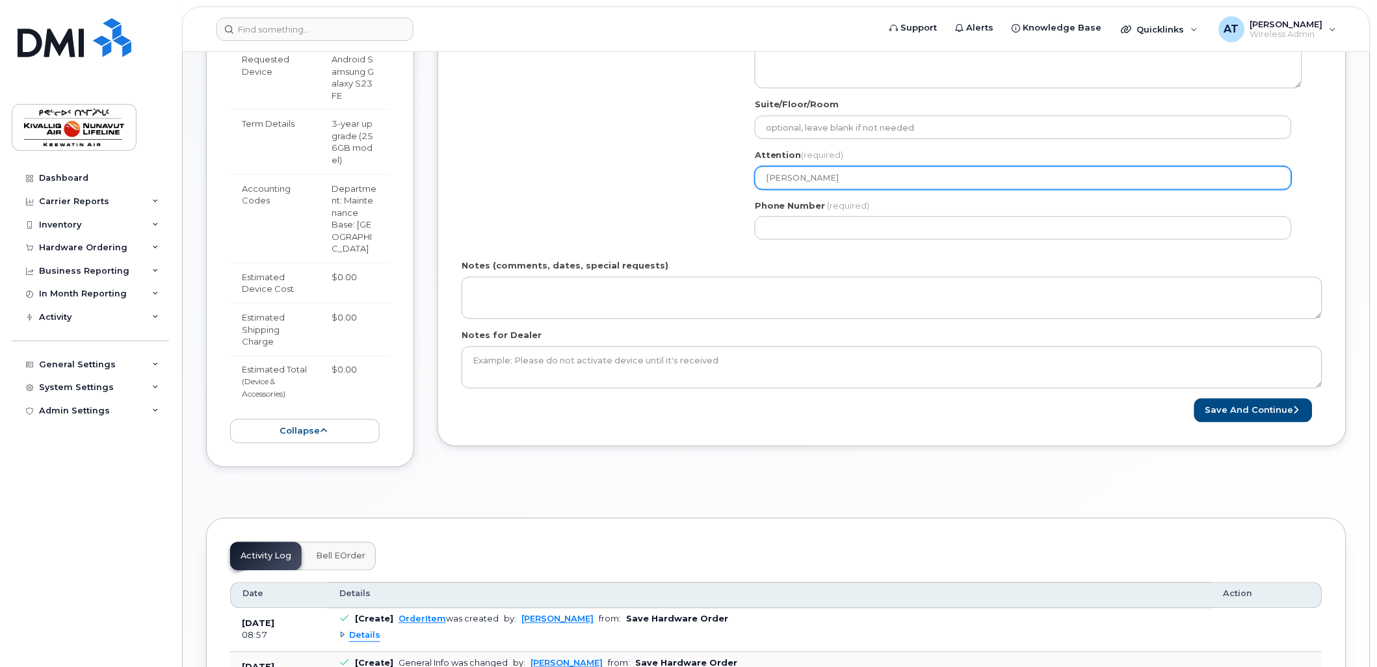
type input "Mark Scha"
select select
type input "Mark Schar"
select select
type input "Mark Schari"
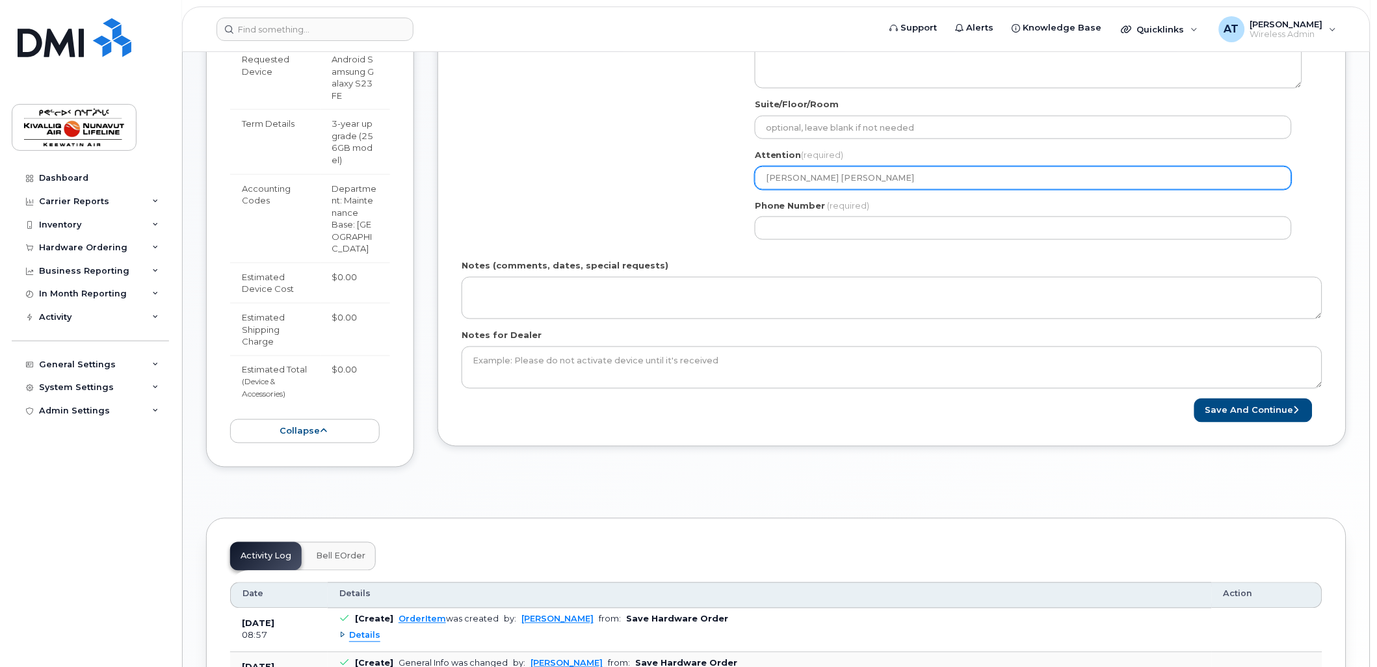
select select
type input "Mark Scharie"
select select
type input "Mark Scharien"
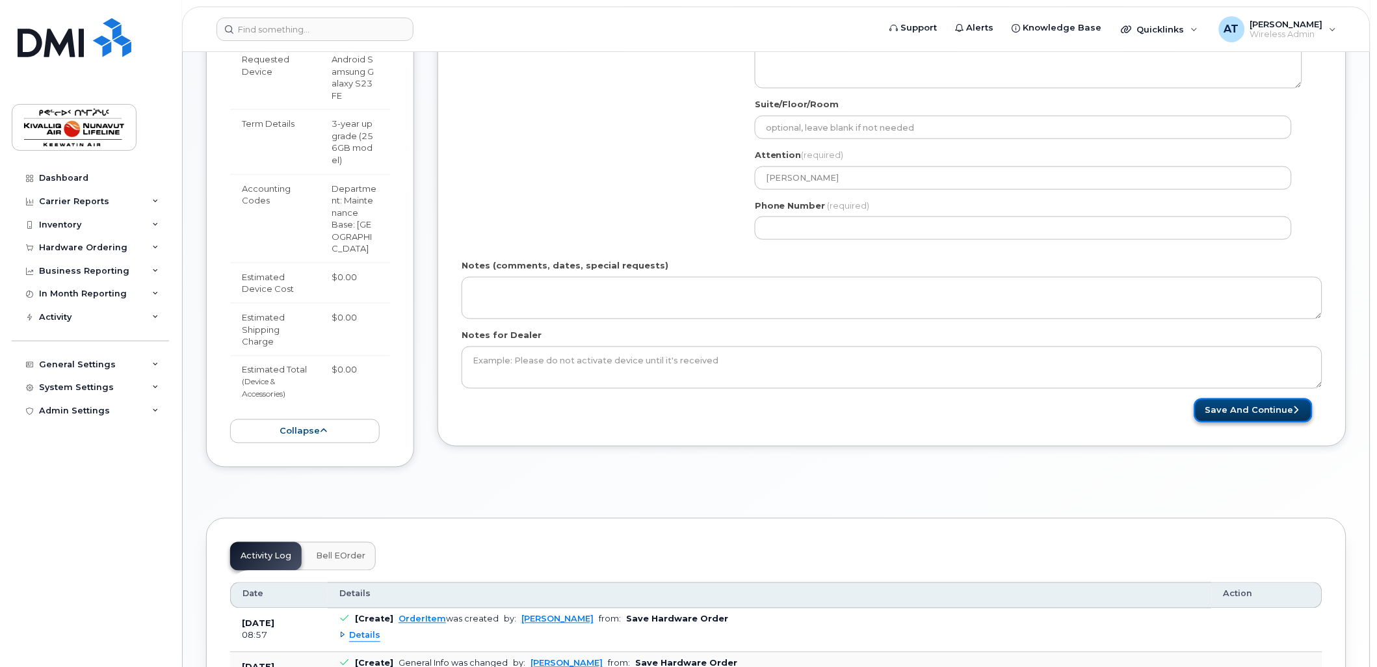
click at [1244, 404] on button "Save and Continue" at bounding box center [1253, 410] width 118 height 24
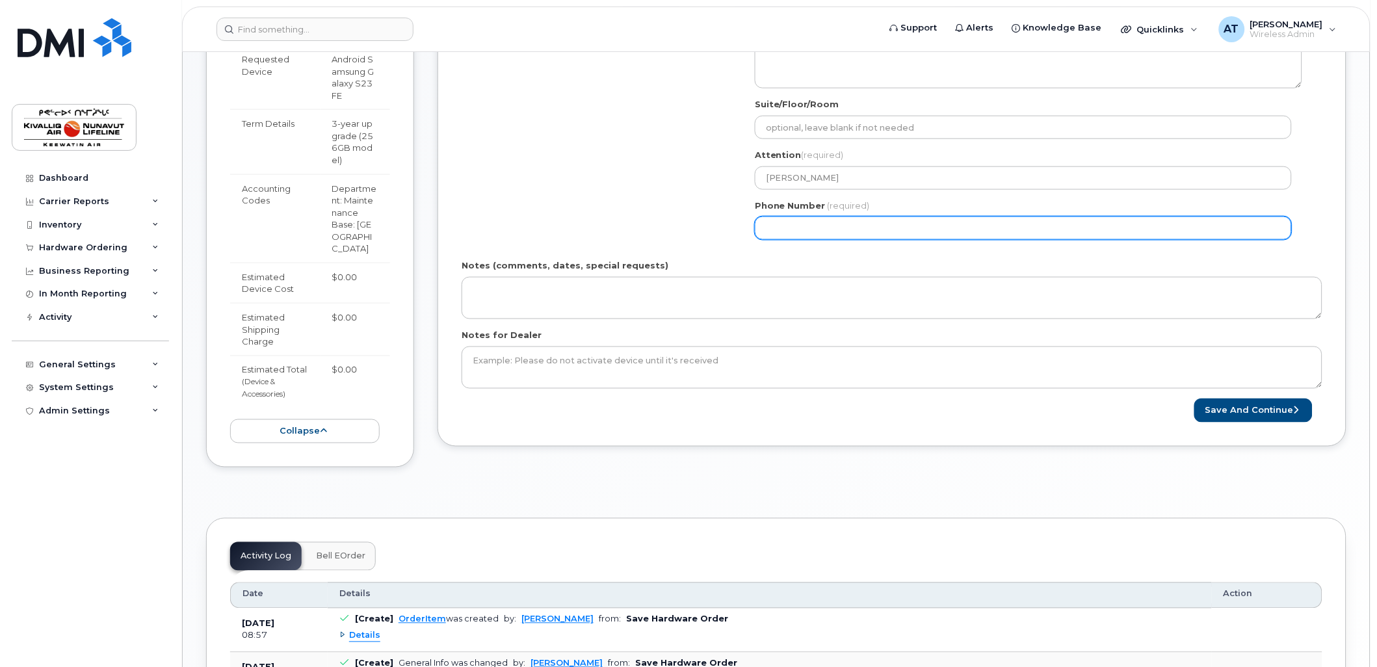
click at [897, 231] on input "Phone Number" at bounding box center [1023, 227] width 537 height 23
select select
type input "204"
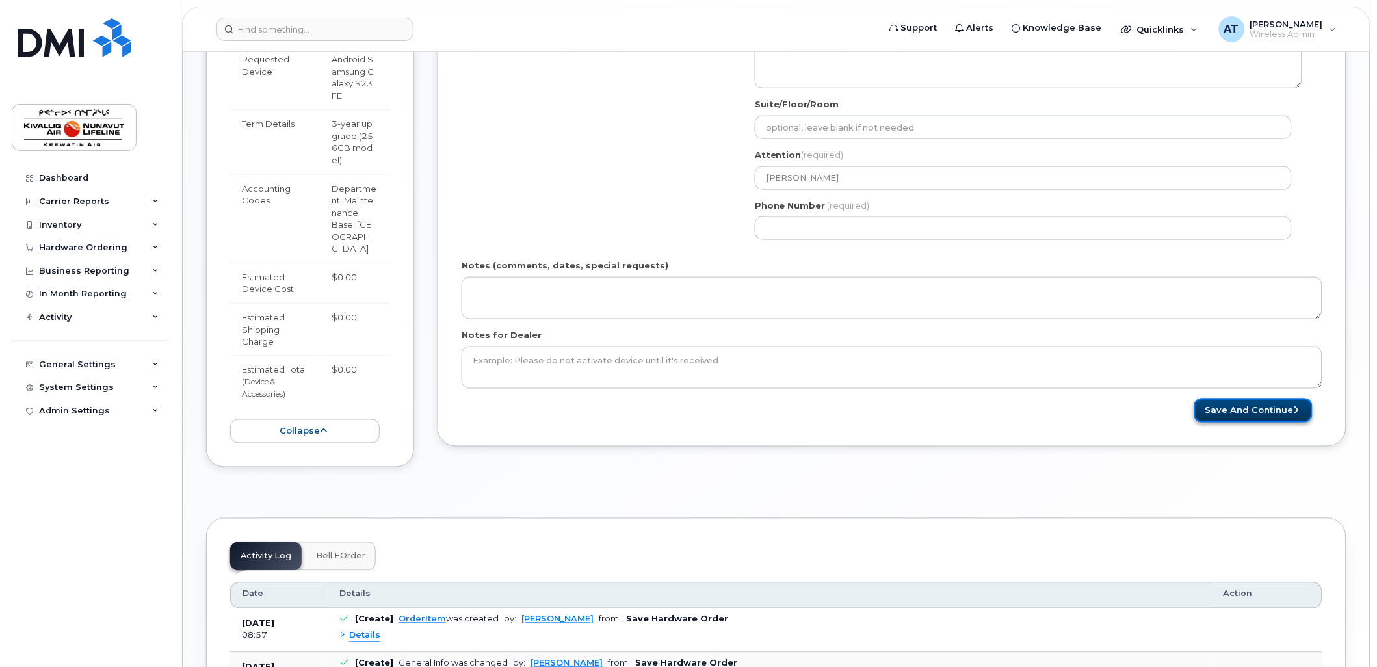
click at [1208, 410] on button "Save and Continue" at bounding box center [1253, 410] width 118 height 24
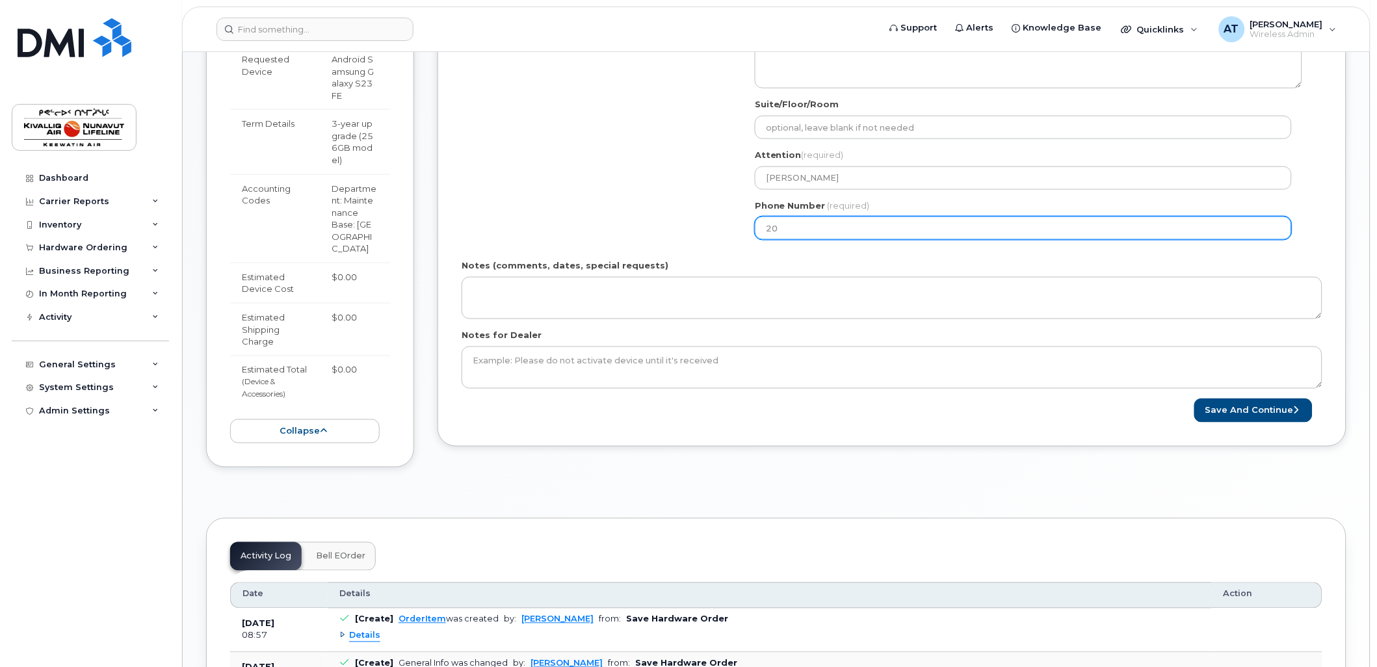
type input "204"
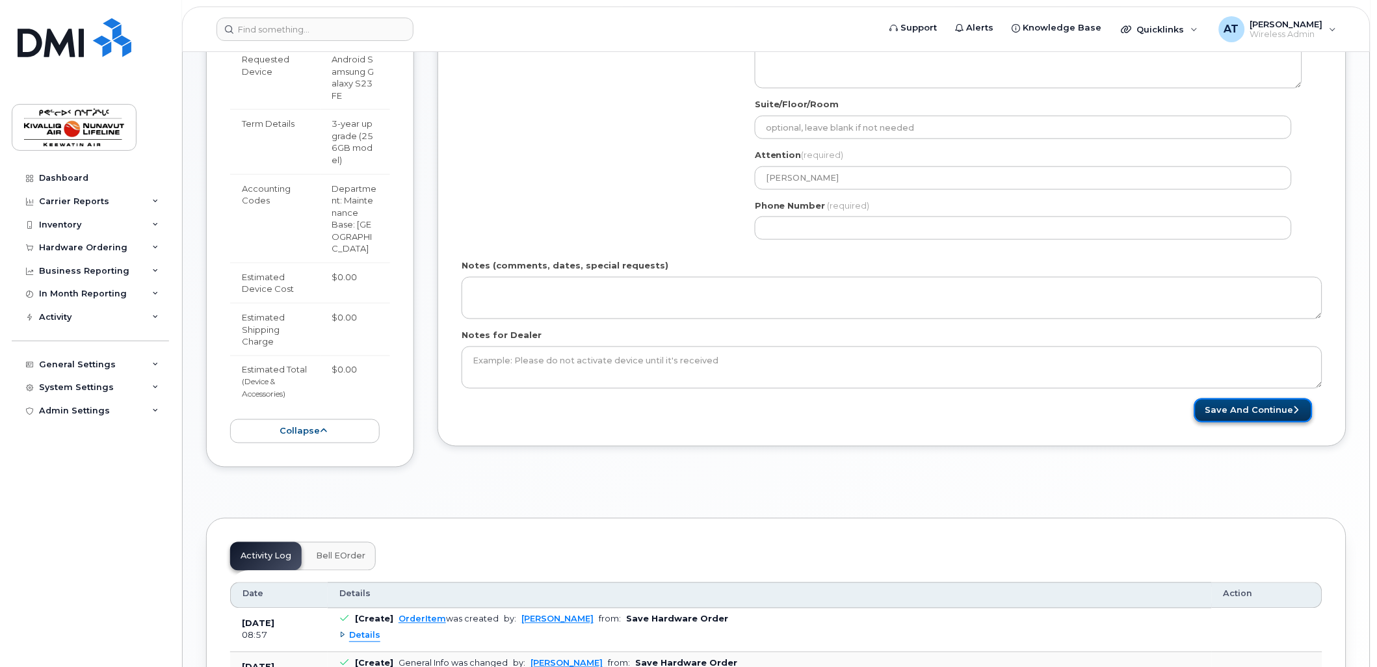
click at [1266, 418] on button "Save and Continue" at bounding box center [1253, 410] width 118 height 24
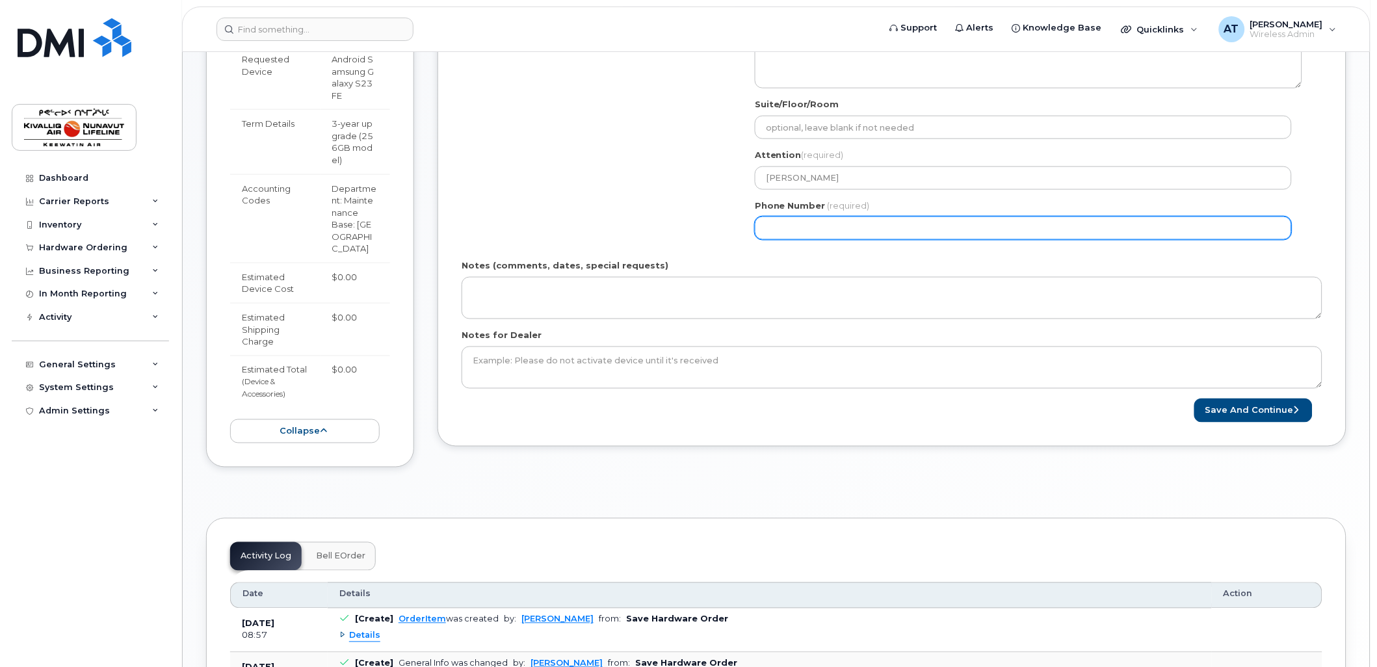
click at [847, 228] on input "Phone Number" at bounding box center [1023, 227] width 537 height 23
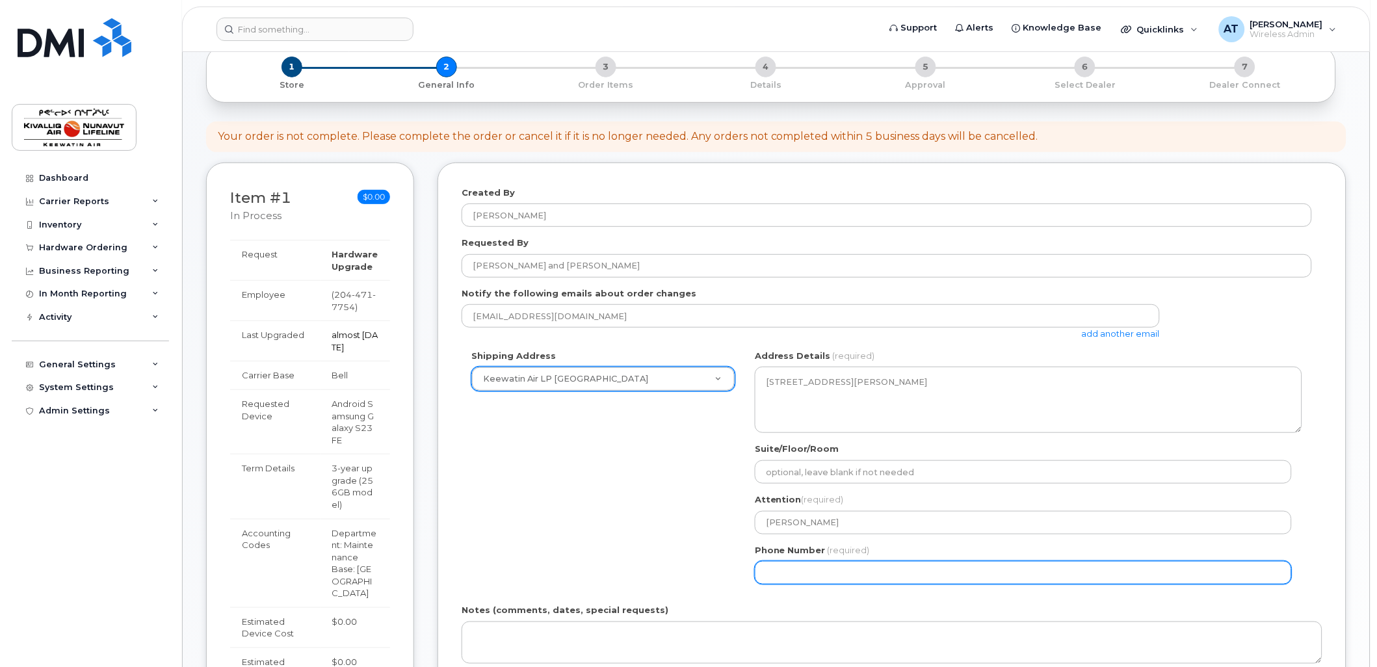
scroll to position [86, 0]
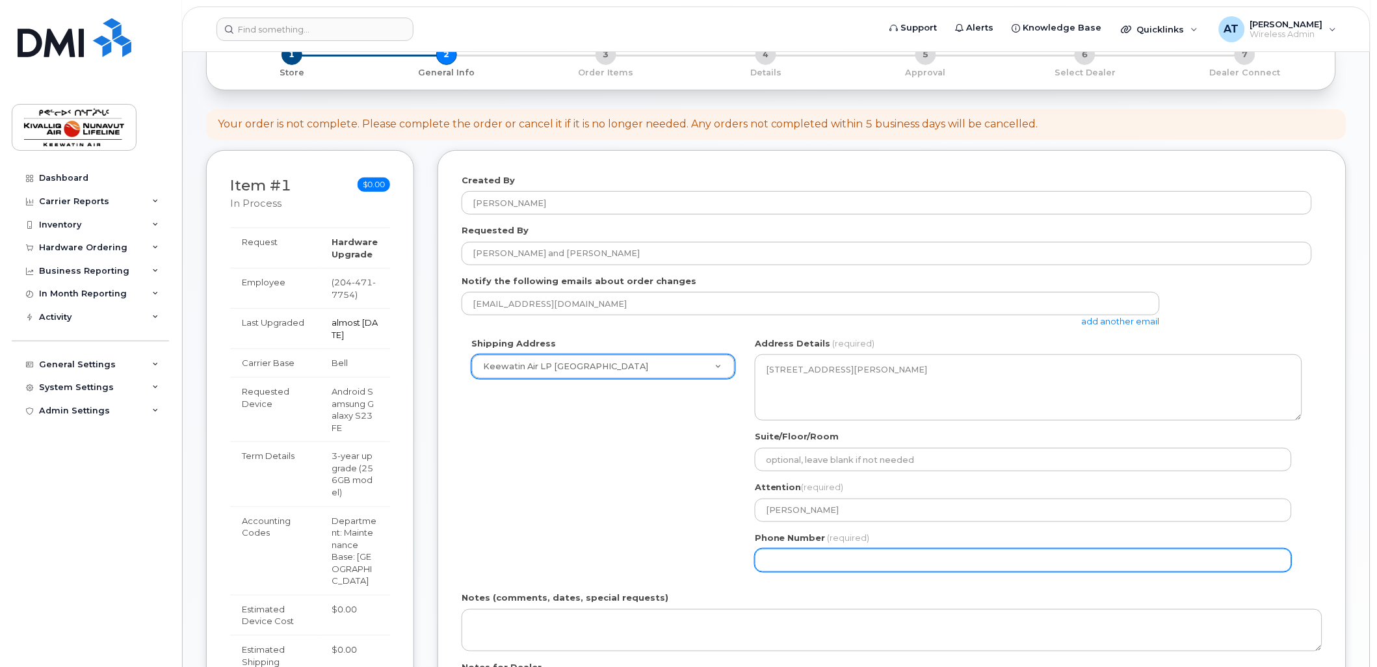
click at [837, 556] on input "Phone Number" at bounding box center [1023, 560] width 537 height 23
type input "-1"
type input "204471775"
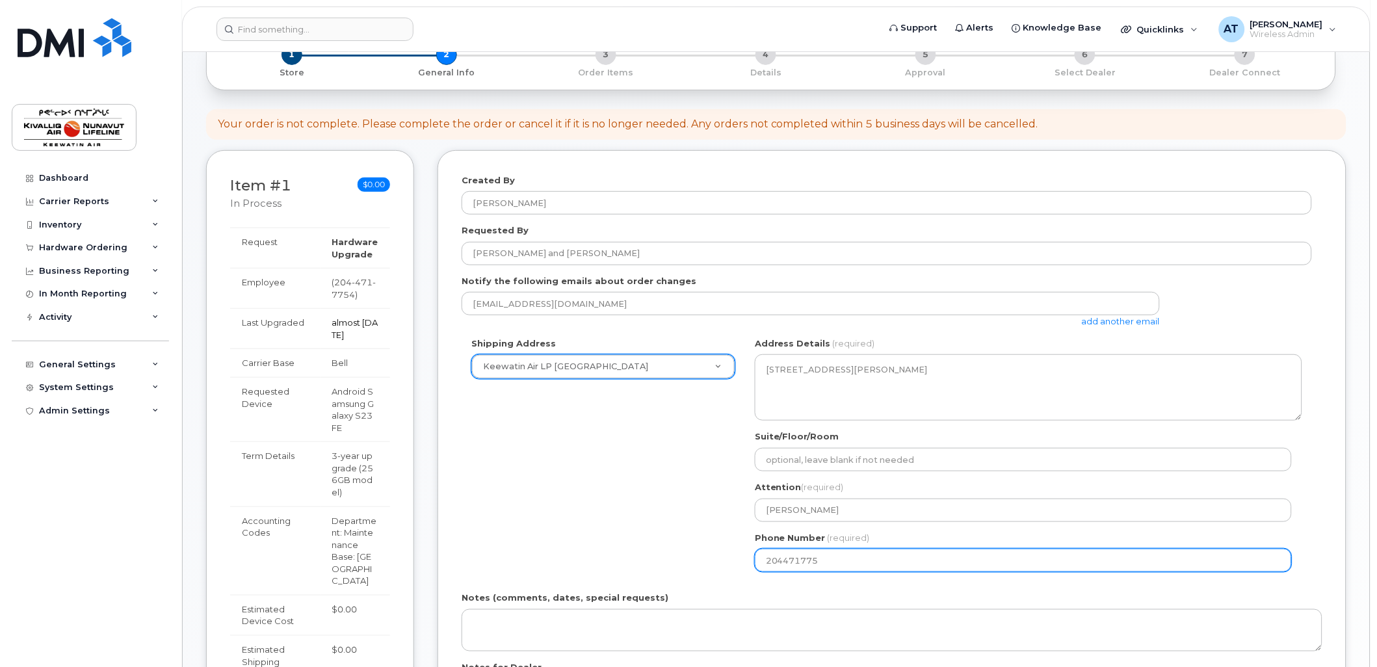
select select
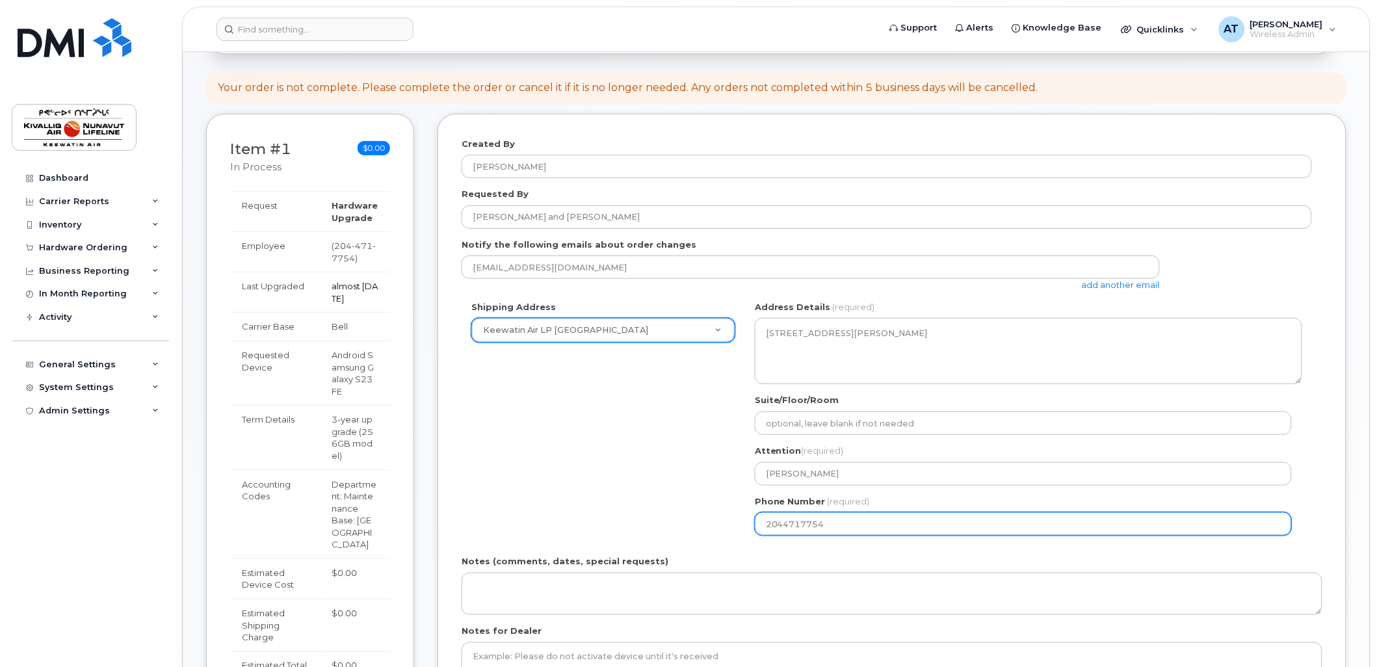
scroll to position [592, 0]
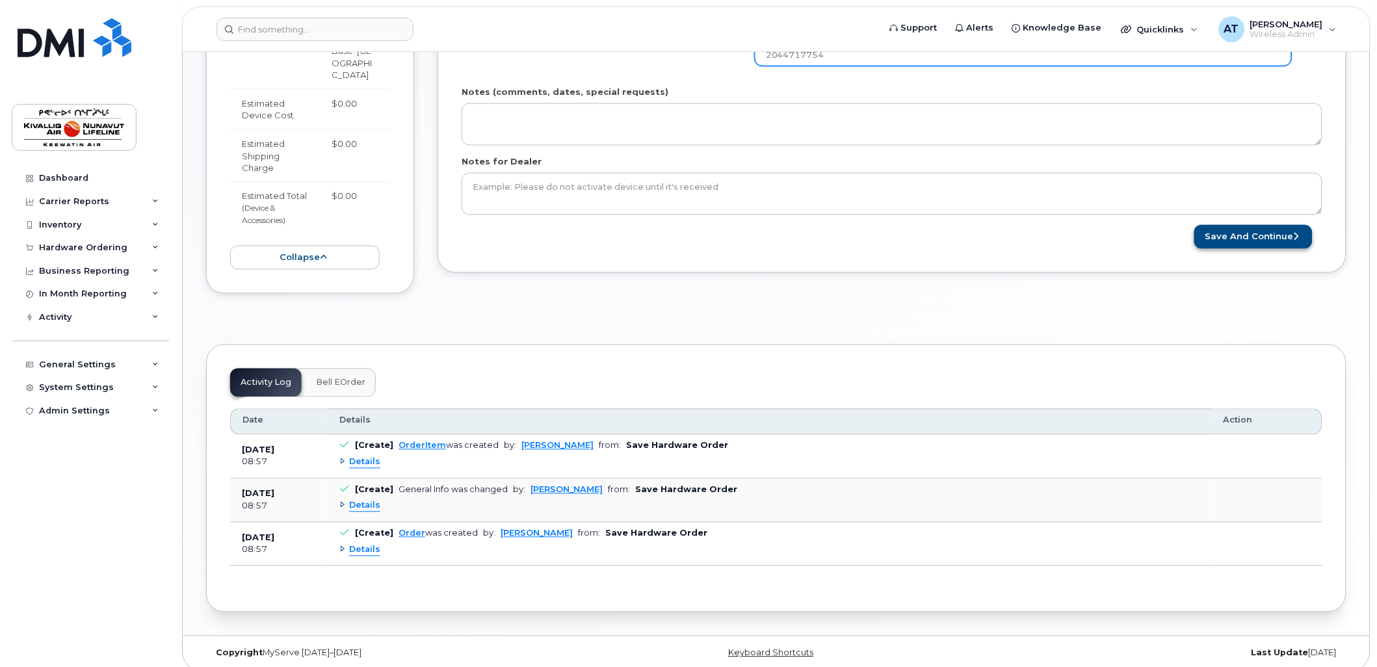
type input "2044717754"
click at [1236, 235] on button "Save and Continue" at bounding box center [1253, 237] width 118 height 24
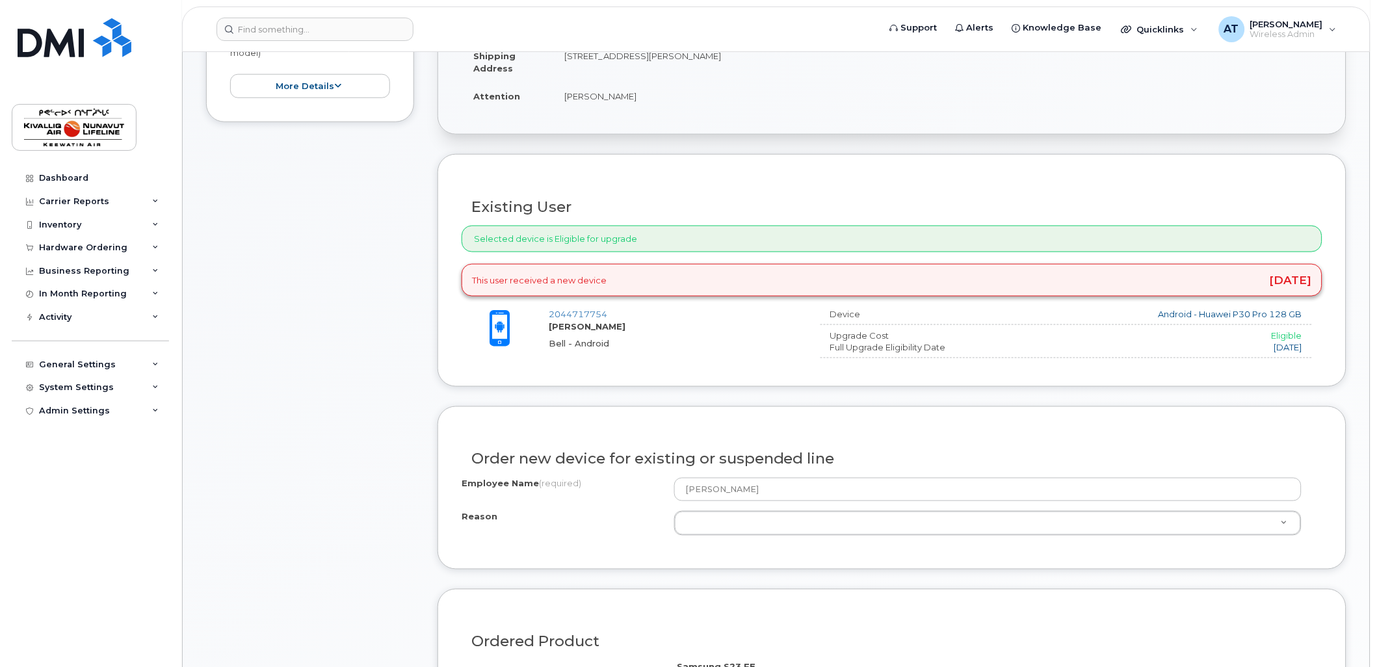
scroll to position [359, 0]
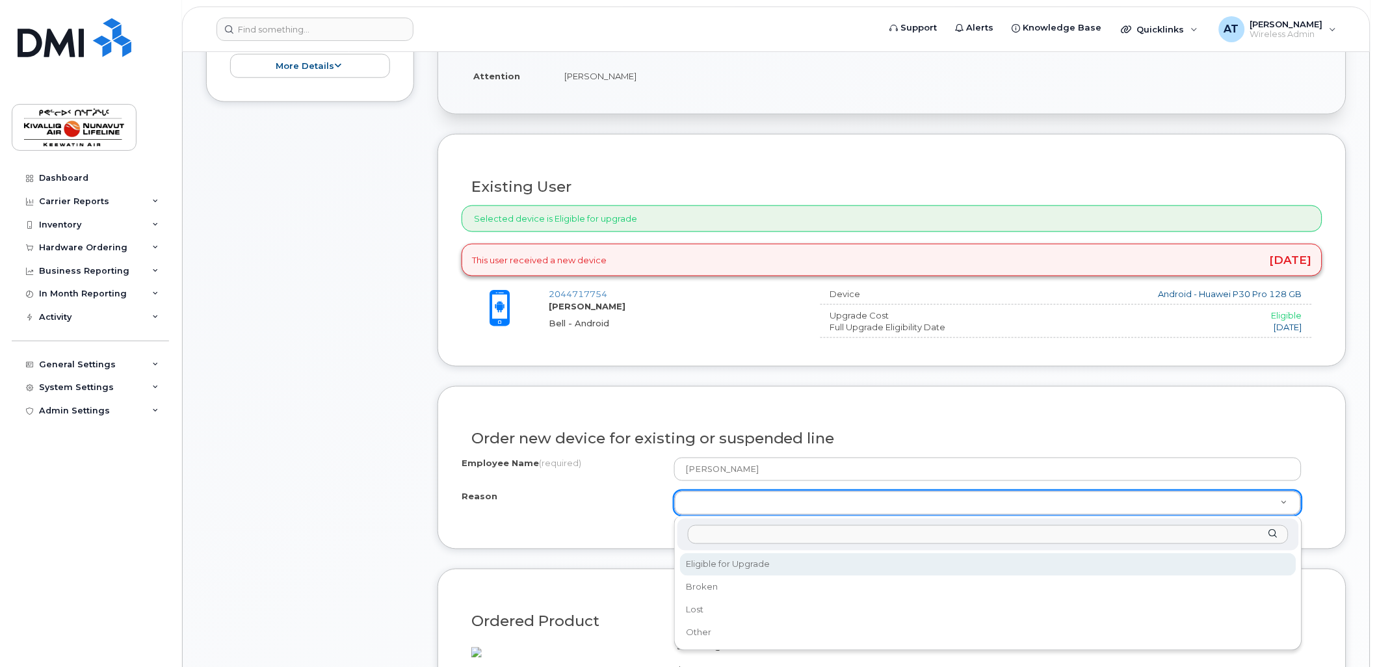
select select "eligible_for_upgrade"
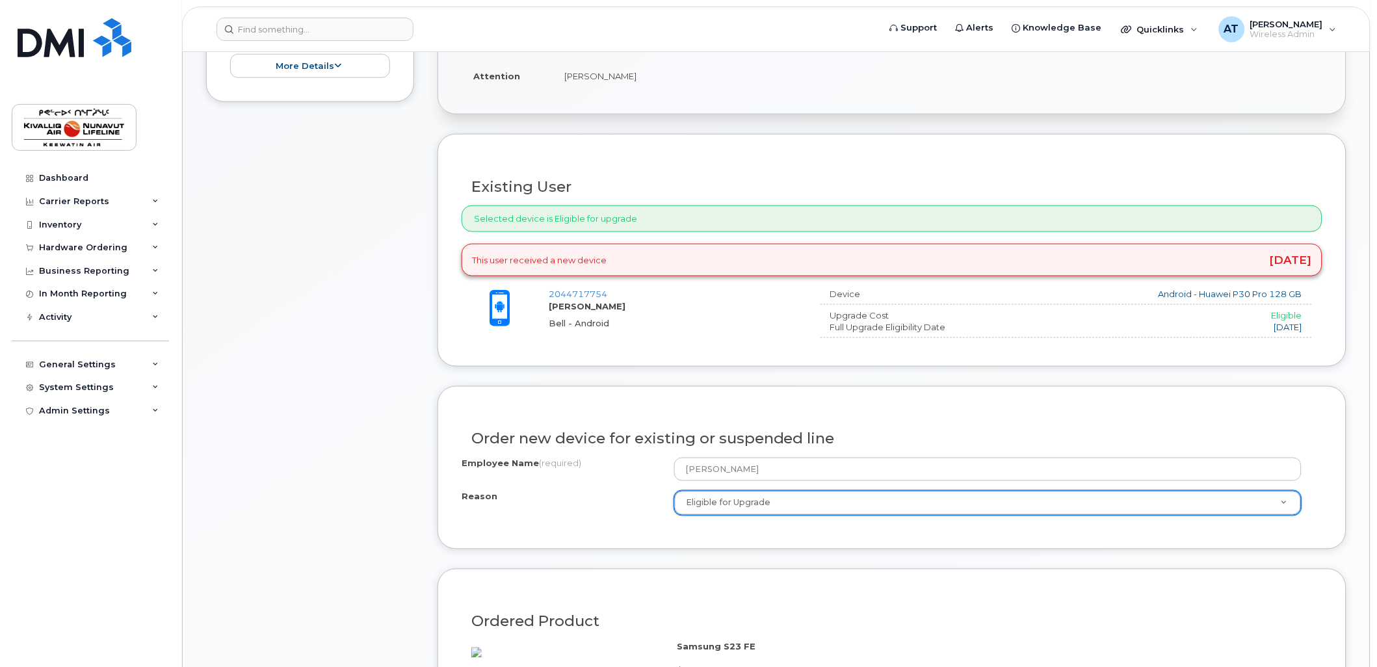
click at [1376, 307] on body "Support Alerts Knowledge Base Quicklinks Suspend / Cancel Device Change SIM Car…" at bounding box center [688, 651] width 1377 height 2020
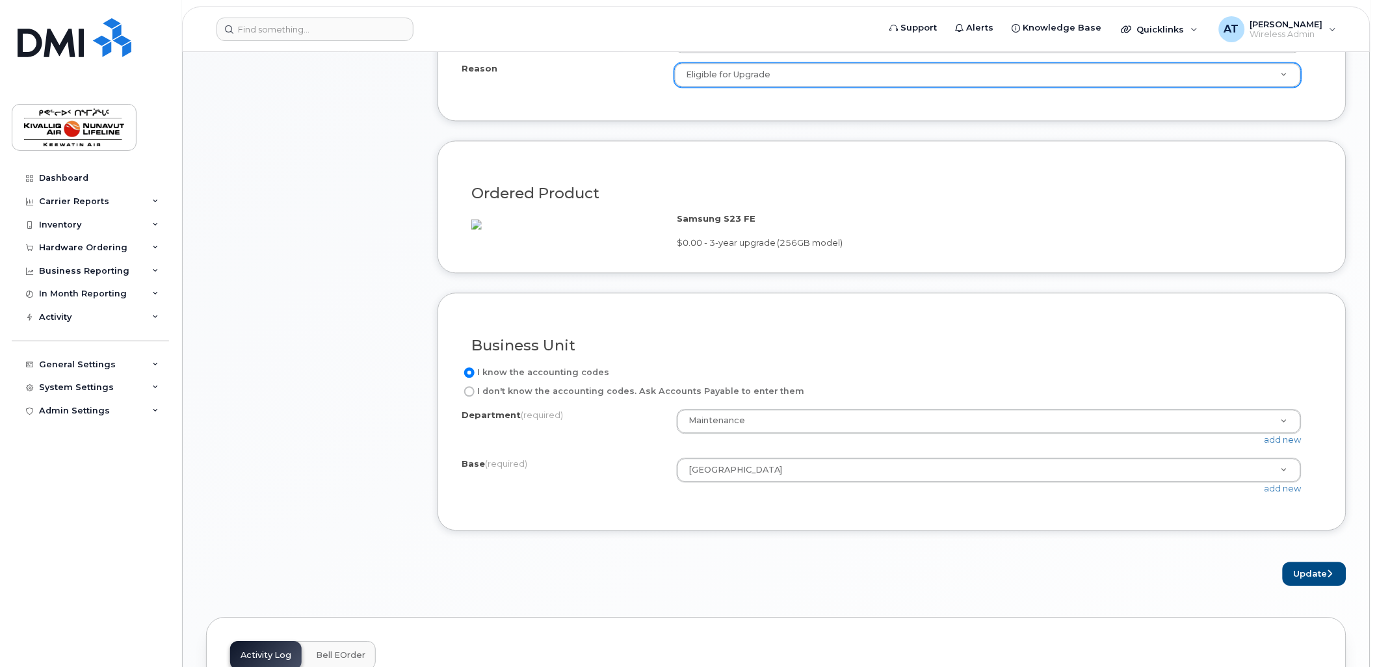
scroll to position [790, 0]
click at [1295, 584] on button "Update" at bounding box center [1315, 572] width 64 height 24
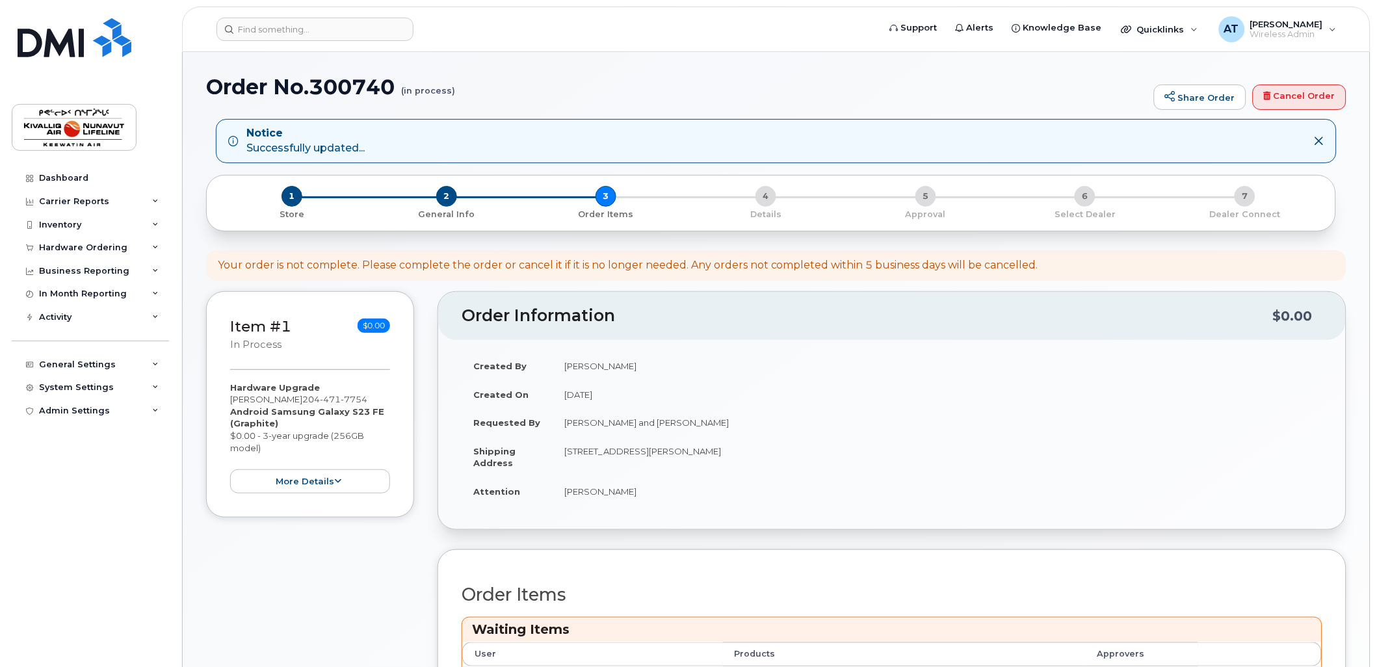
scroll to position [529, 0]
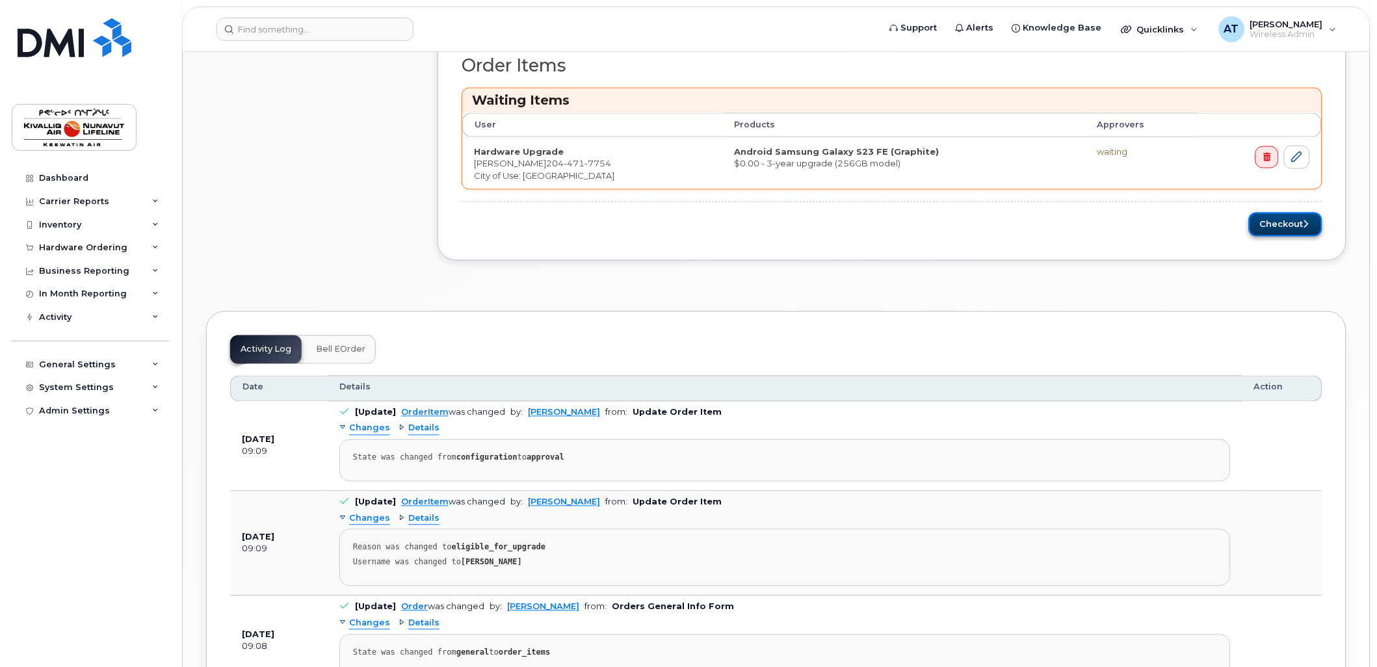
click at [1281, 231] on button "Checkout" at bounding box center [1285, 225] width 73 height 24
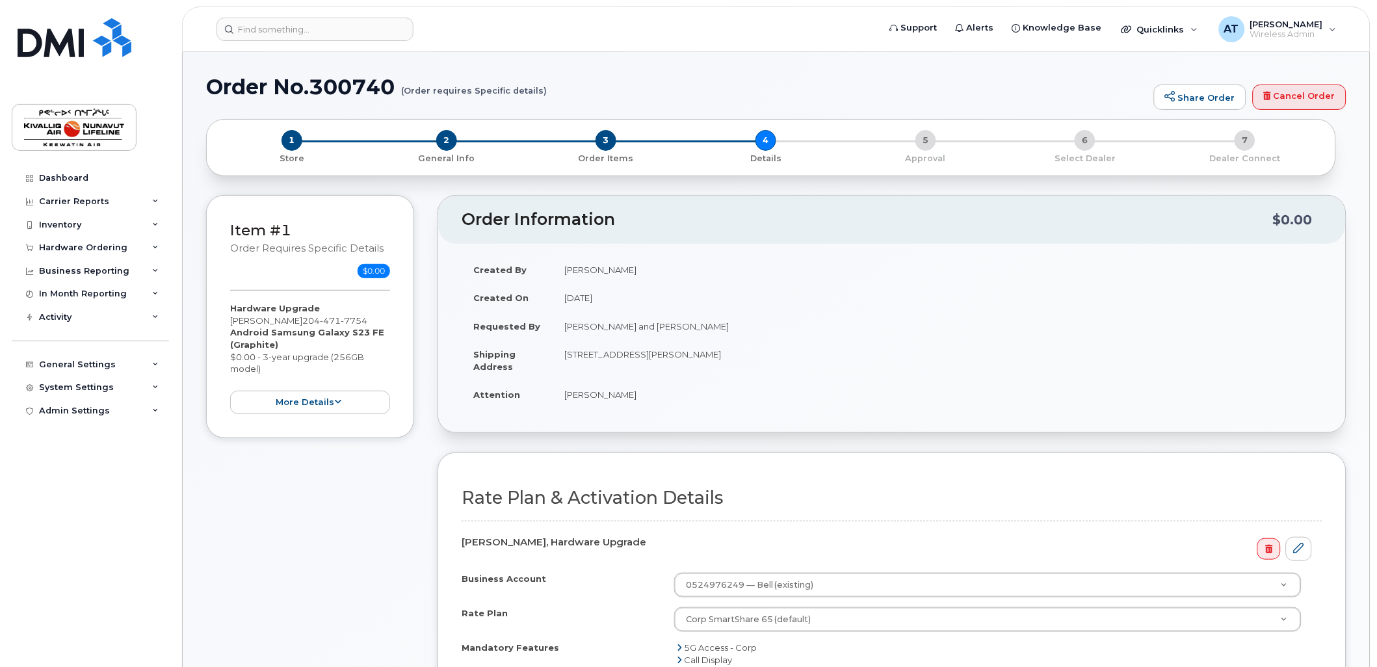
scroll to position [529, 0]
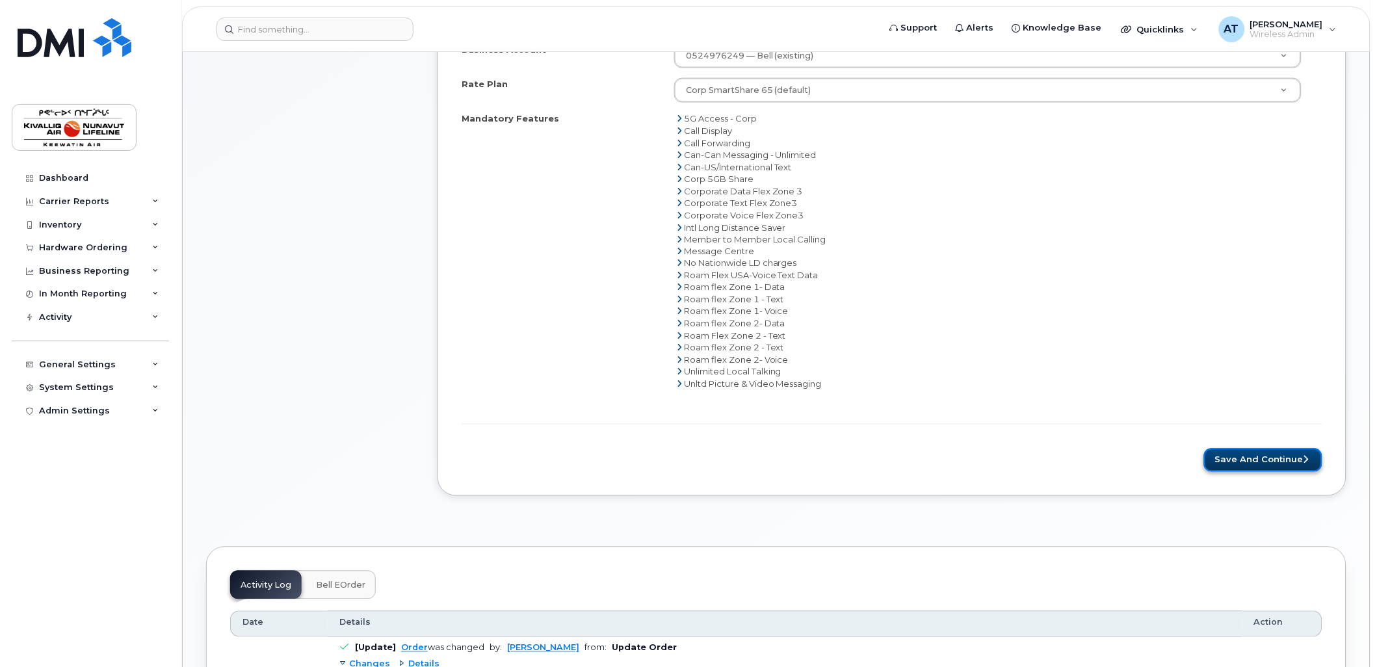
click at [1243, 453] on button "Save and Continue" at bounding box center [1263, 461] width 118 height 24
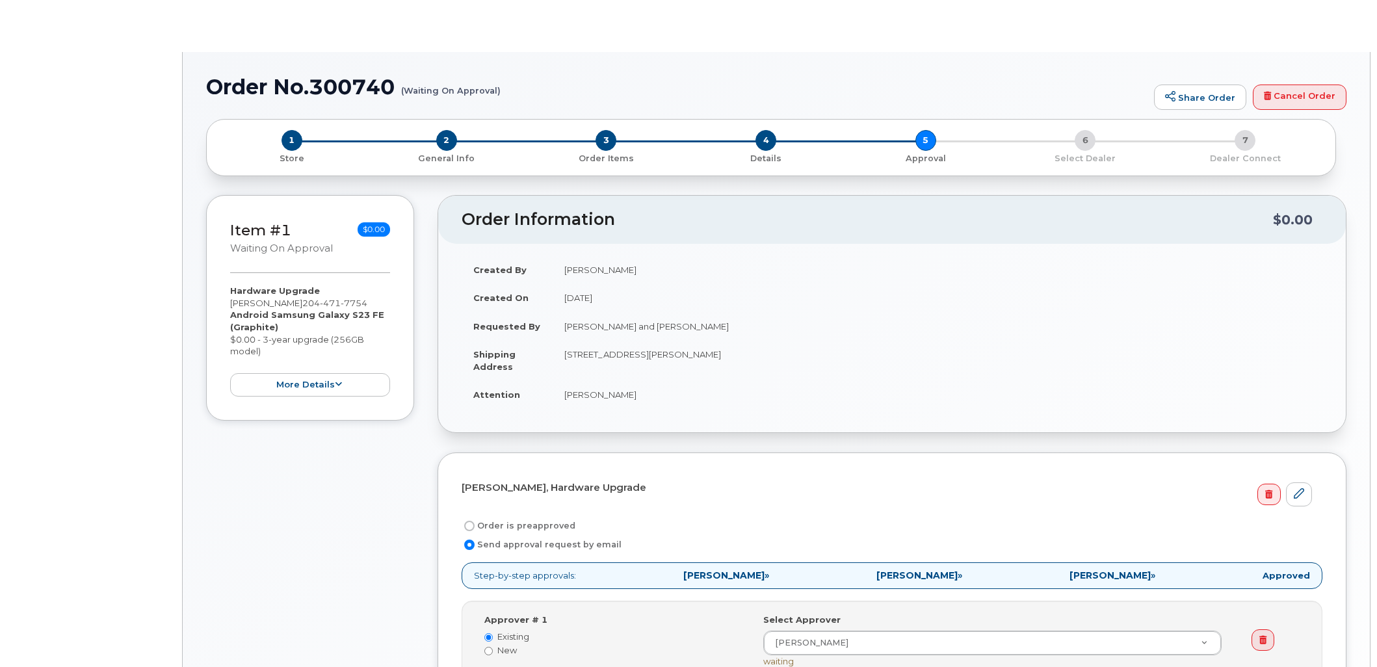
select select
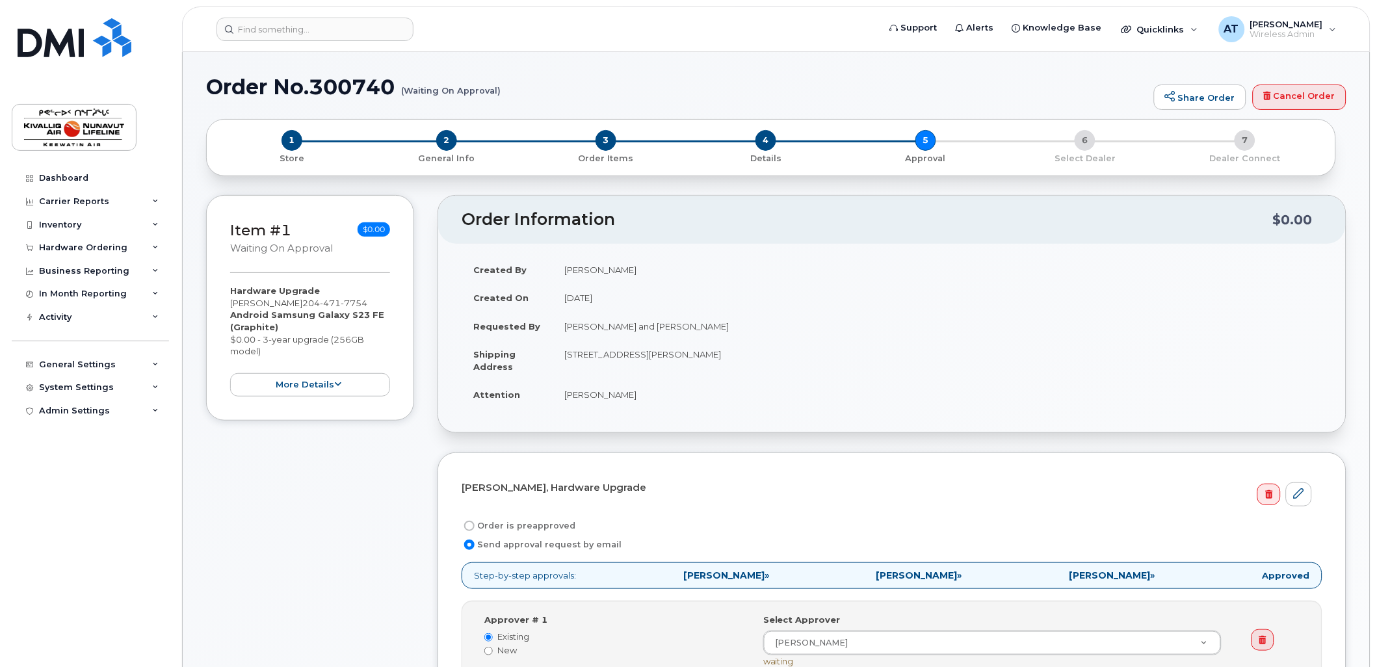
scroll to position [529, 0]
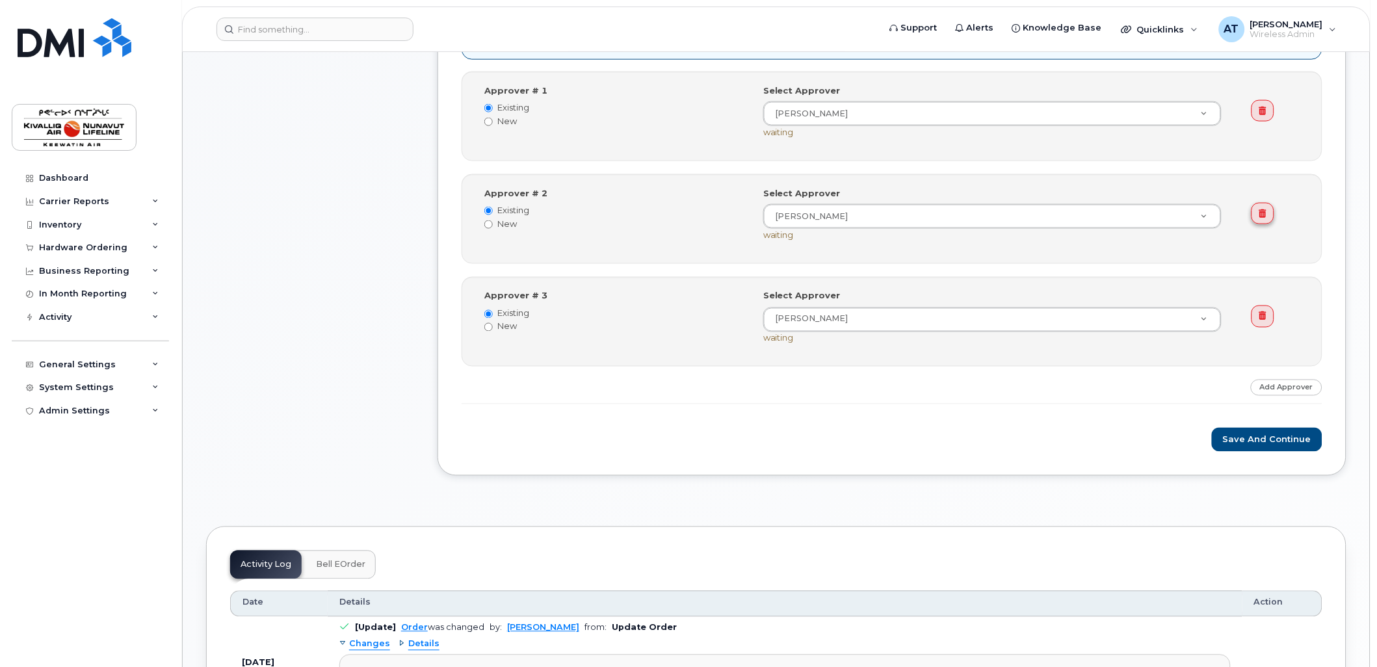
click at [1261, 212] on icon at bounding box center [1262, 213] width 7 height 8
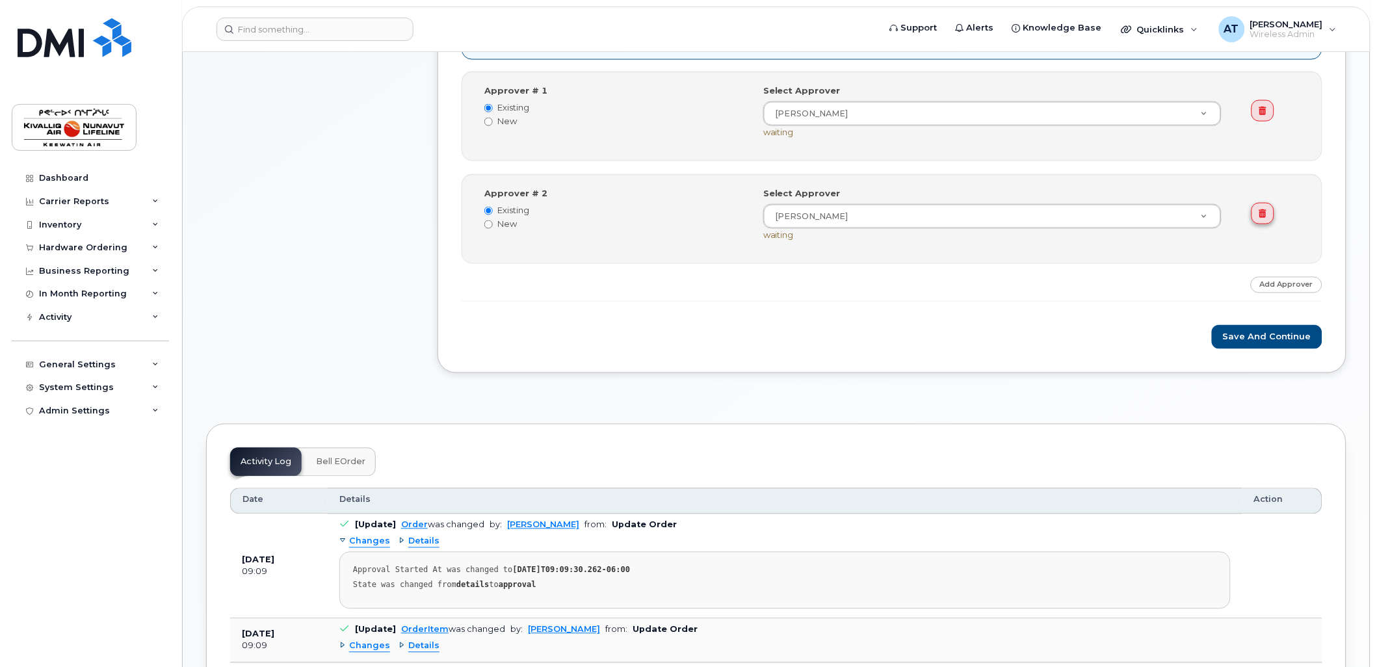
click at [1268, 218] on link at bounding box center [1262, 214] width 23 height 22
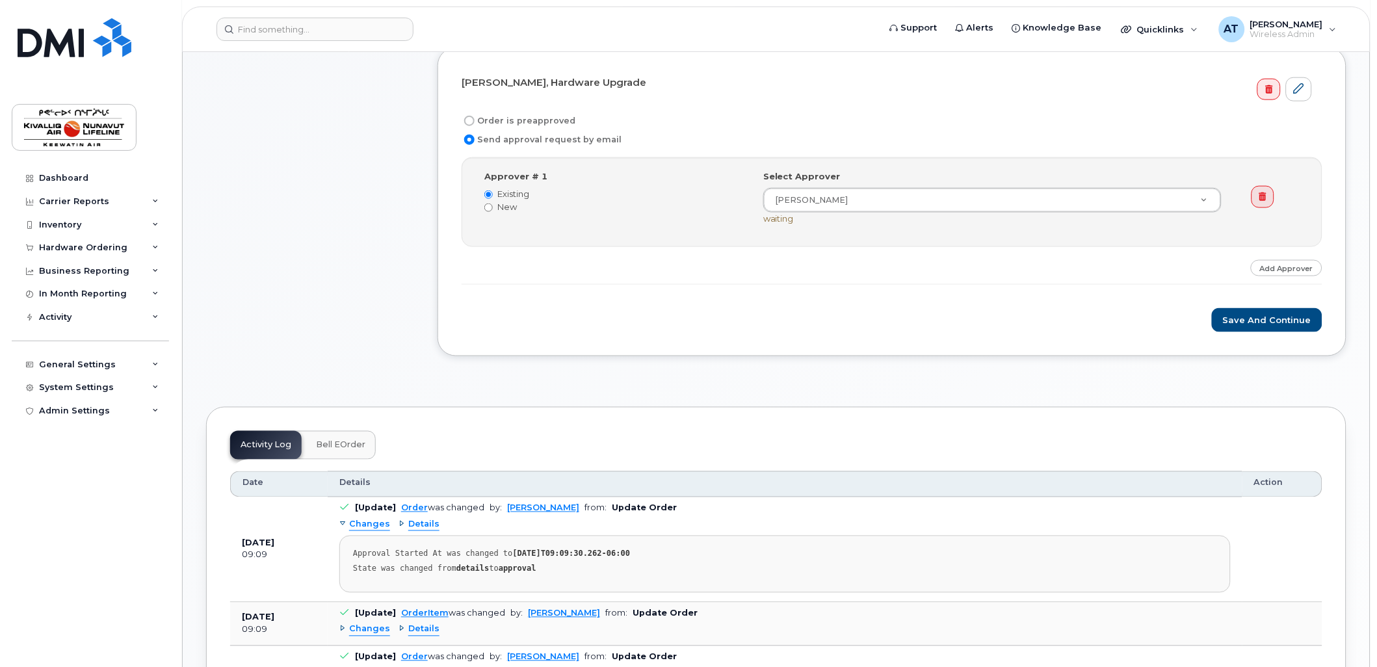
scroll to position [0, 0]
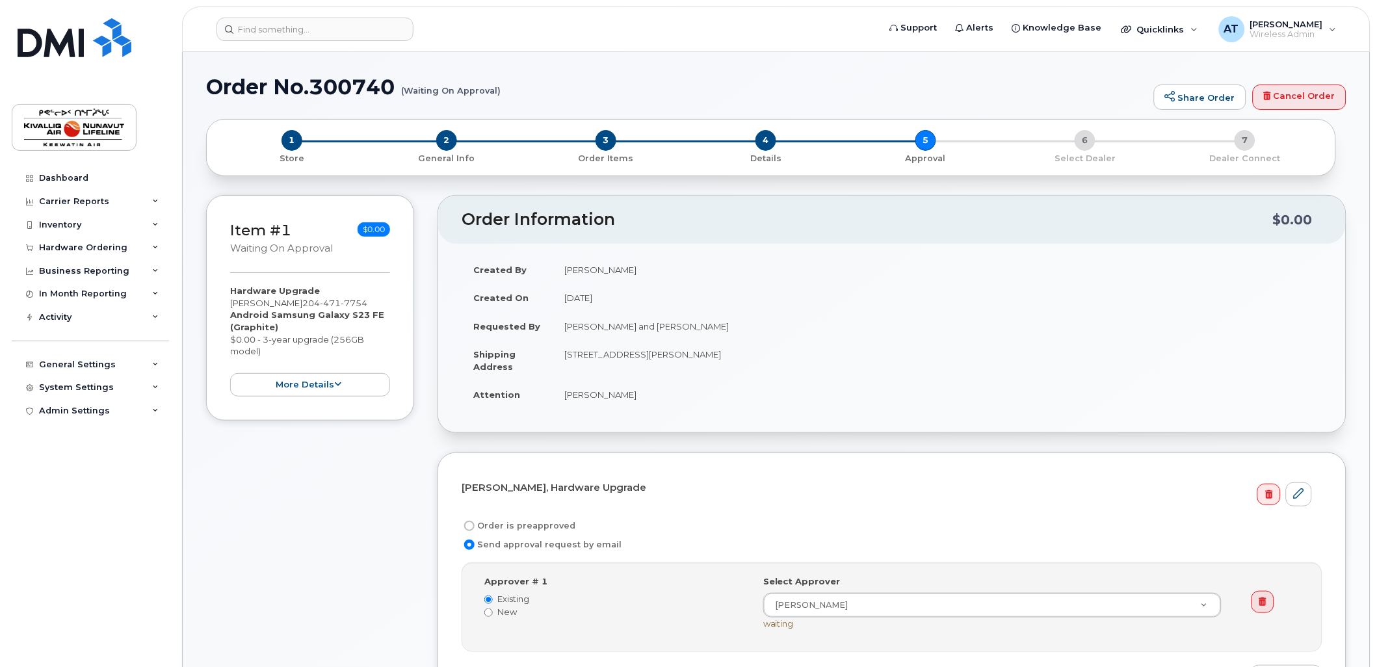
click at [473, 525] on input "Order is preapproved" at bounding box center [469, 526] width 10 height 10
radio input "true"
drag, startPoint x: 1375, startPoint y: 192, endPoint x: 1359, endPoint y: 267, distance: 76.5
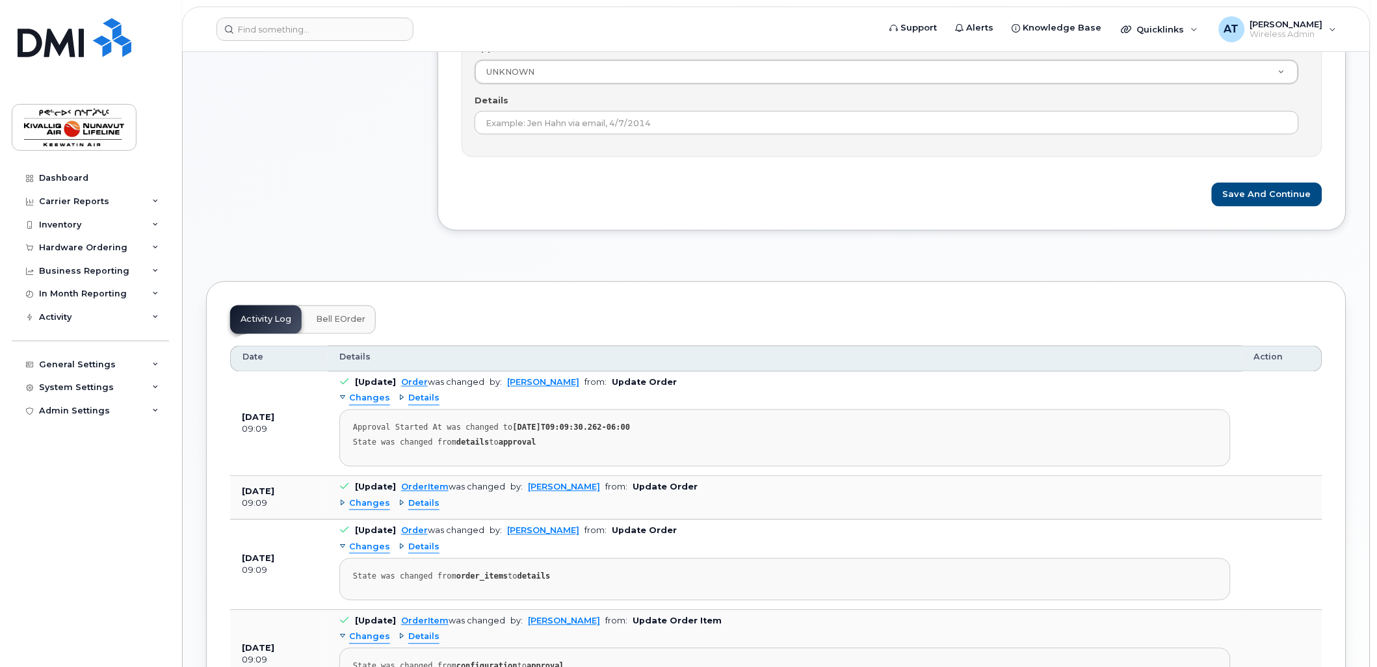
scroll to position [515, 0]
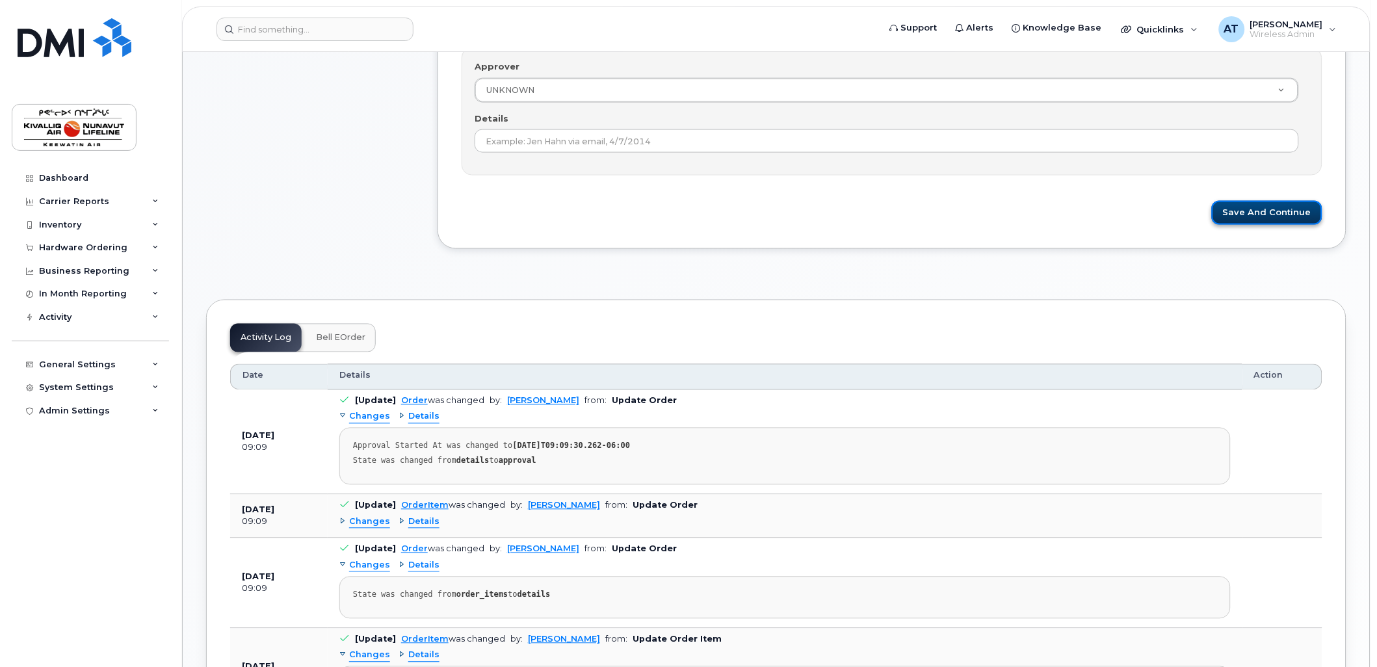
click at [1275, 215] on button "Save and Continue" at bounding box center [1267, 213] width 111 height 24
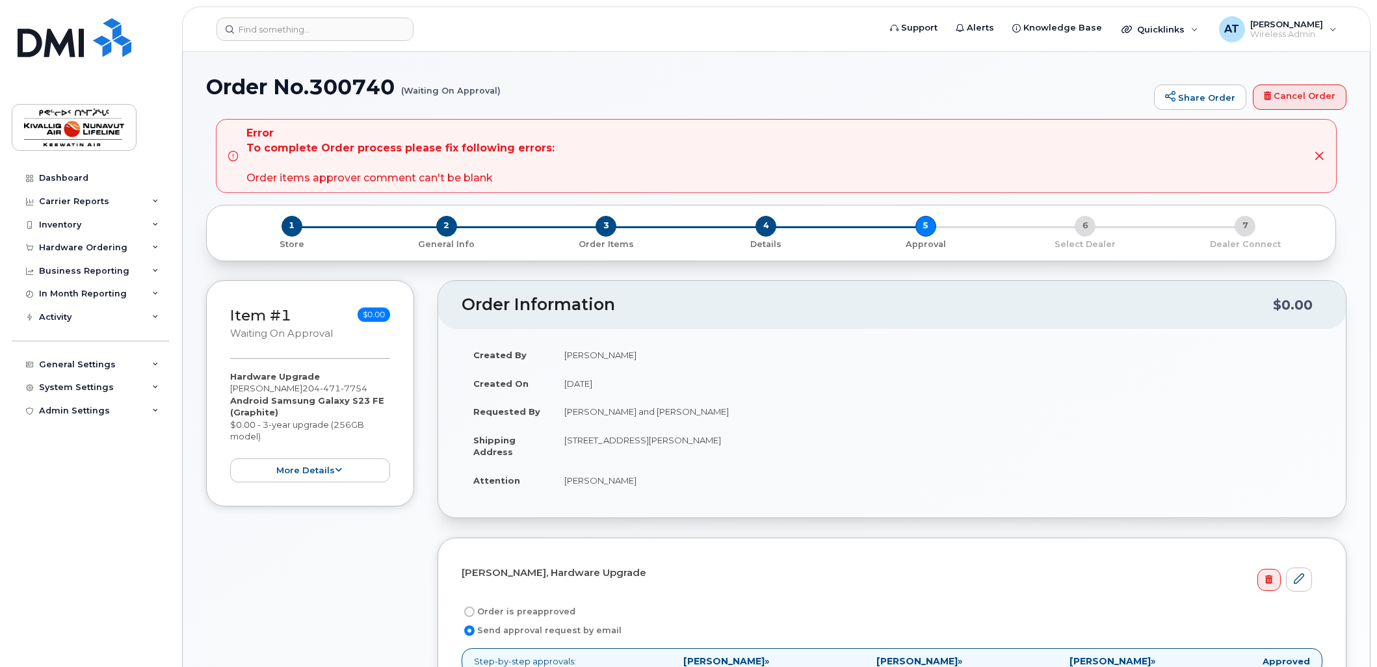
select select
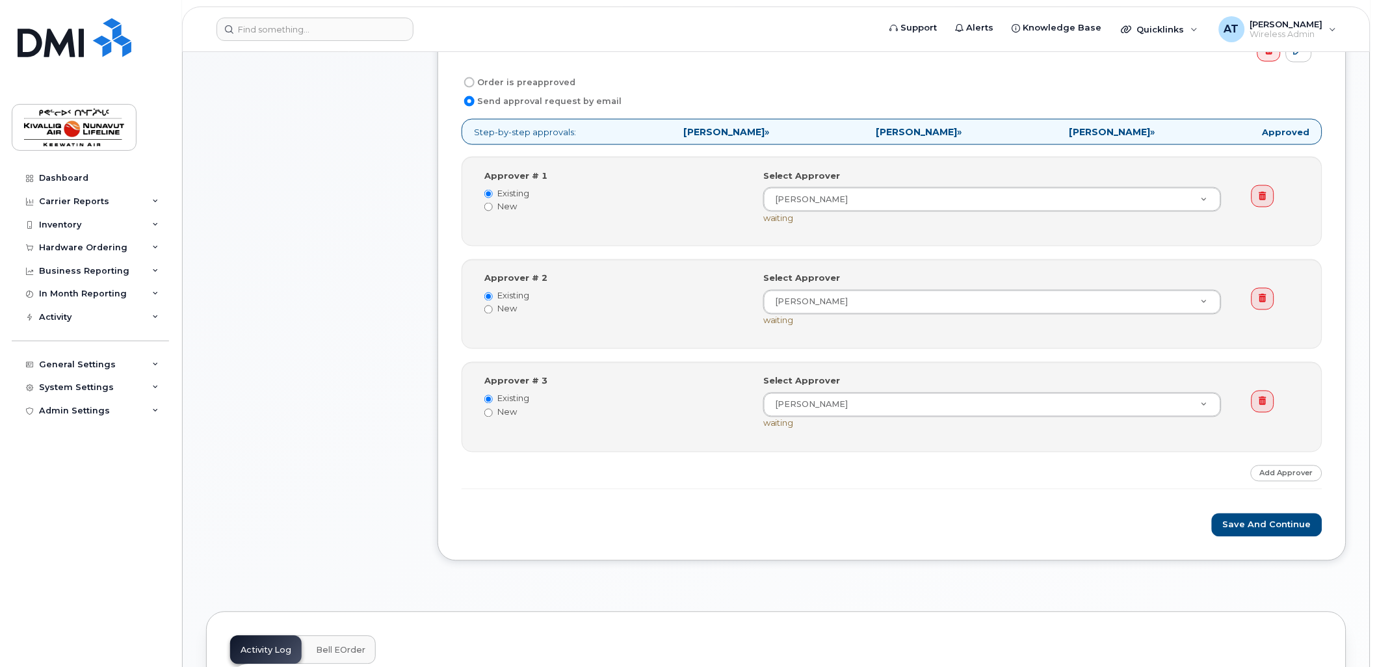
drag, startPoint x: 540, startPoint y: 79, endPoint x: 754, endPoint y: 107, distance: 215.7
click at [540, 79] on label "Order is preapproved" at bounding box center [519, 83] width 114 height 16
click at [475, 79] on input "Order is preapproved" at bounding box center [469, 82] width 10 height 10
radio input "true"
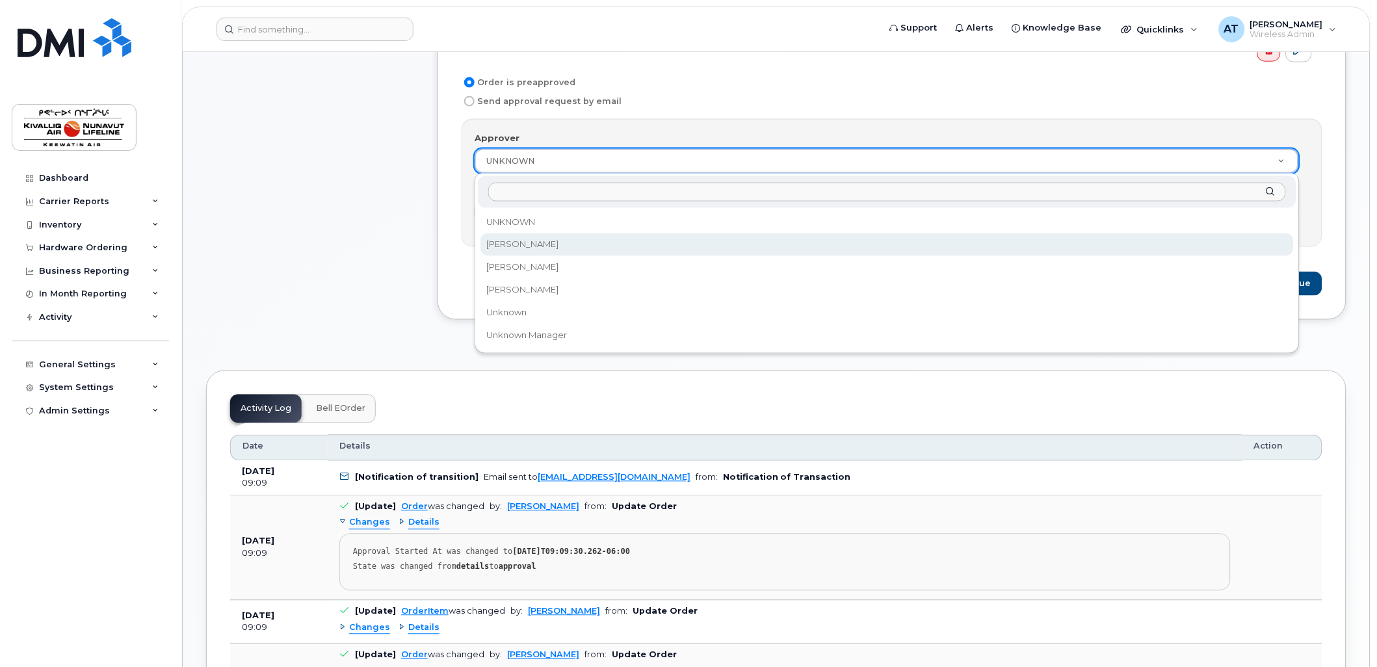
select select "2363211"
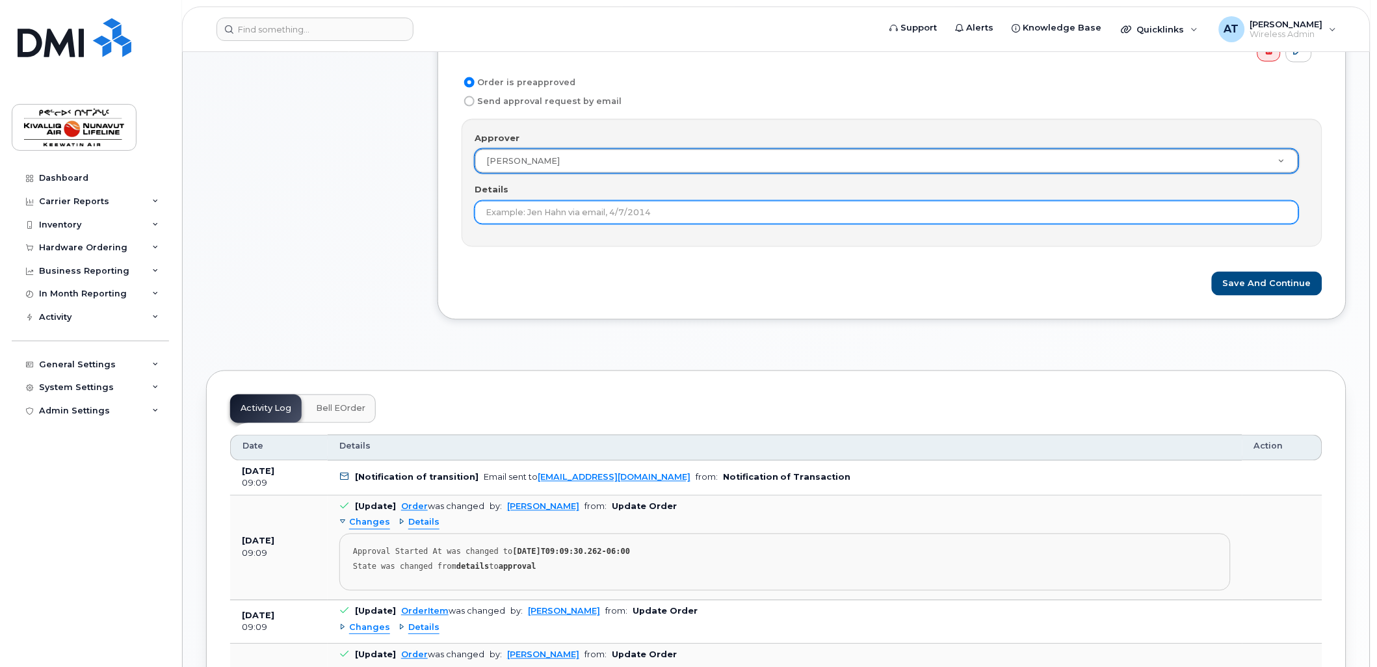
click at [599, 213] on input "Details" at bounding box center [887, 212] width 824 height 23
type input "Approved as Mark is eligible for upgrade"
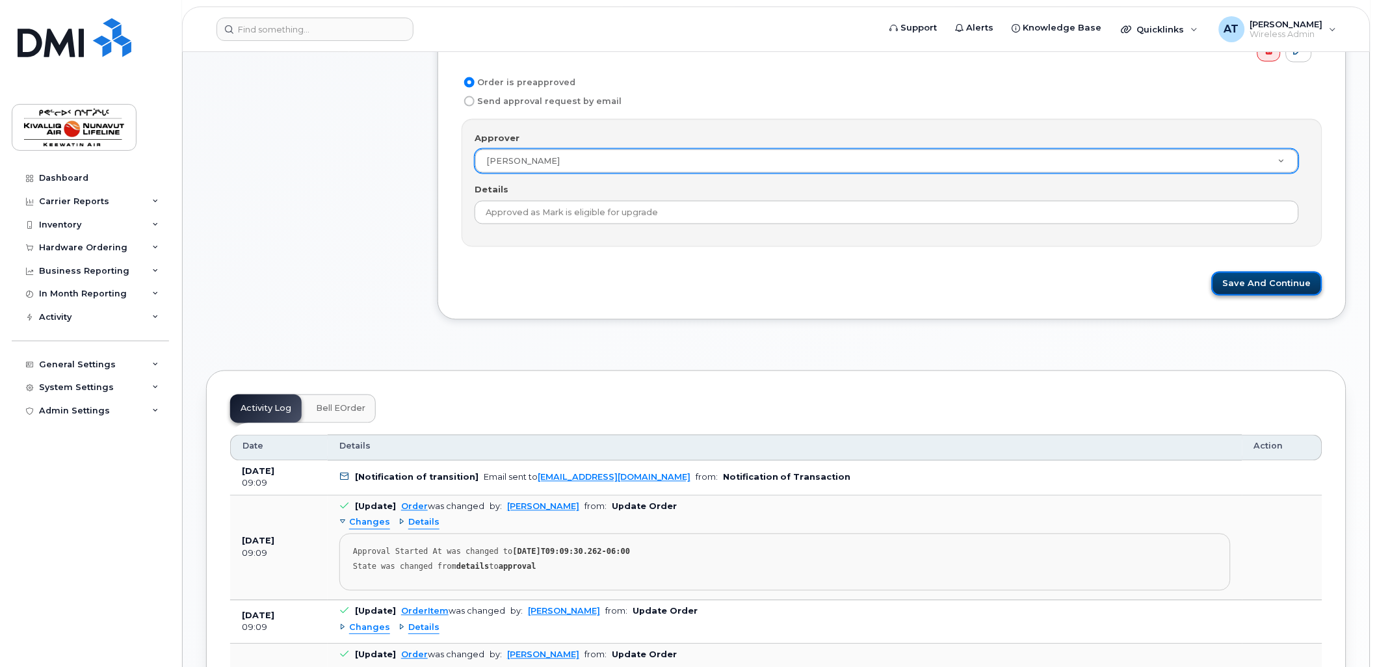
click at [1255, 277] on button "Save and Continue" at bounding box center [1267, 284] width 111 height 24
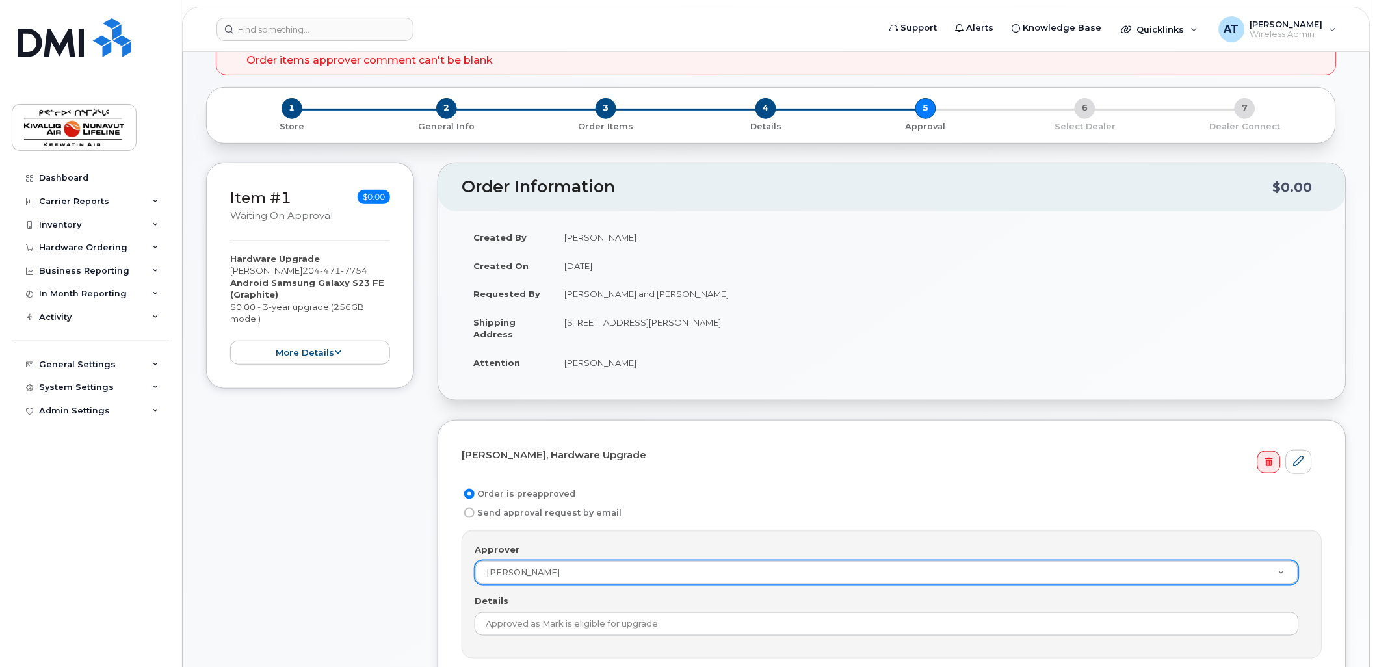
scroll to position [228, 0]
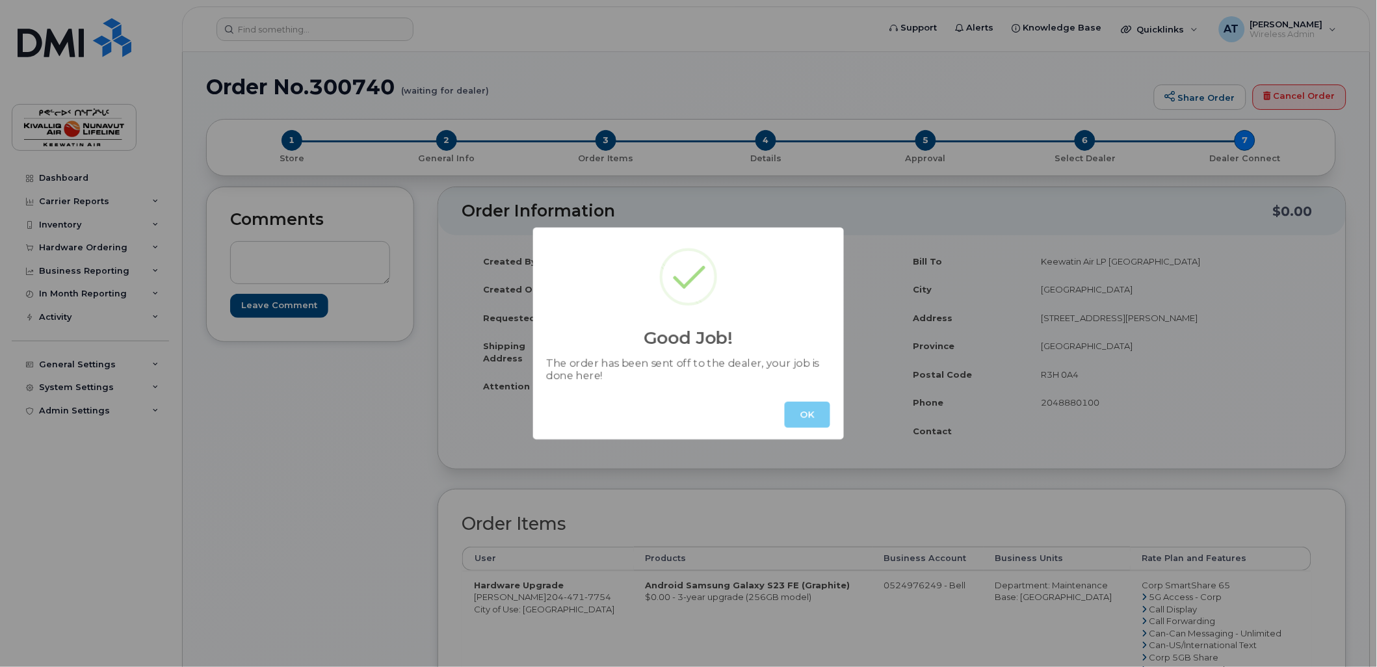
click at [822, 419] on button "OK" at bounding box center [808, 415] width 46 height 26
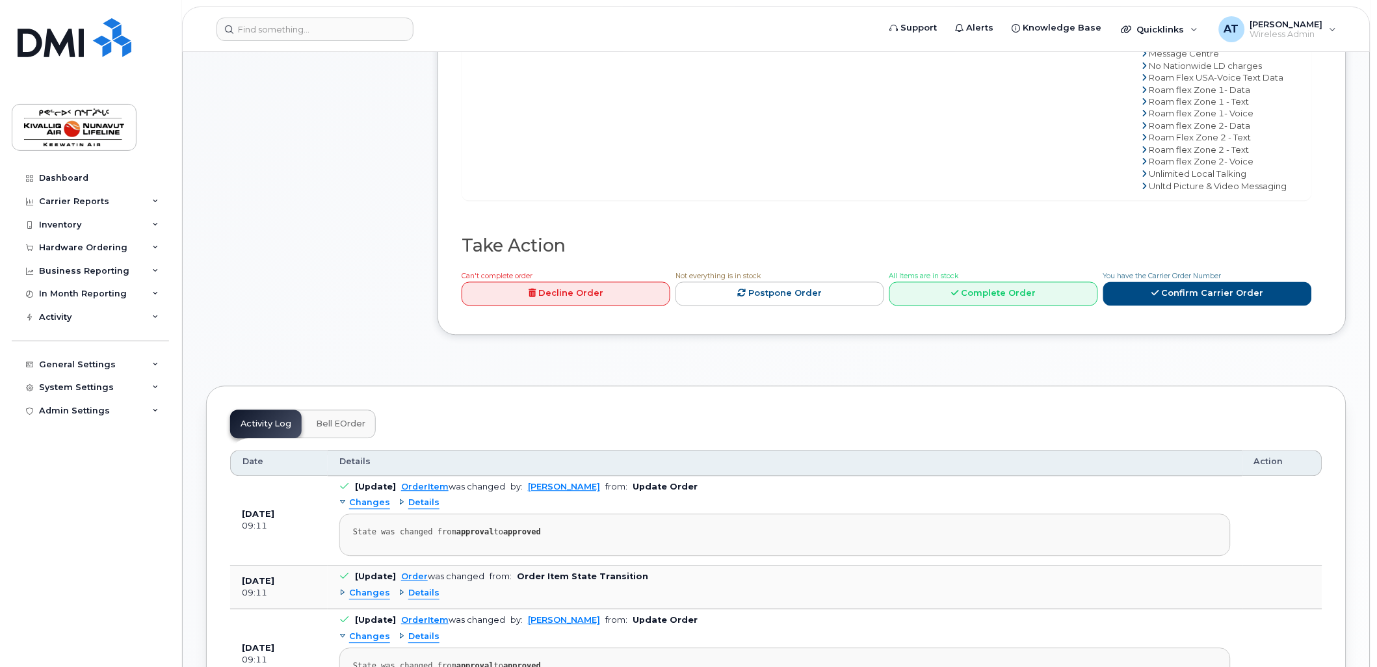
scroll to position [663, 0]
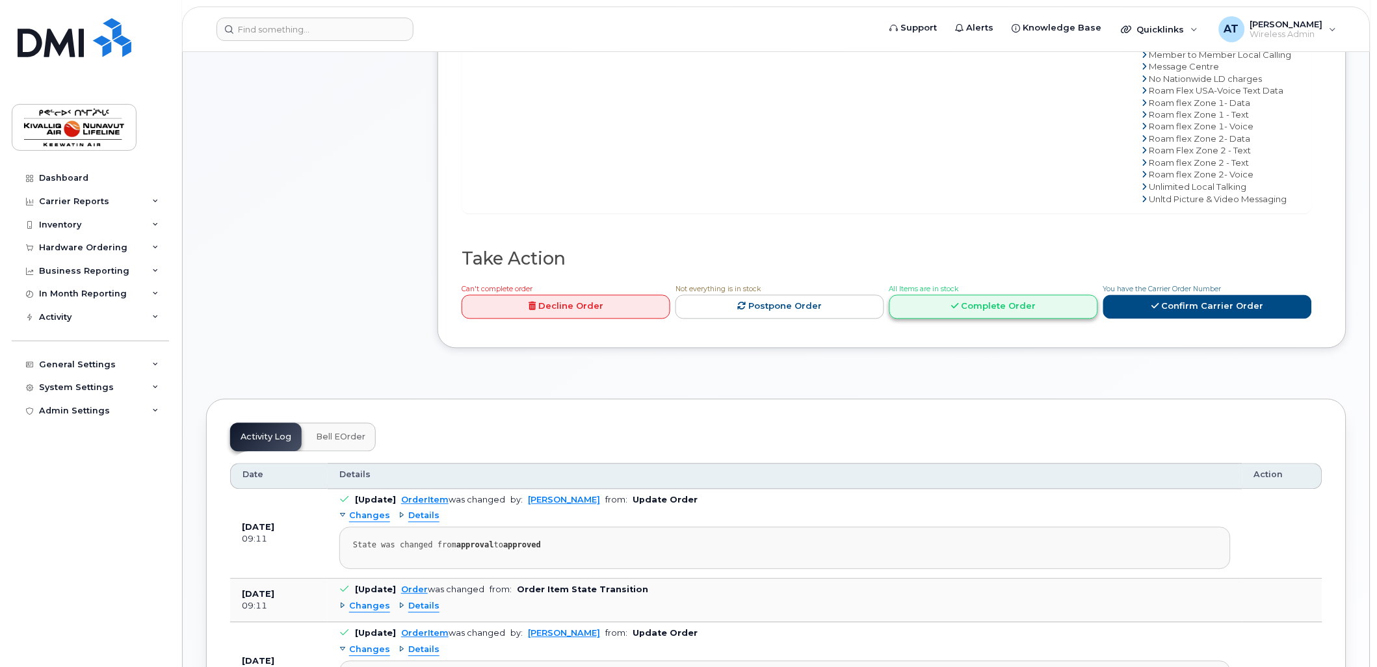
click at [950, 309] on link "Complete Order" at bounding box center [993, 307] width 209 height 24
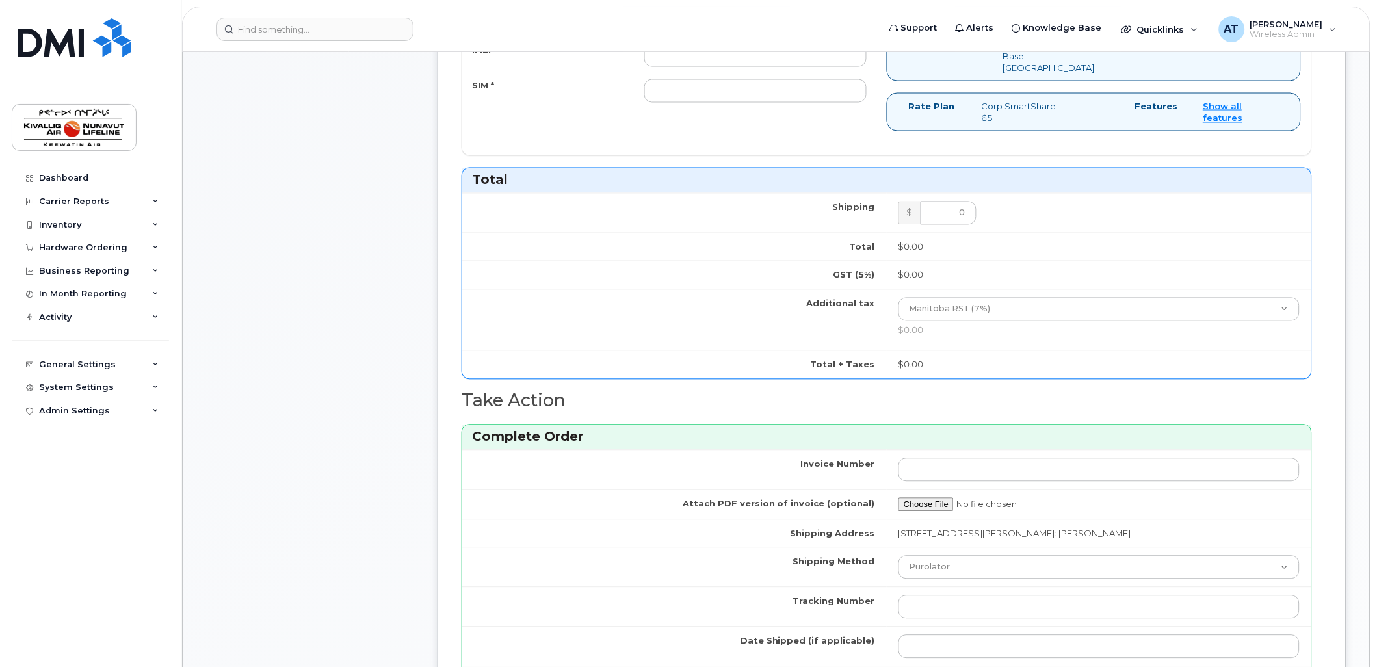
drag, startPoint x: 1377, startPoint y: 211, endPoint x: 1379, endPoint y: 156, distance: 55.3
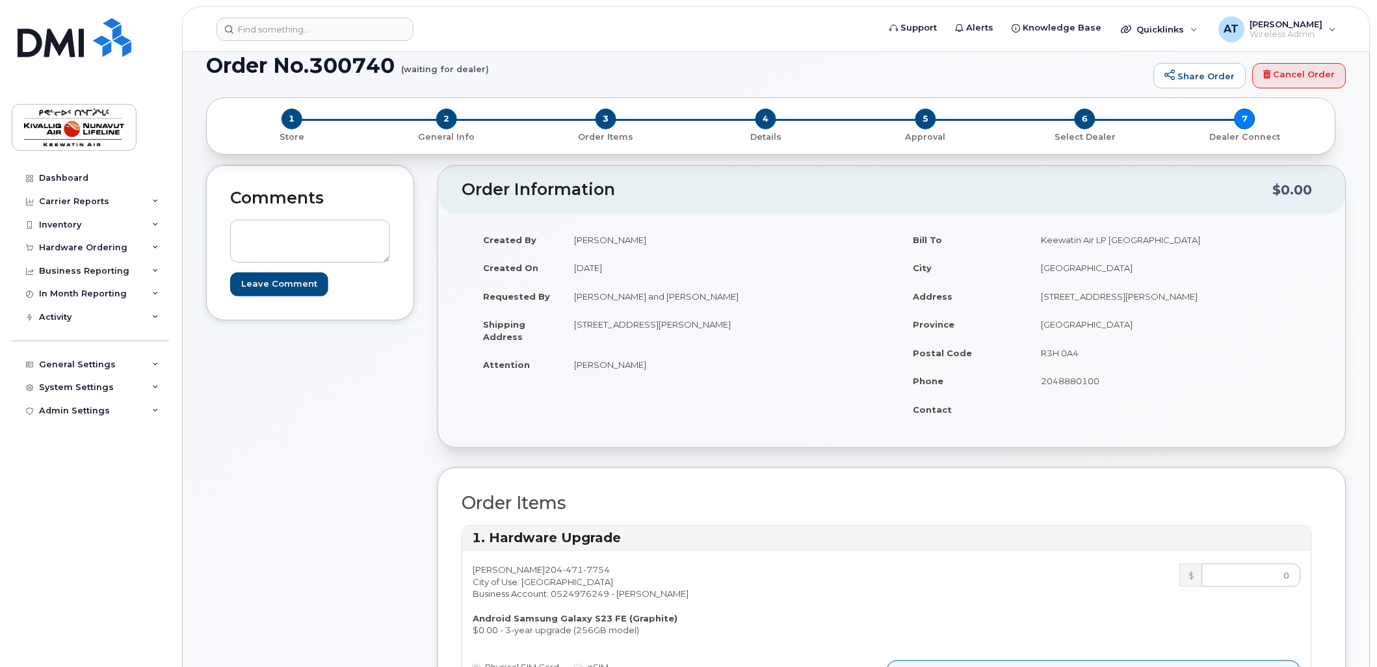
scroll to position [0, 0]
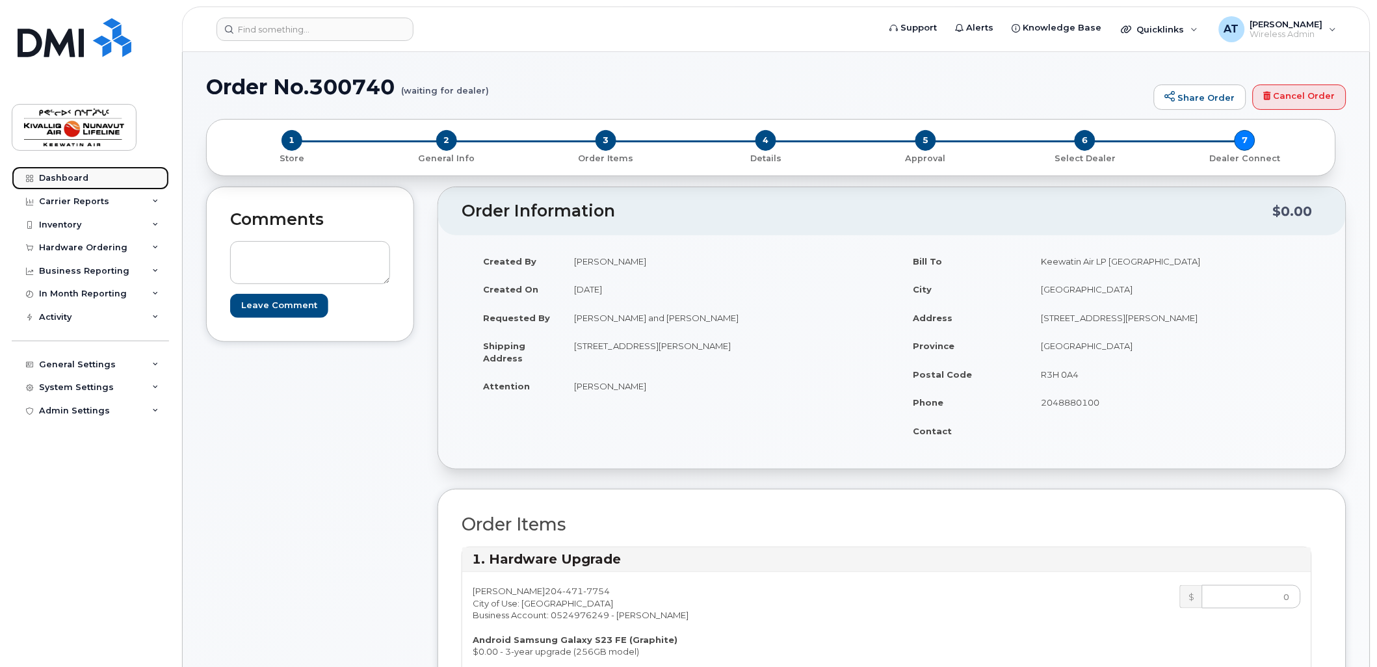
click at [54, 177] on div "Dashboard" at bounding box center [63, 178] width 49 height 10
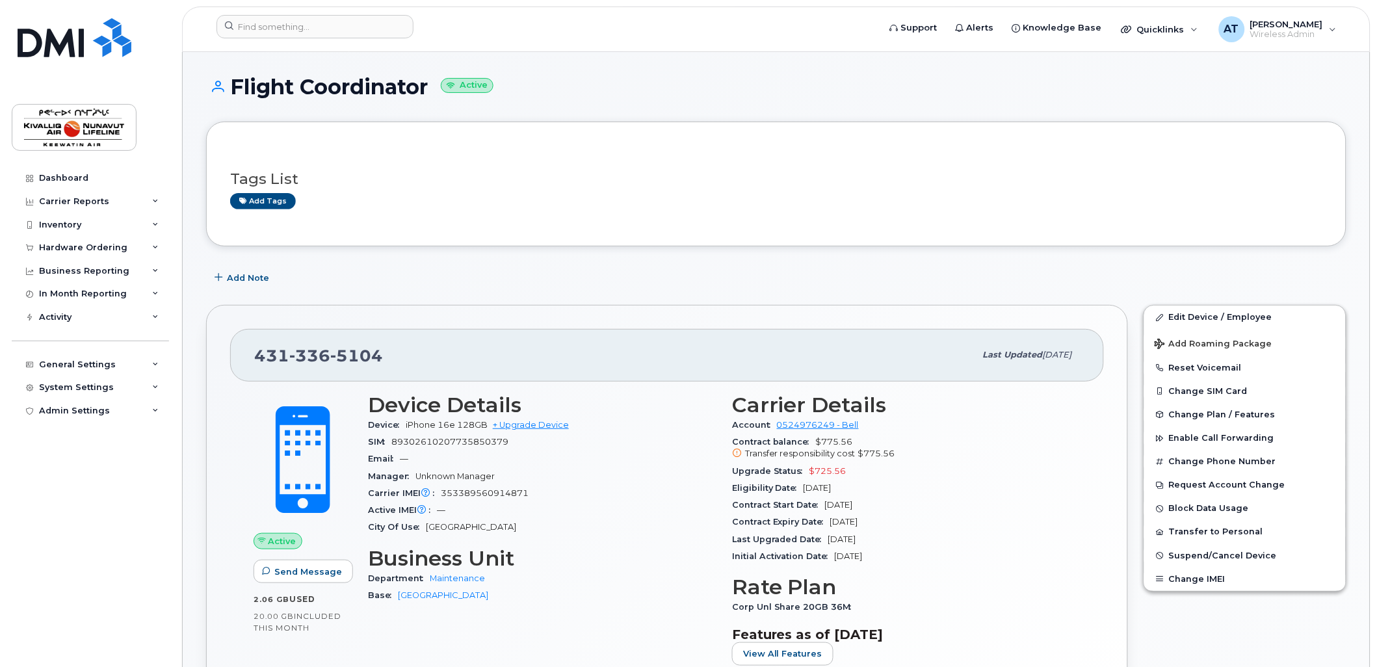
scroll to position [16, 0]
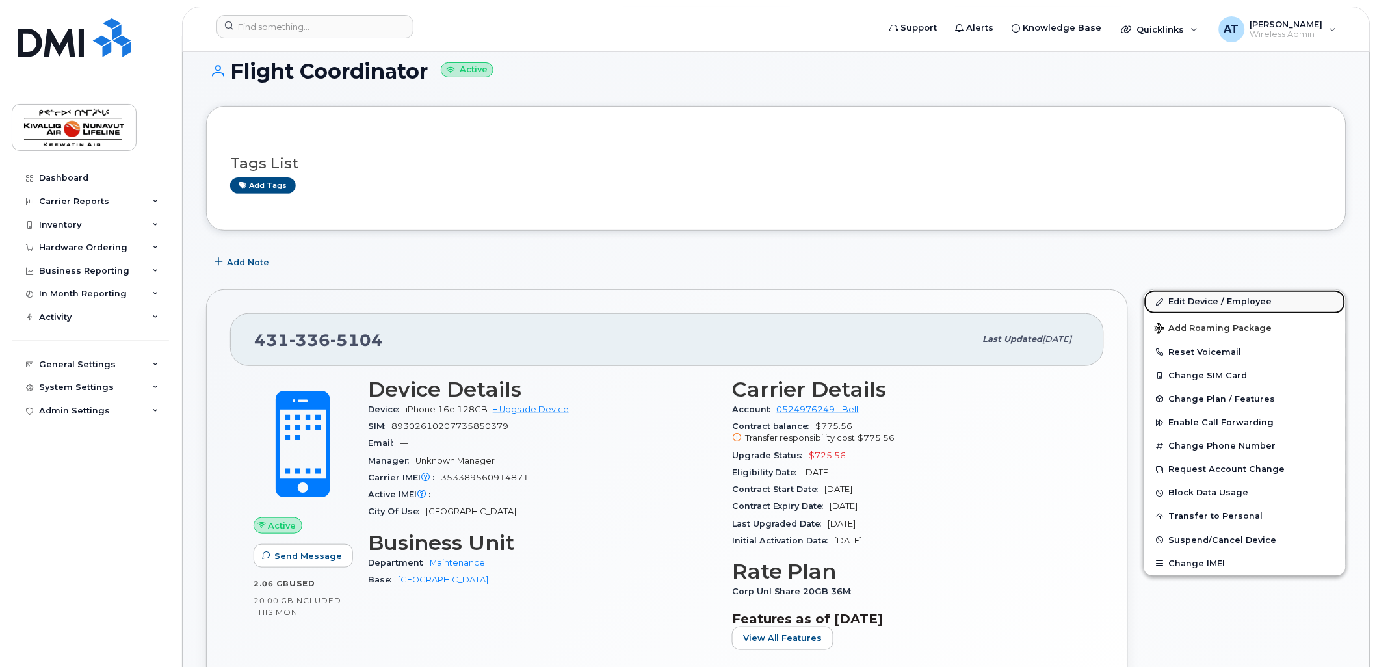
click at [1190, 304] on link "Edit Device / Employee" at bounding box center [1245, 301] width 202 height 23
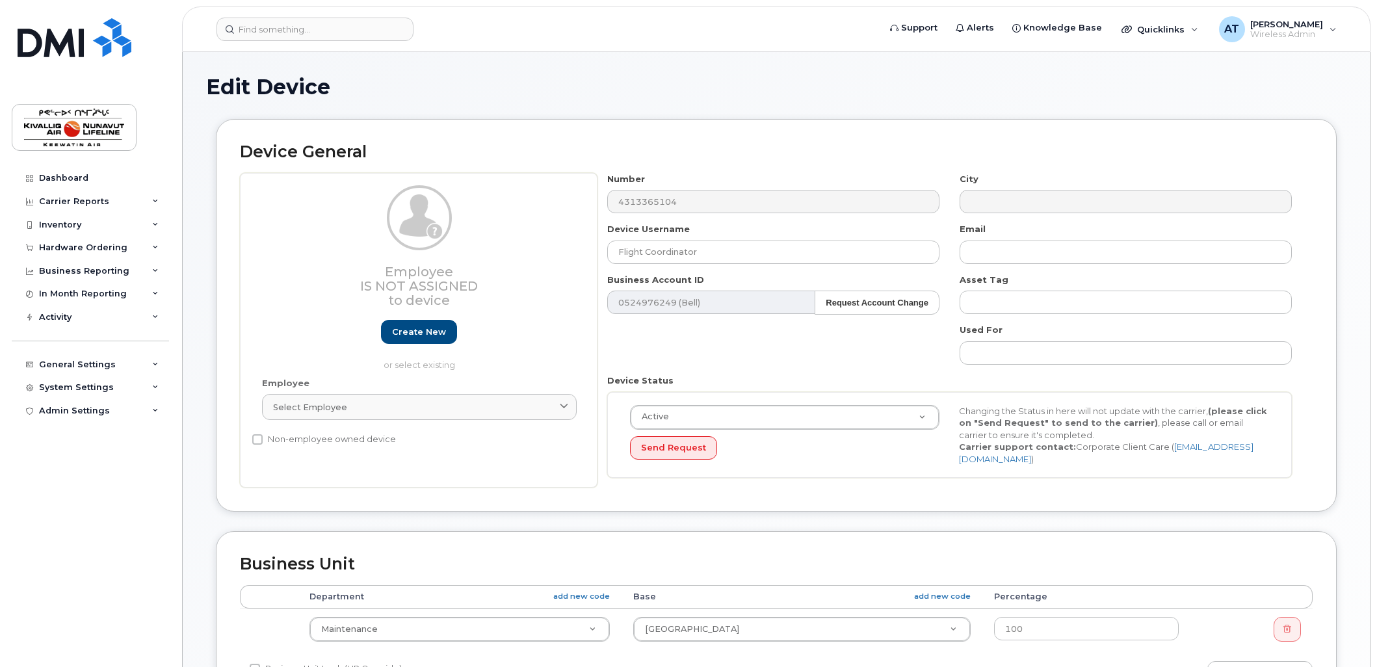
select select "7799"
select select "7806"
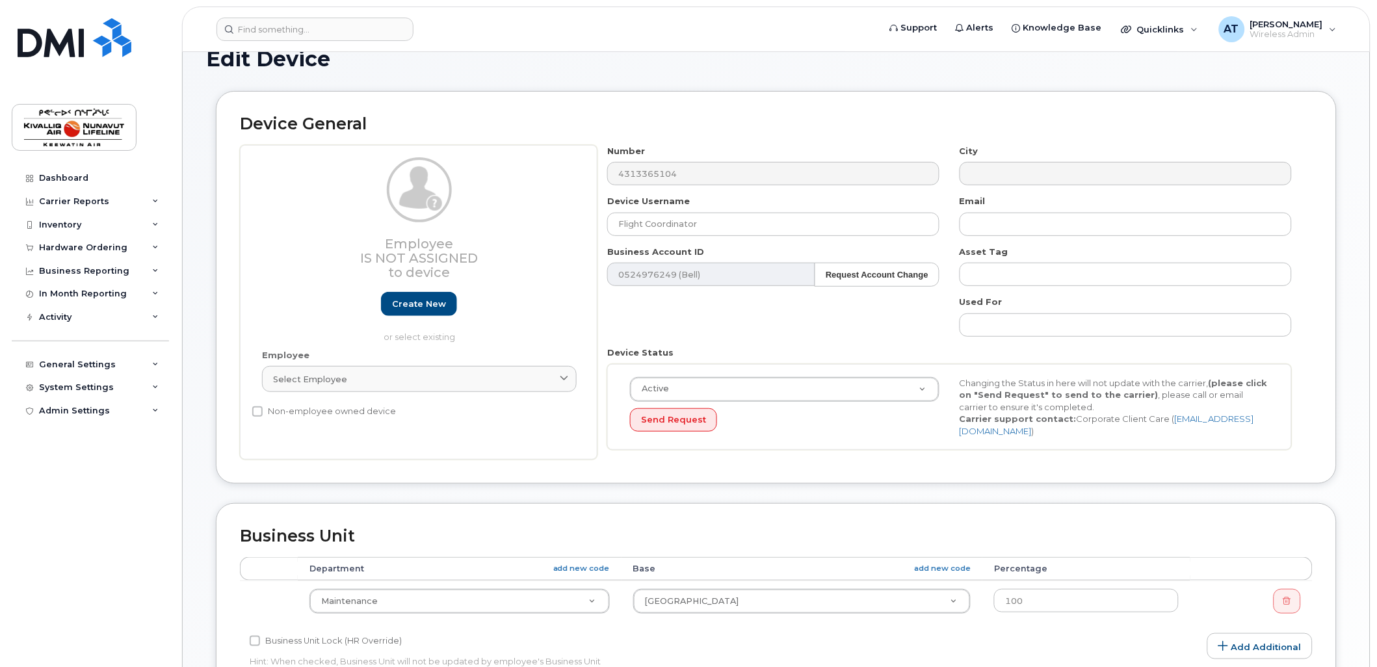
scroll to position [471, 0]
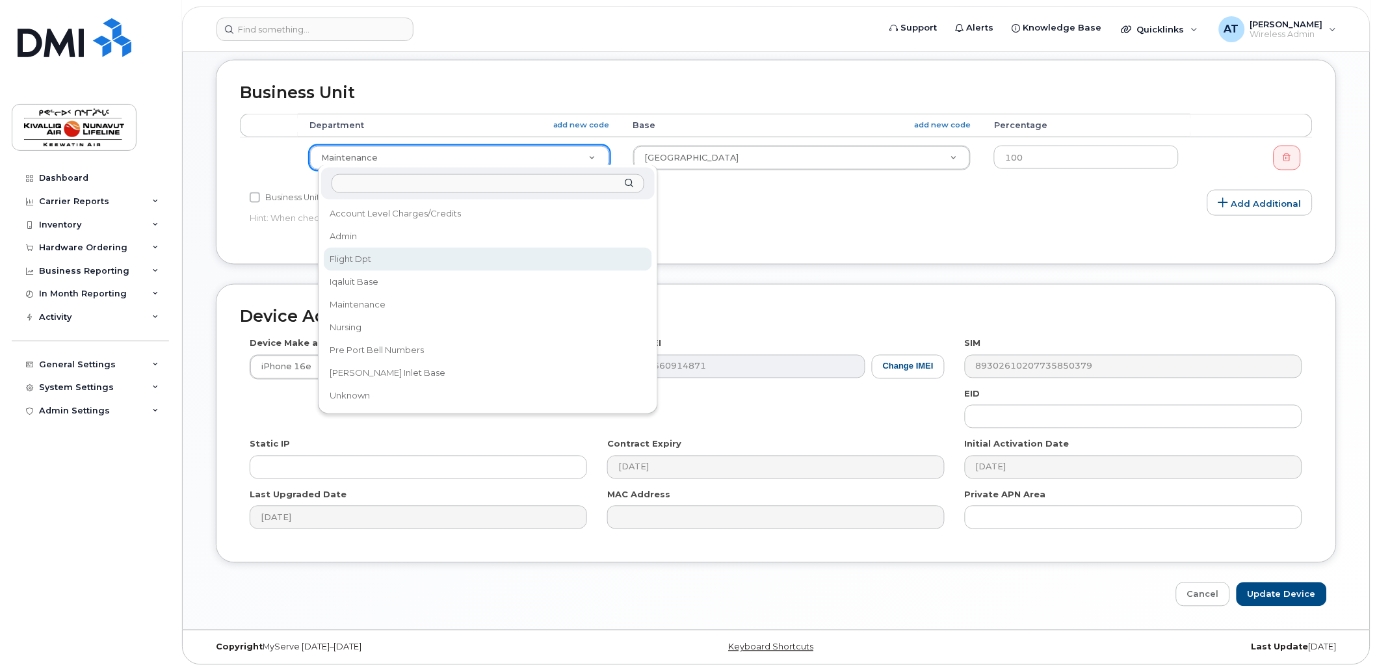
select select "7797"
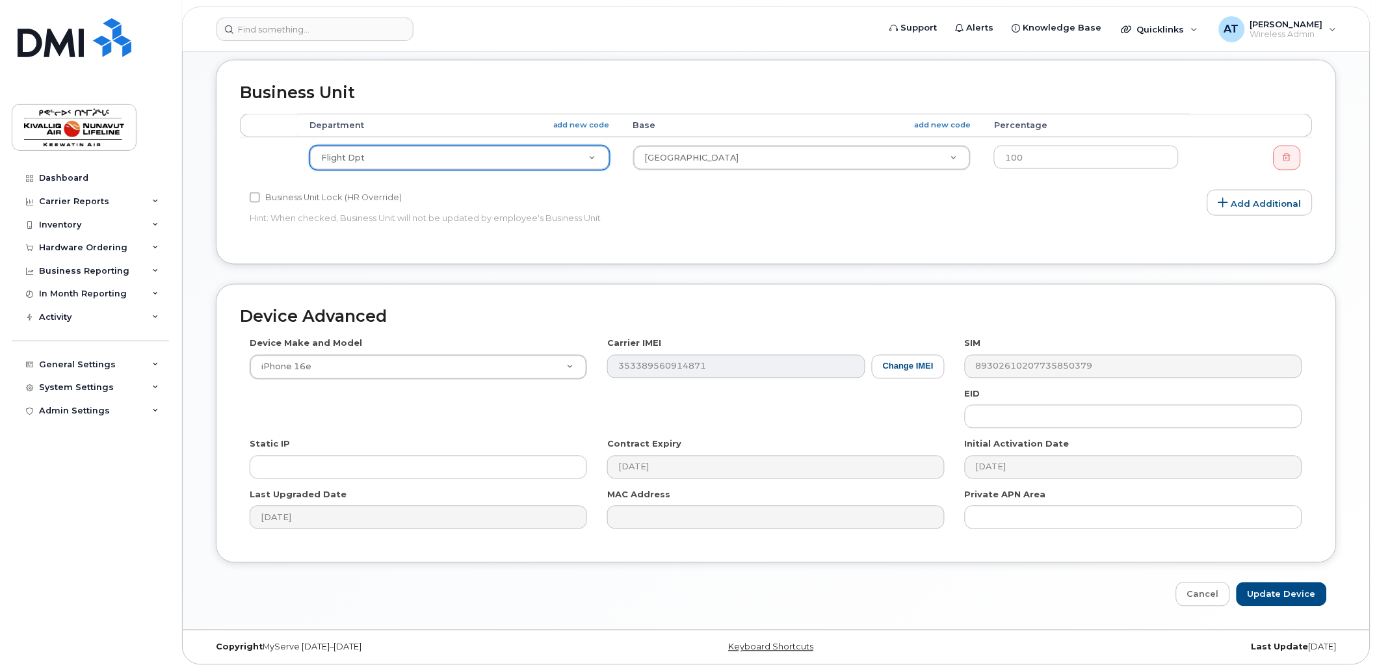
click at [543, 172] on td "Flight Dpt Account Level Charges/Credits Admin Flight Dpt [GEOGRAPHIC_DATA] Bas…" at bounding box center [460, 157] width 324 height 41
click at [1299, 592] on input "Update Device" at bounding box center [1281, 594] width 90 height 24
type input "Saving..."
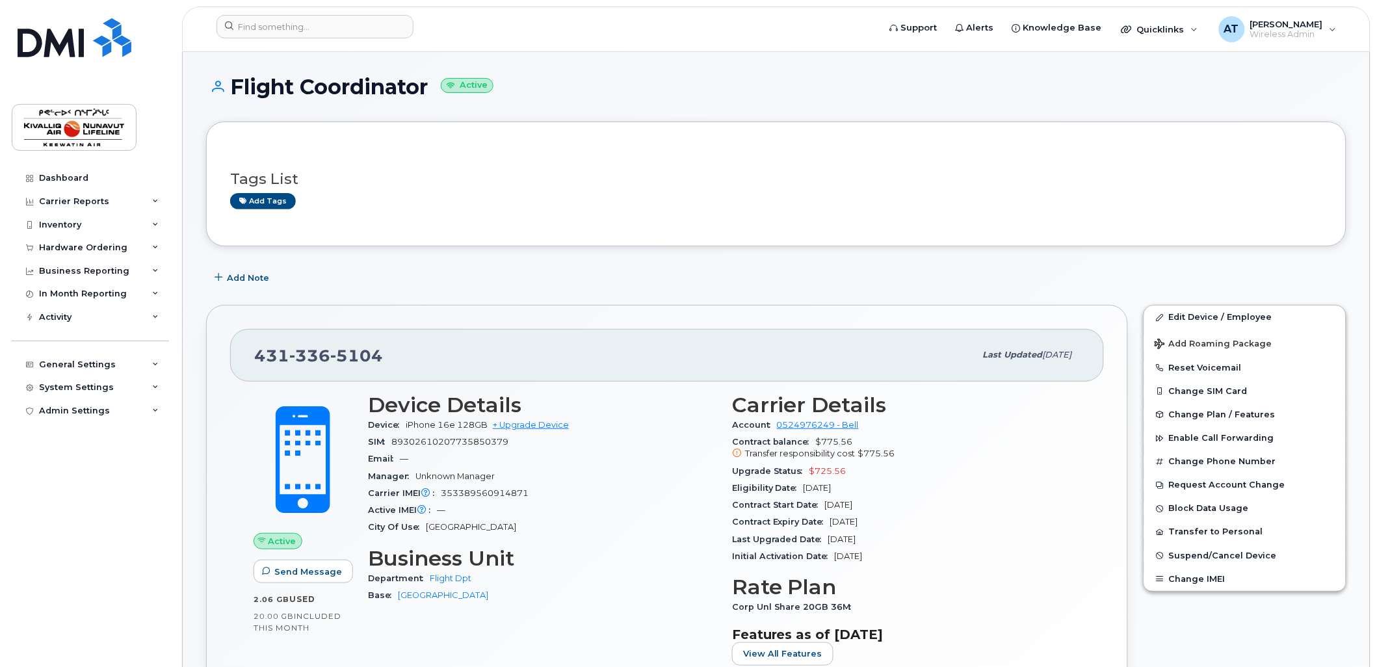
drag, startPoint x: 50, startPoint y: 200, endPoint x: 57, endPoint y: 215, distance: 15.7
click at [50, 200] on div "Carrier Reports" at bounding box center [74, 201] width 70 height 10
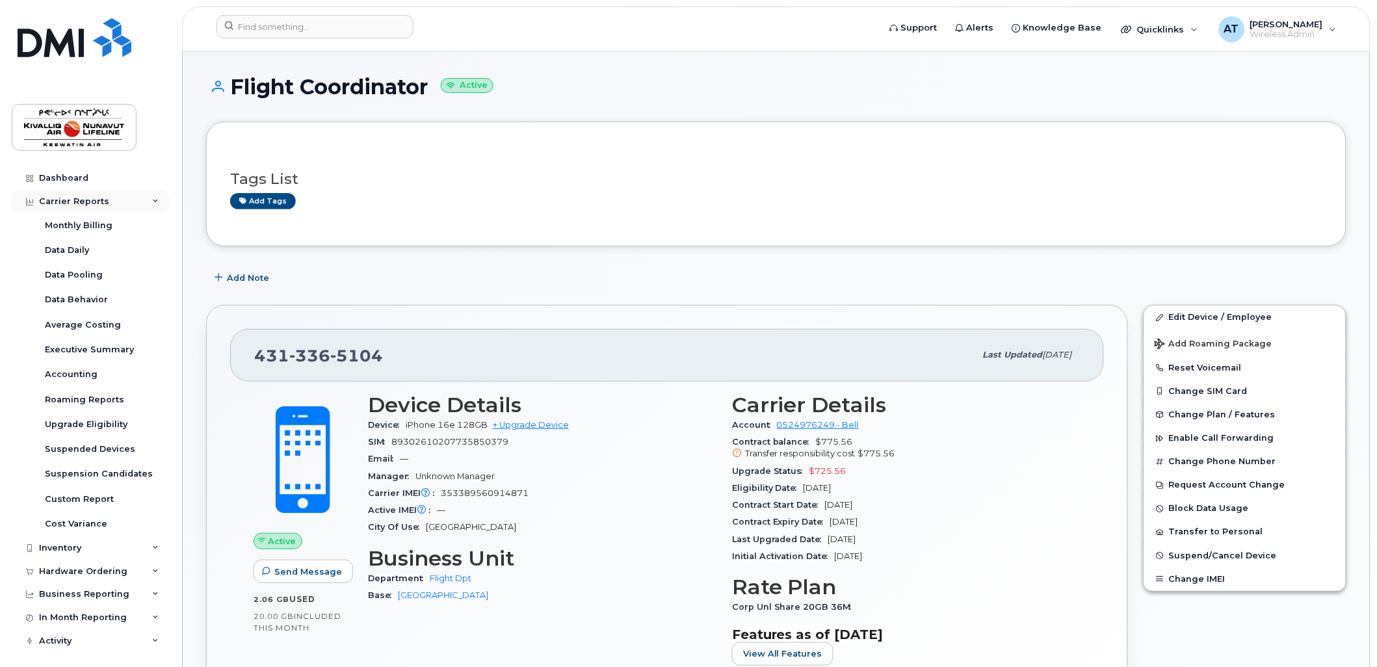
click at [74, 197] on div "Carrier Reports" at bounding box center [74, 201] width 70 height 10
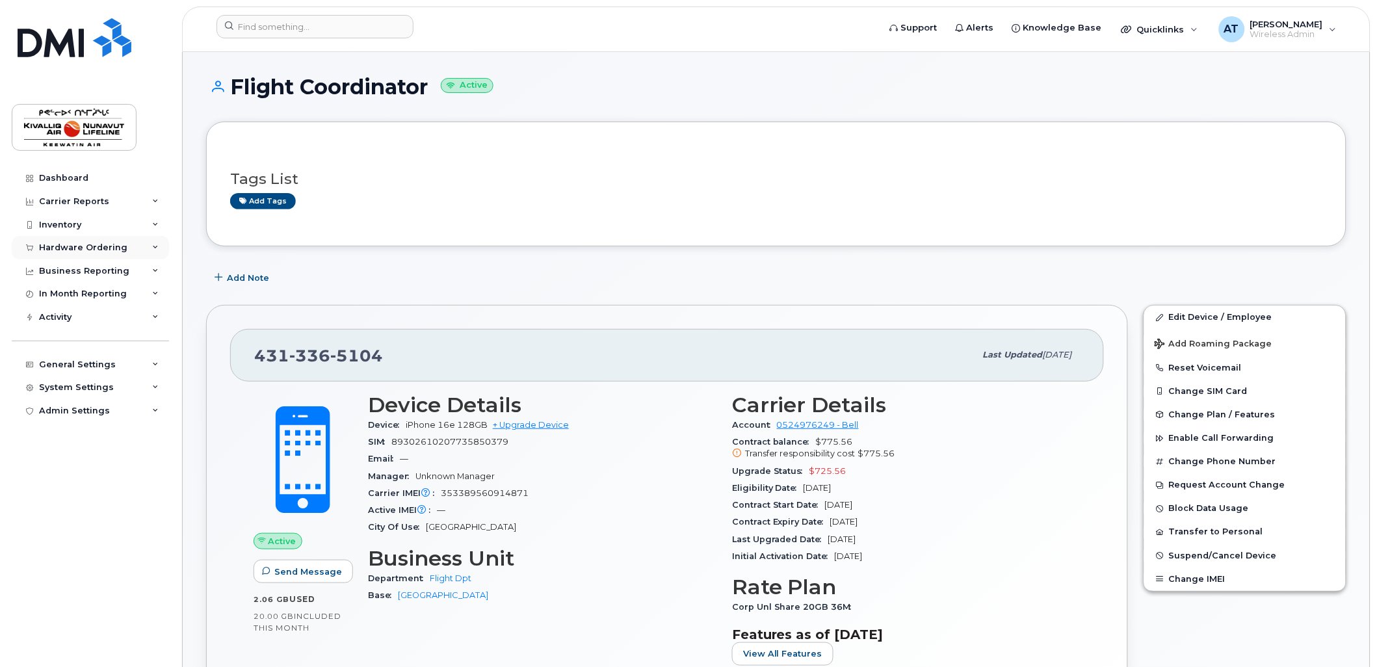
click at [68, 241] on div "Hardware Ordering" at bounding box center [90, 247] width 157 height 23
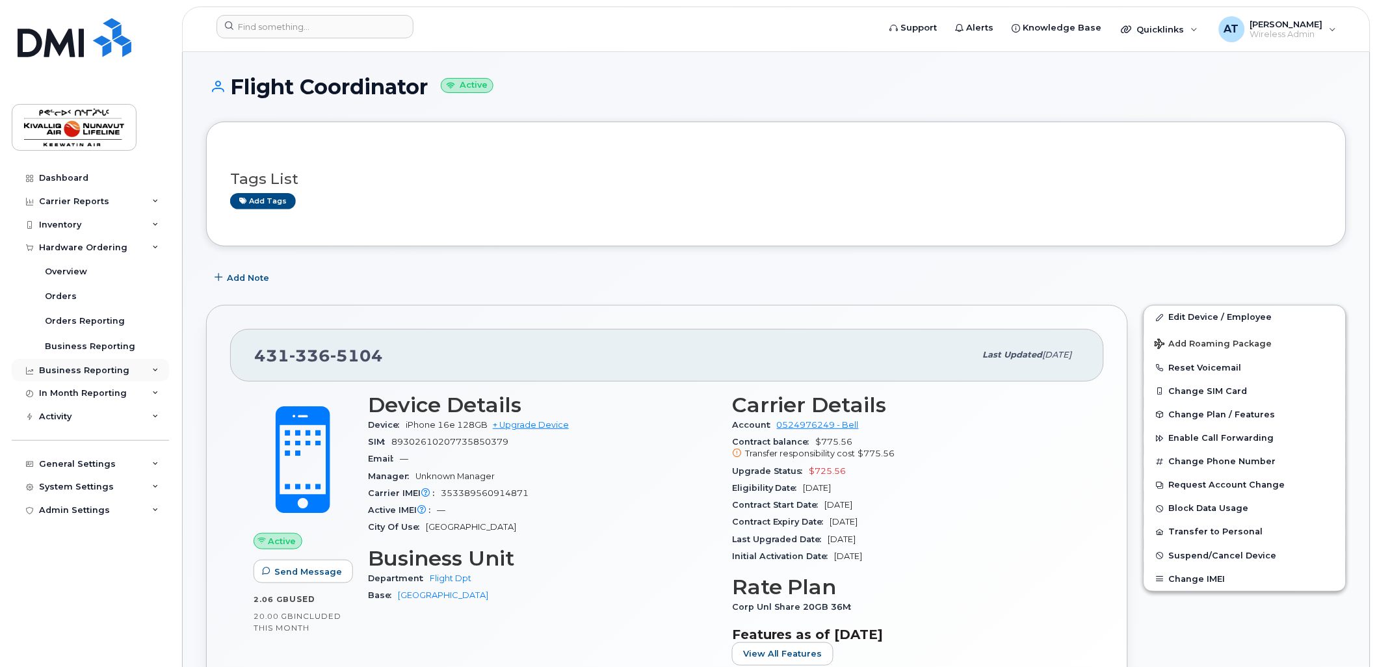
click at [56, 371] on div "Business Reporting" at bounding box center [84, 370] width 90 height 10
click at [59, 215] on div "Inventory" at bounding box center [90, 224] width 157 height 23
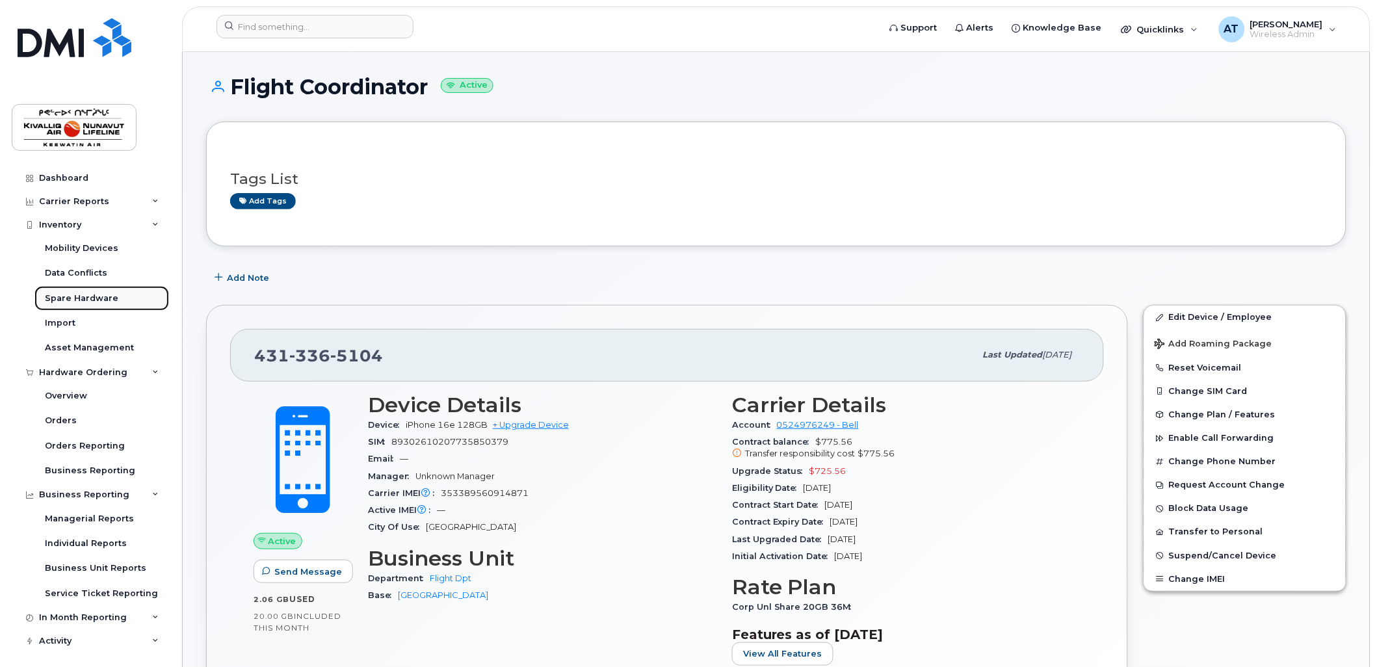
click at [60, 293] on div "Spare Hardware" at bounding box center [81, 299] width 73 height 12
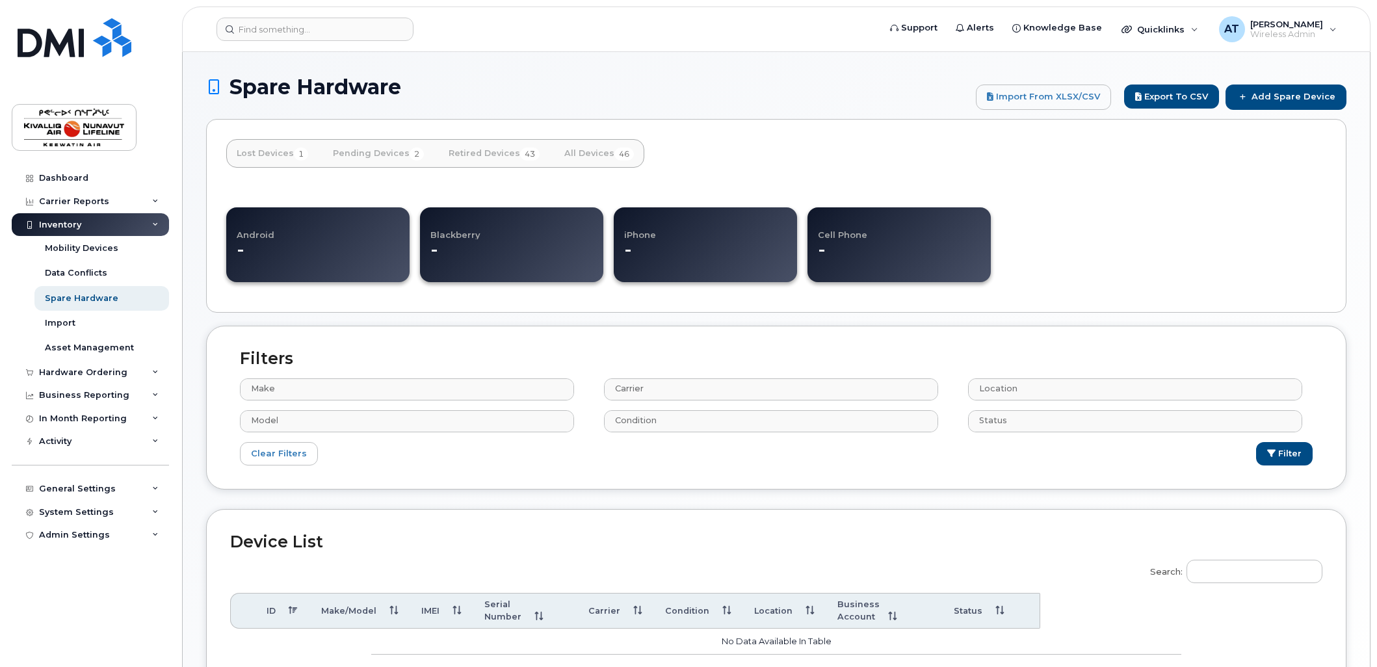
select select
